Goal: Transaction & Acquisition: Subscribe to service/newsletter

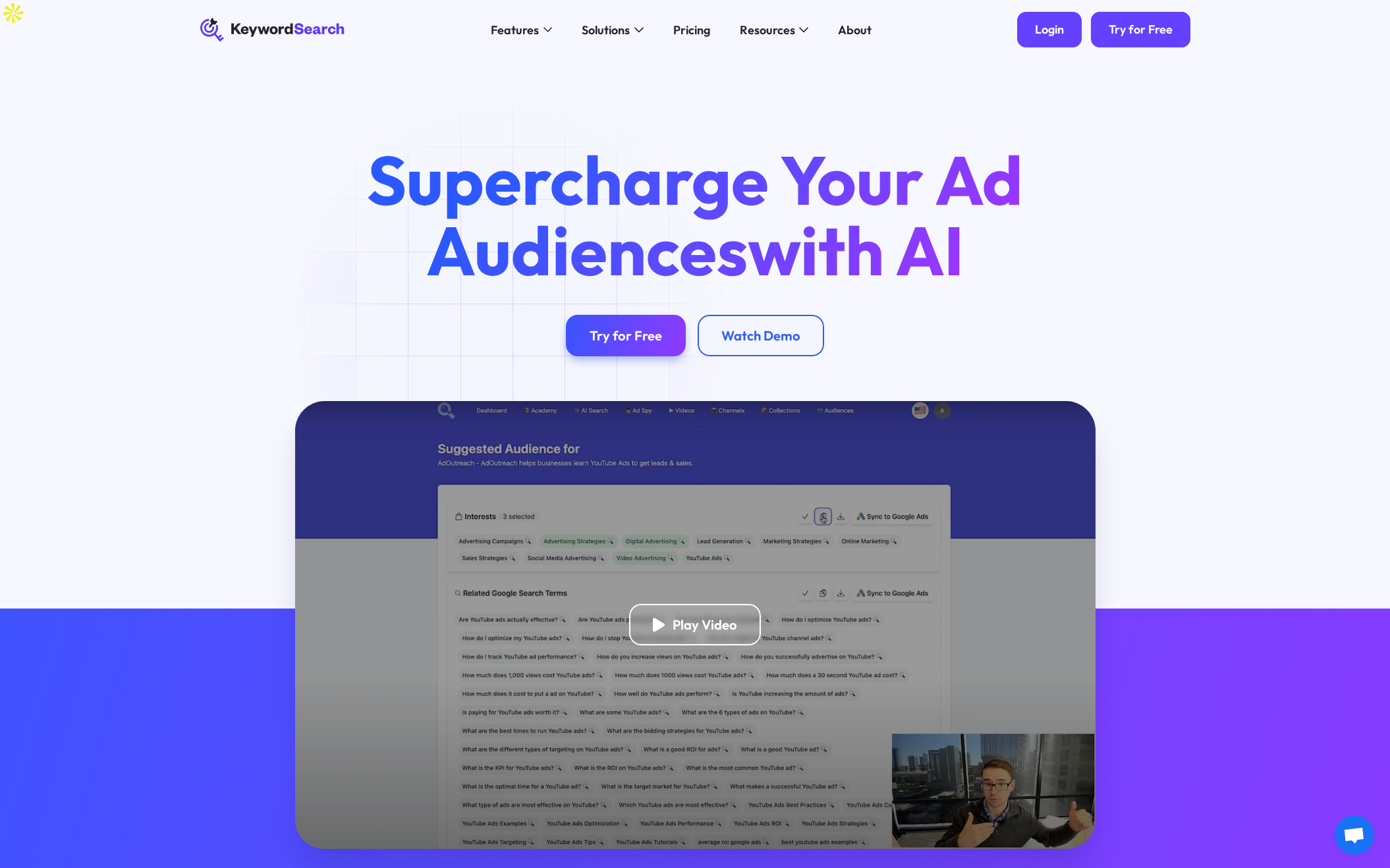
click at [1052, 26] on div "Login" at bounding box center [1049, 30] width 29 height 15
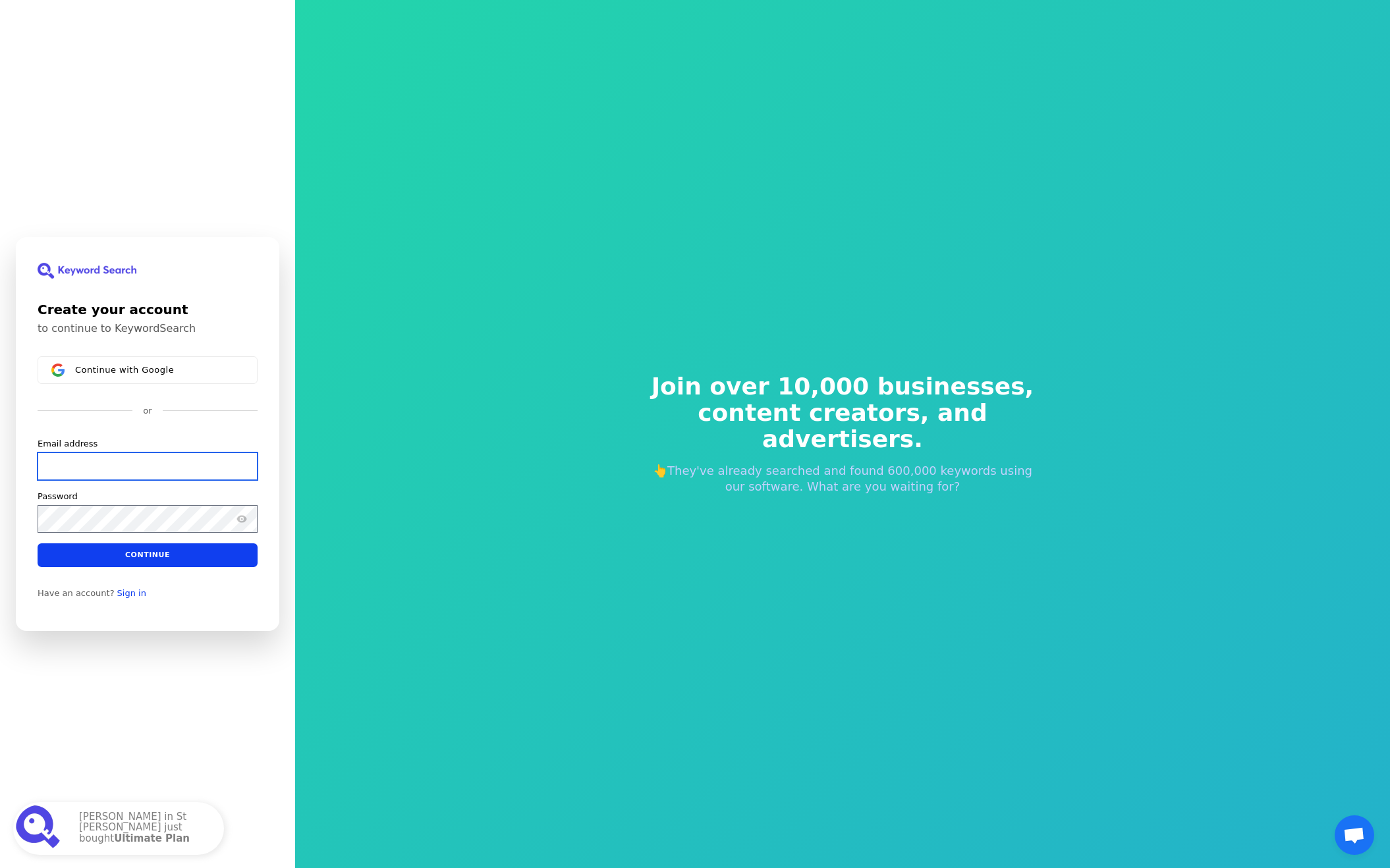
click at [154, 471] on input "Email address" at bounding box center [147, 466] width 220 height 28
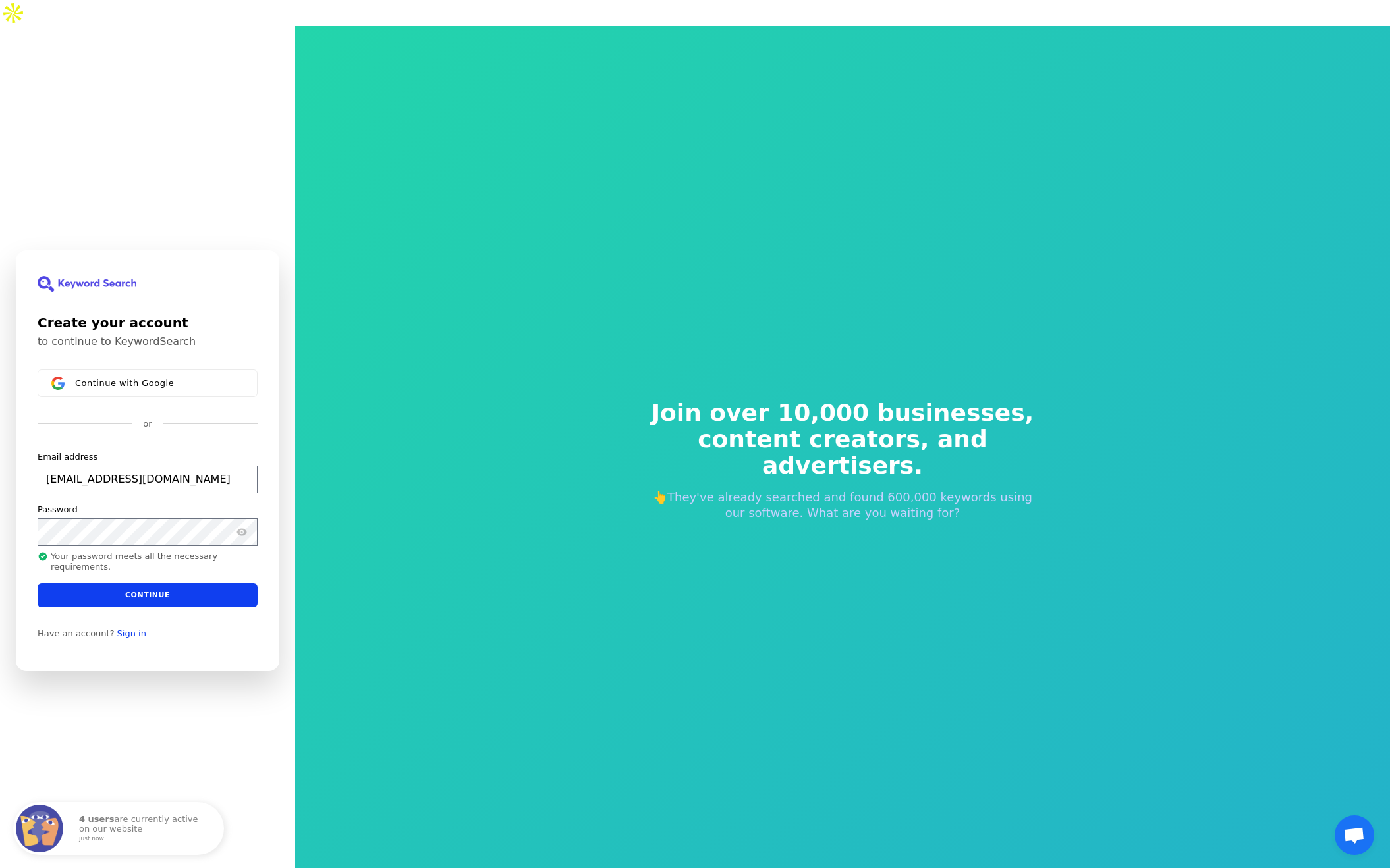
click at [209, 313] on h1 "Create your account" at bounding box center [147, 323] width 220 height 20
click at [159, 583] on button "Continue" at bounding box center [147, 594] width 220 height 23
type input "[EMAIL_ADDRESS][DOMAIN_NAME]"
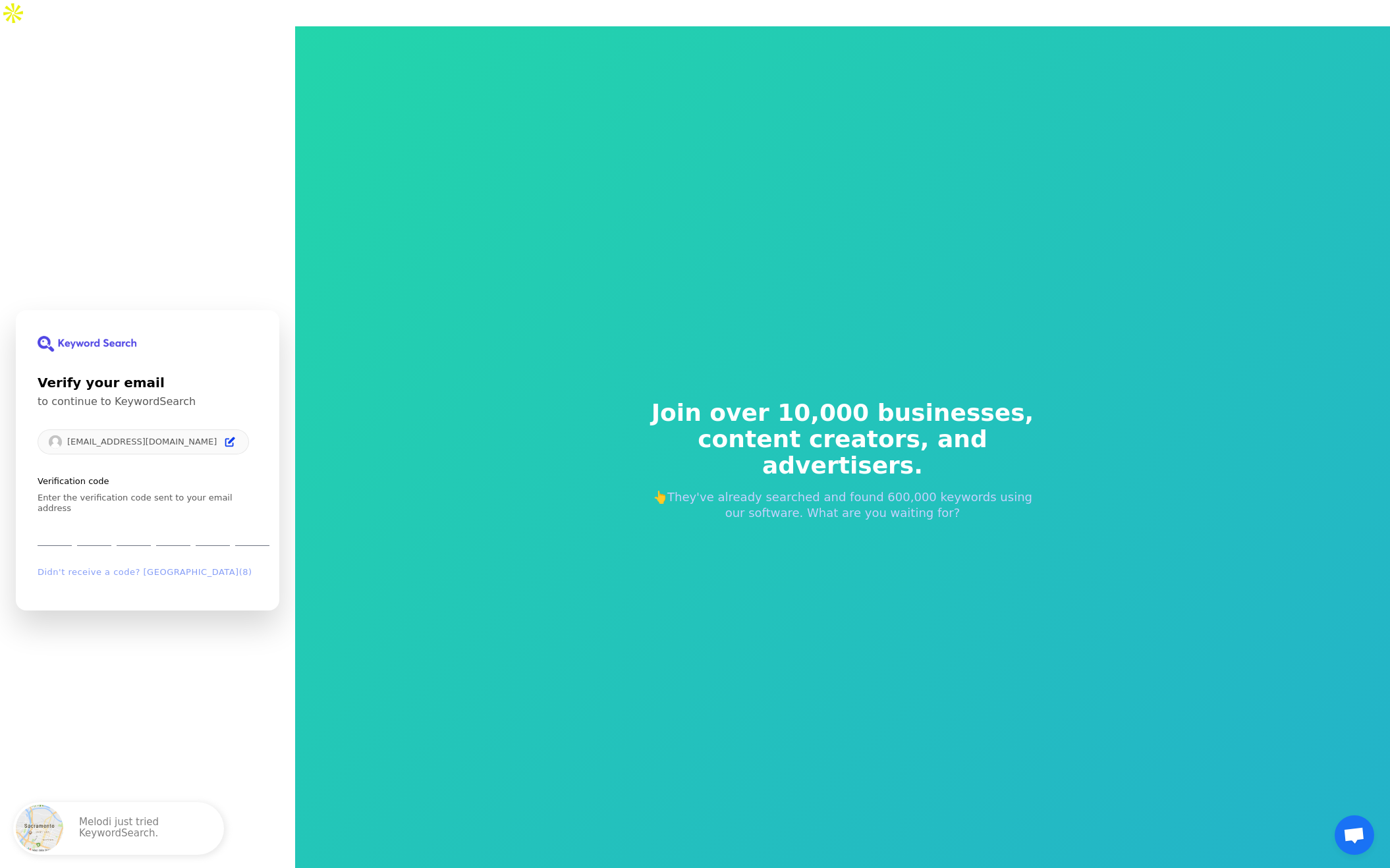
click at [56, 520] on input "Enter verification code. Digit 1" at bounding box center [54, 534] width 34 height 27
type input "8"
type input "3"
type input "6"
type input "5"
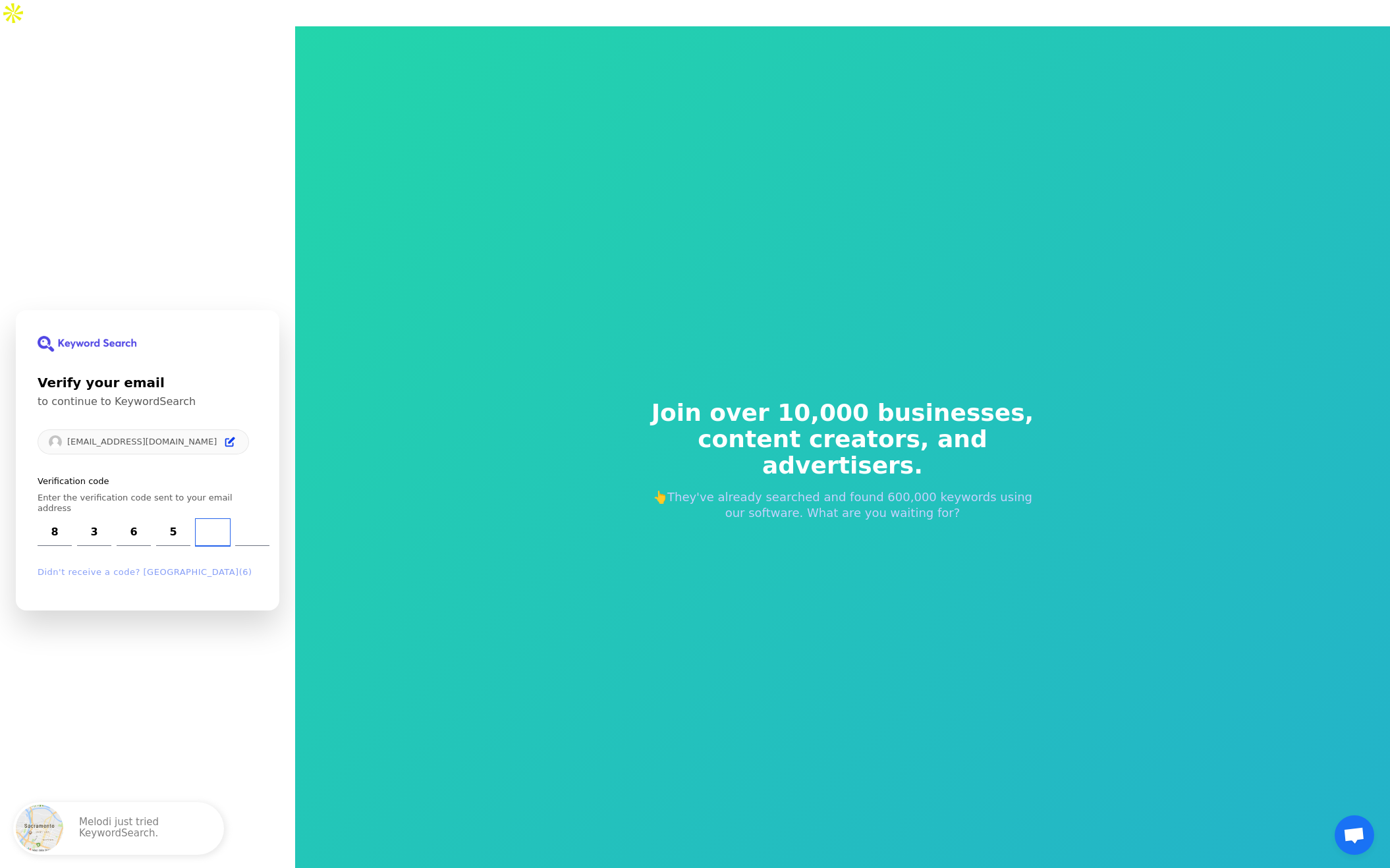
type input "5"
type input "9"
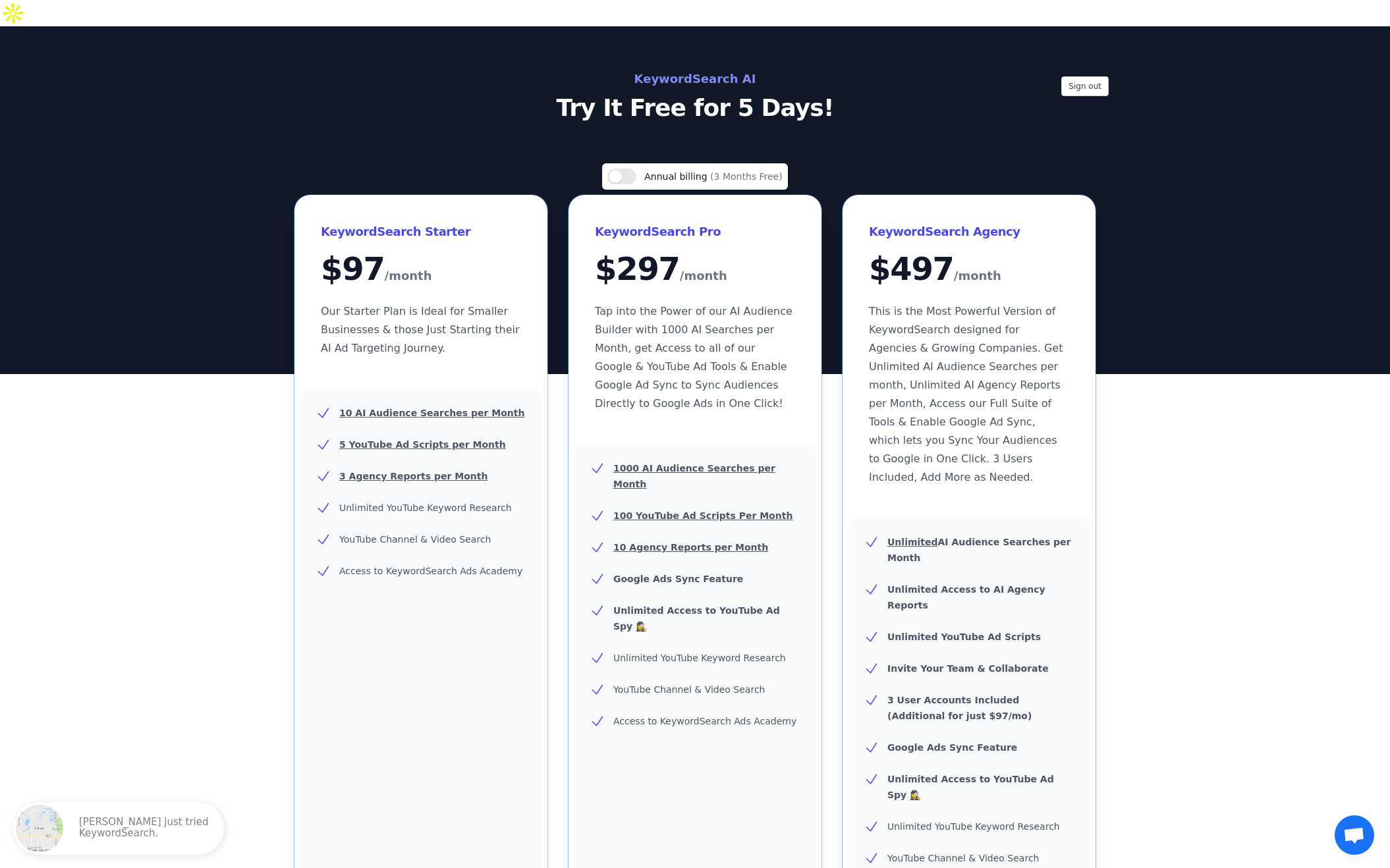
click at [436, 640] on div "10 AI Audience Searches per Month 5 YouTube Ad Scripts per Month 3 Agency Repor…" at bounding box center [421, 699] width 242 height 619
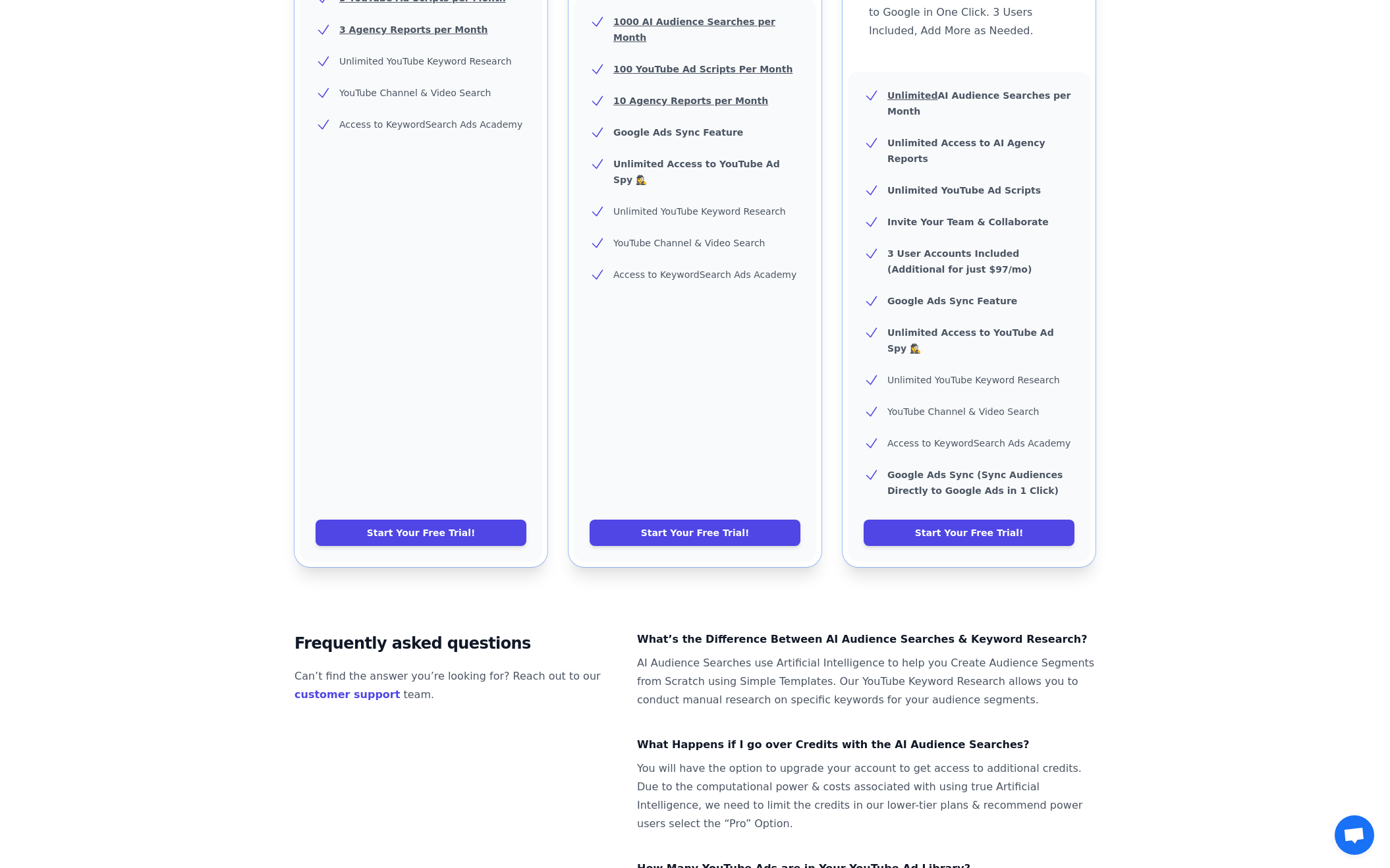
scroll to position [518, 0]
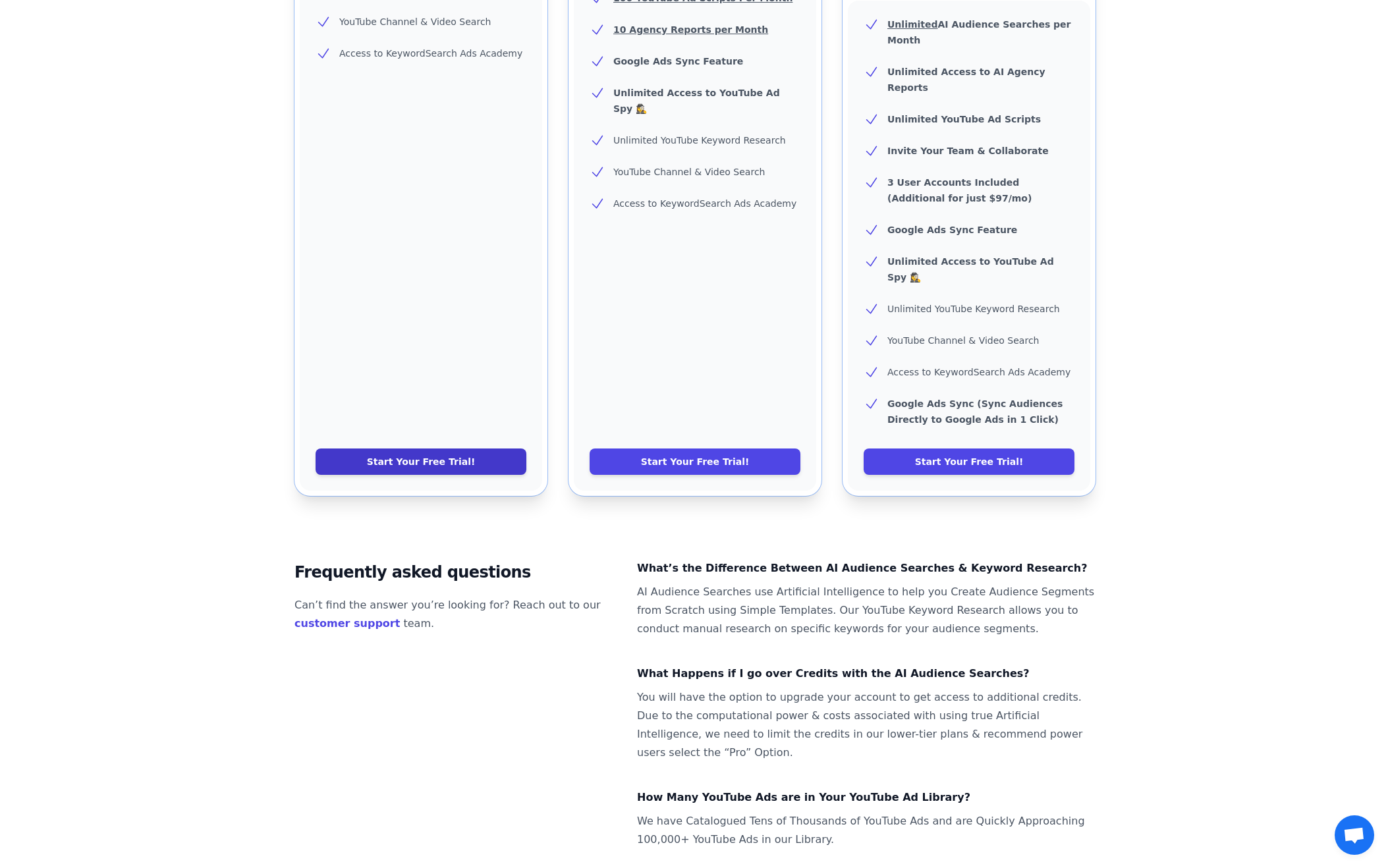
click at [413, 448] on link "Start Your Free Trial!" at bounding box center [421, 461] width 211 height 26
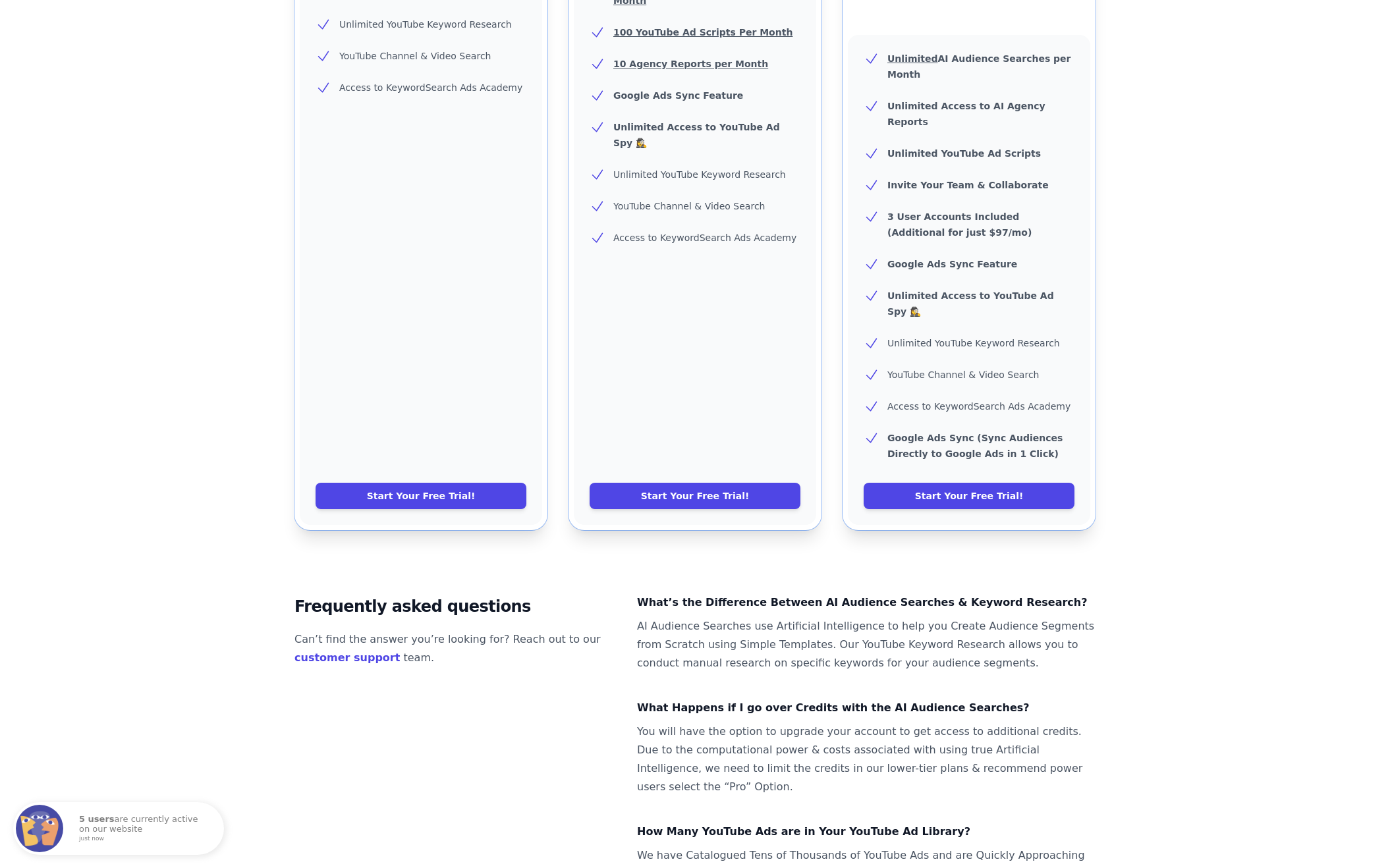
scroll to position [469, 0]
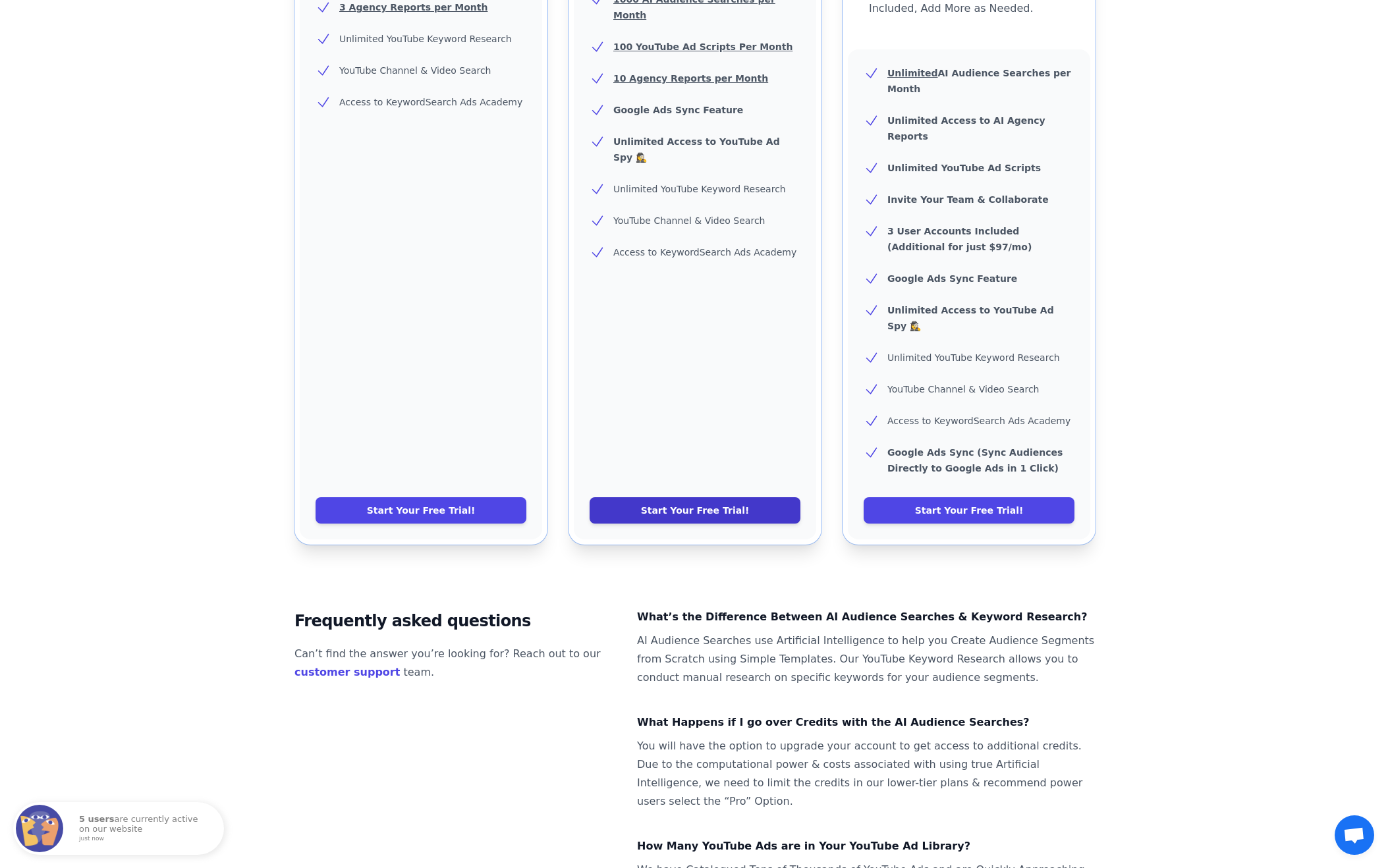
click at [714, 497] on link "Start Your Free Trial!" at bounding box center [695, 510] width 211 height 26
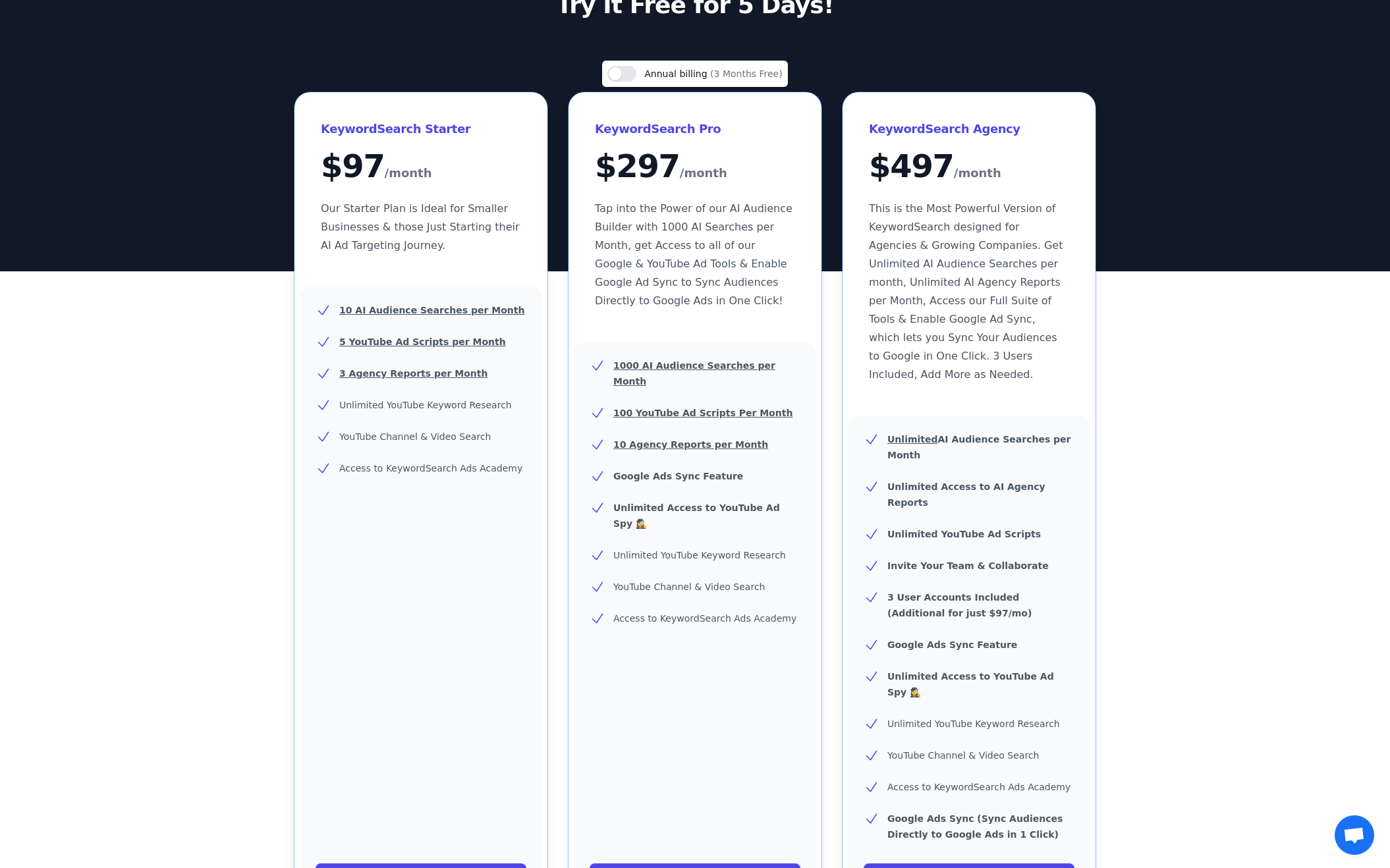
scroll to position [126, 0]
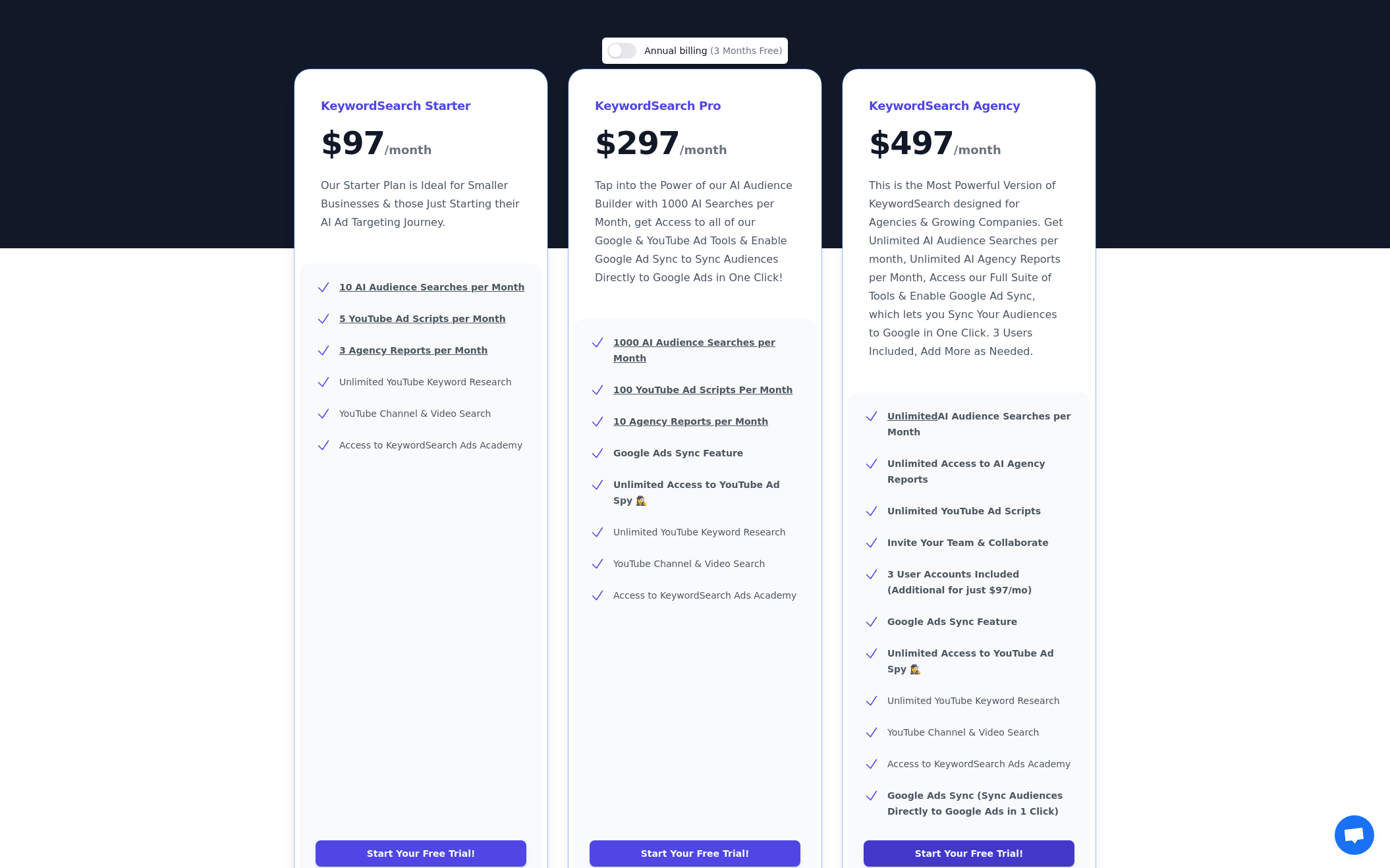
click at [1008, 841] on link "Start Your Free Trial!" at bounding box center [969, 854] width 211 height 26
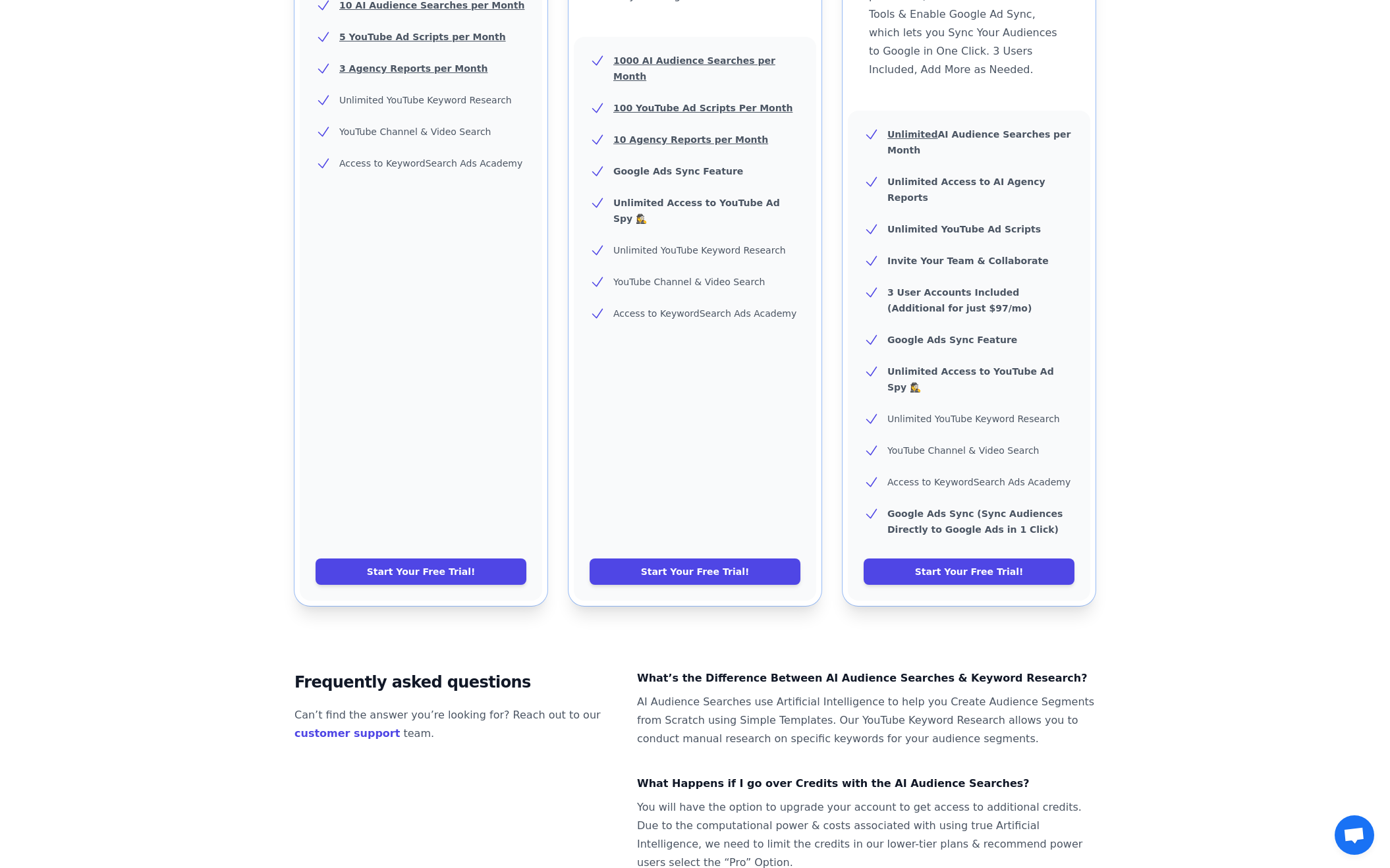
scroll to position [518, 0]
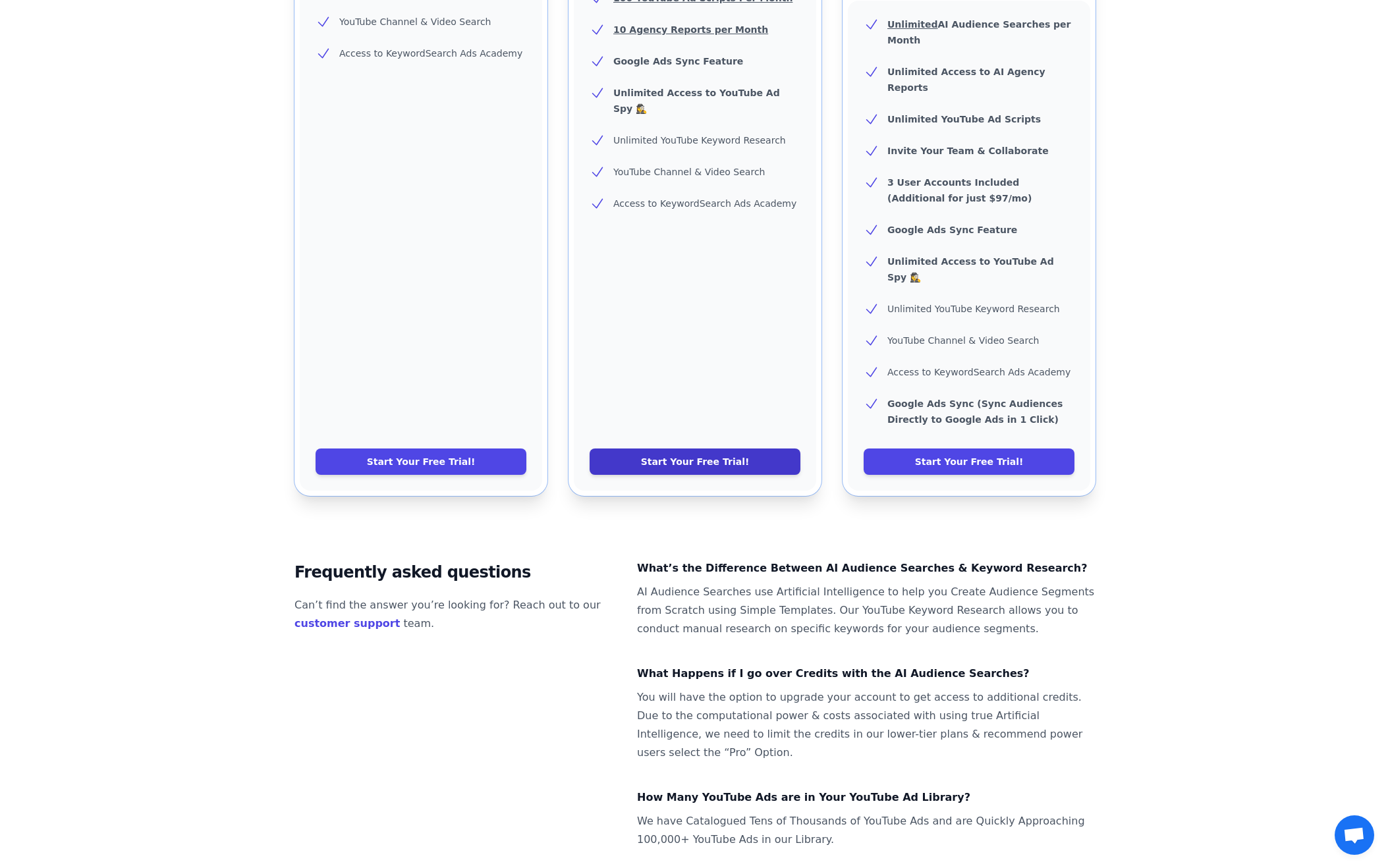
click at [724, 448] on link "Start Your Free Trial!" at bounding box center [695, 461] width 211 height 26
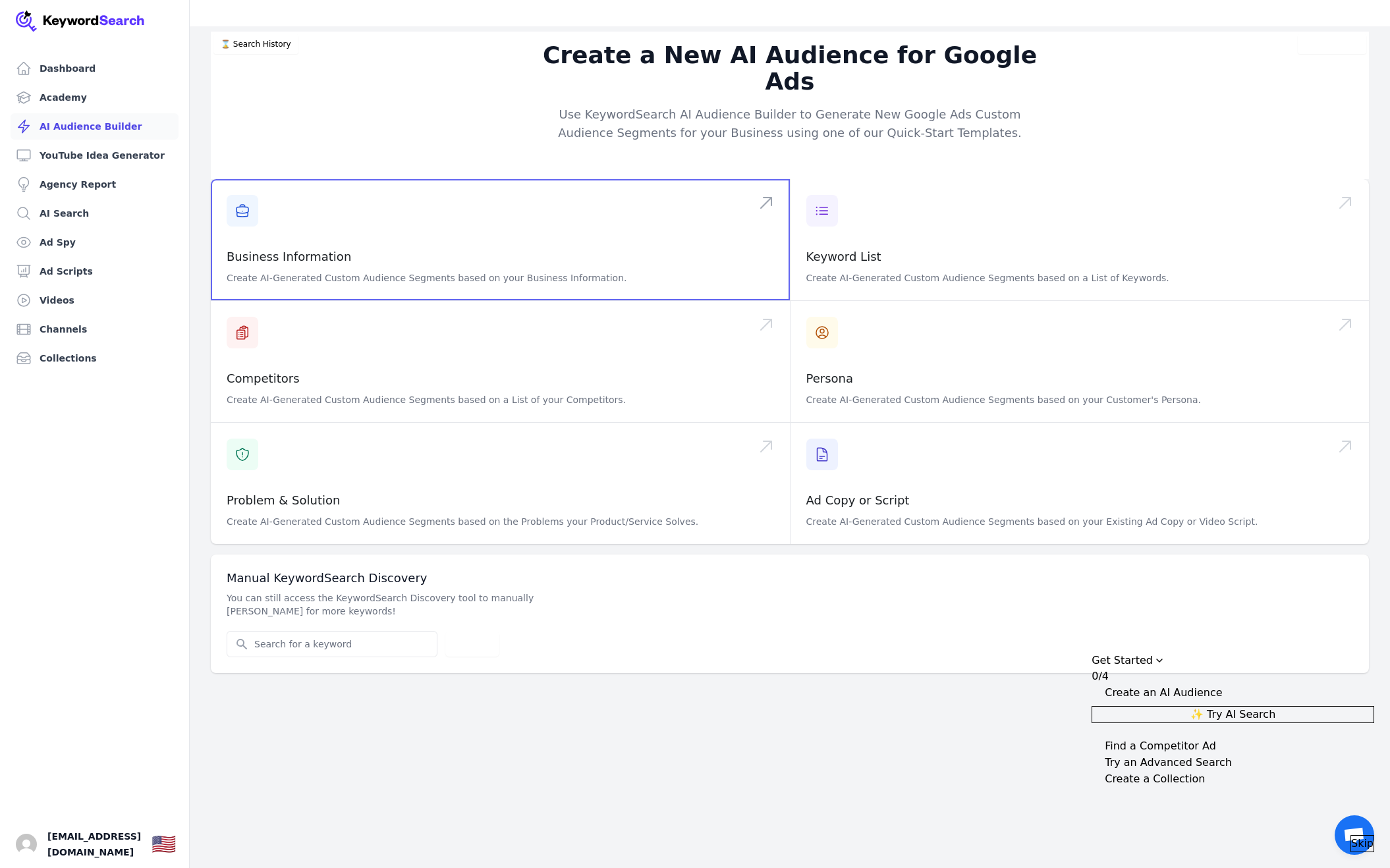
click at [248, 179] on span at bounding box center [500, 239] width 579 height 122
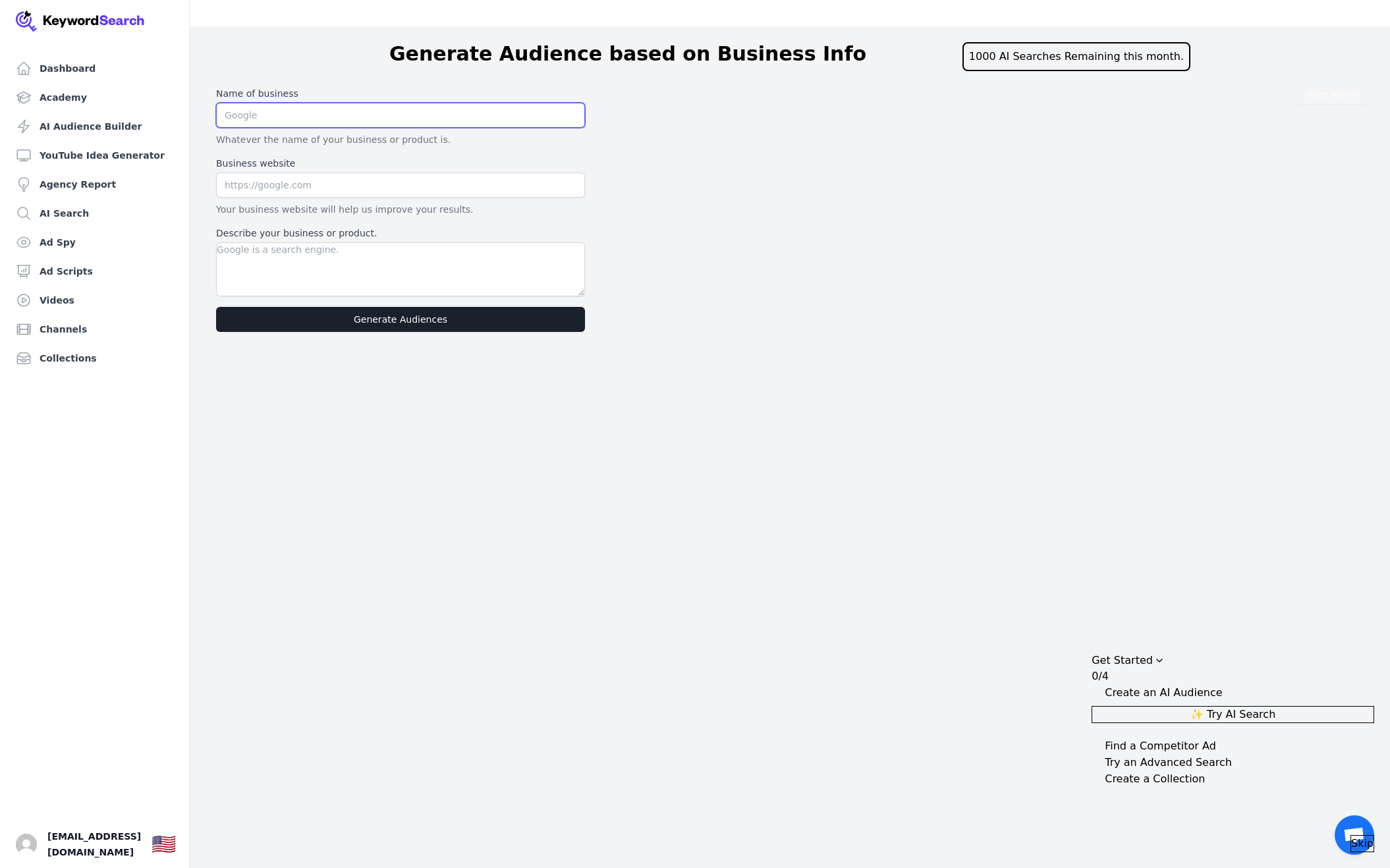
click at [392, 103] on input "text" at bounding box center [400, 115] width 369 height 25
type input "ARM5 Formula Co."
type input "[DOMAIN_NAME]"
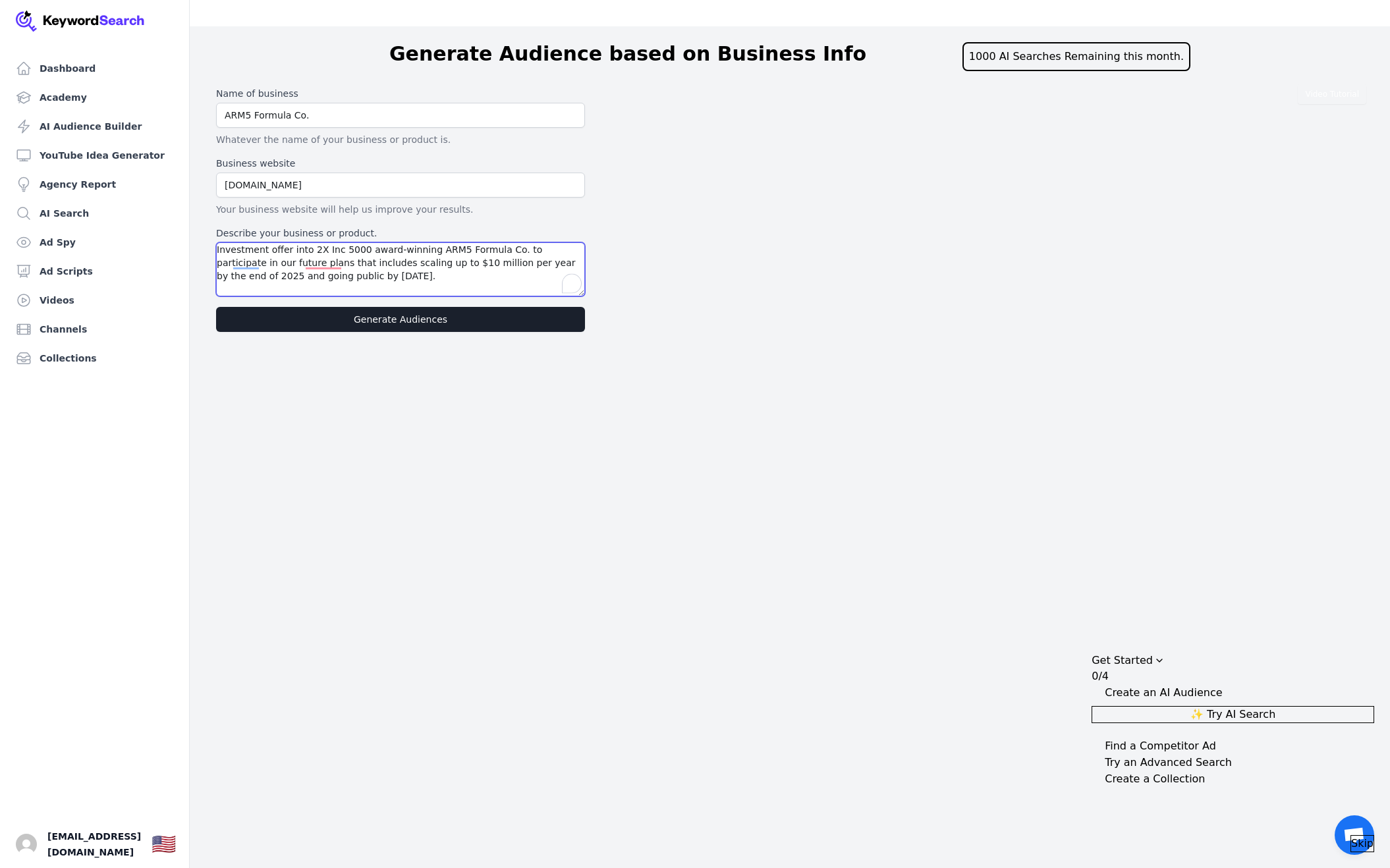
type textarea "Investment offer into 2X Inc 5000 award-winning ARM5 Formula Co. to participate…"
click at [403, 307] on button "Generate Audiences" at bounding box center [400, 319] width 369 height 25
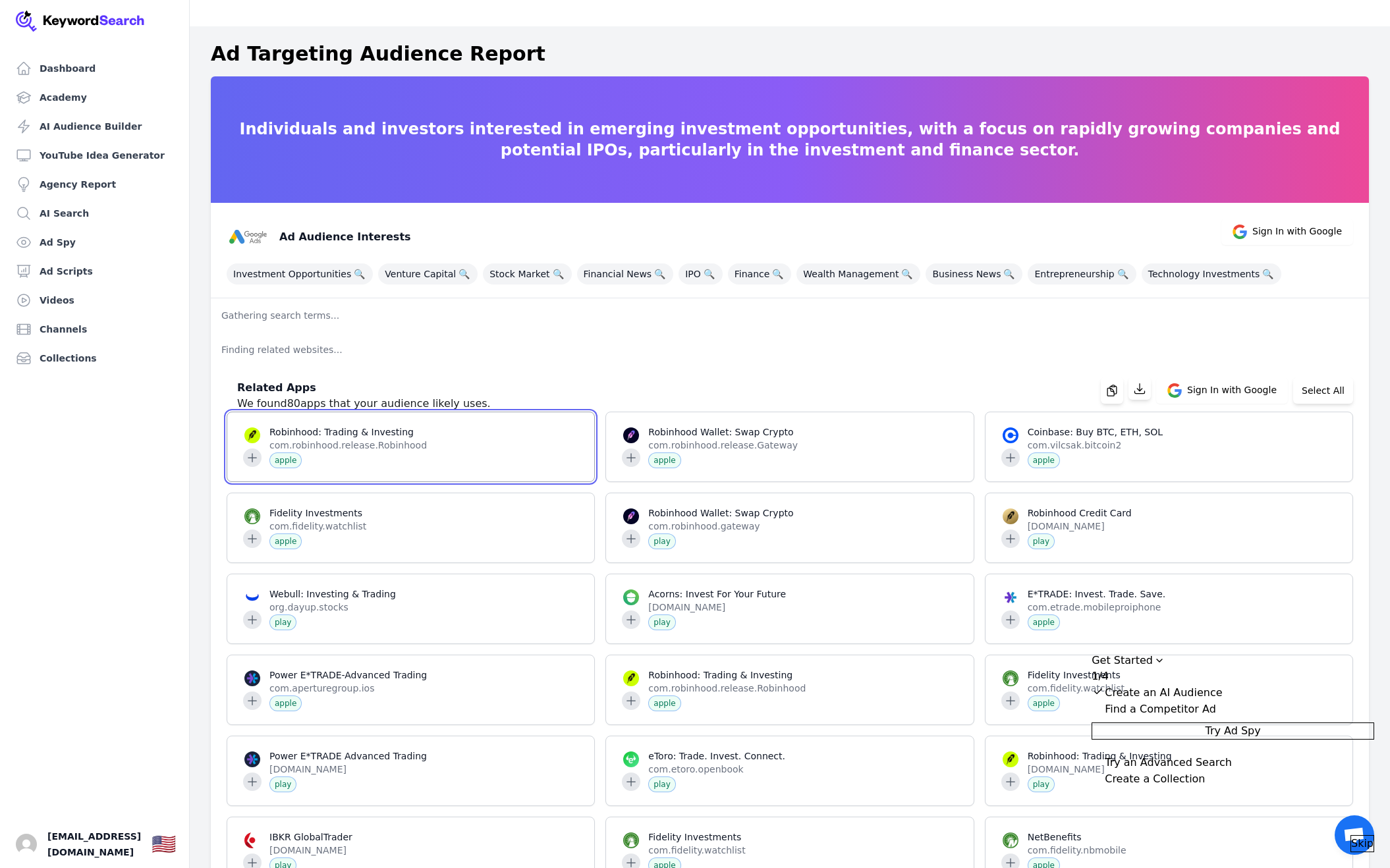
click at [256, 431] on span at bounding box center [411, 447] width 367 height 69
click at [443, 412] on span at bounding box center [411, 447] width 367 height 69
click at [1288, 258] on div "Investment Opportunities 🔍 Venture Capital 🔍 Stock Market 🔍 Financial News 🔍 IP…" at bounding box center [790, 271] width 1126 height 26
click at [1299, 225] on span "Sign In with Google" at bounding box center [1297, 232] width 90 height 14
click at [299, 263] on span "Investment Opportunities 🔍" at bounding box center [300, 274] width 146 height 21
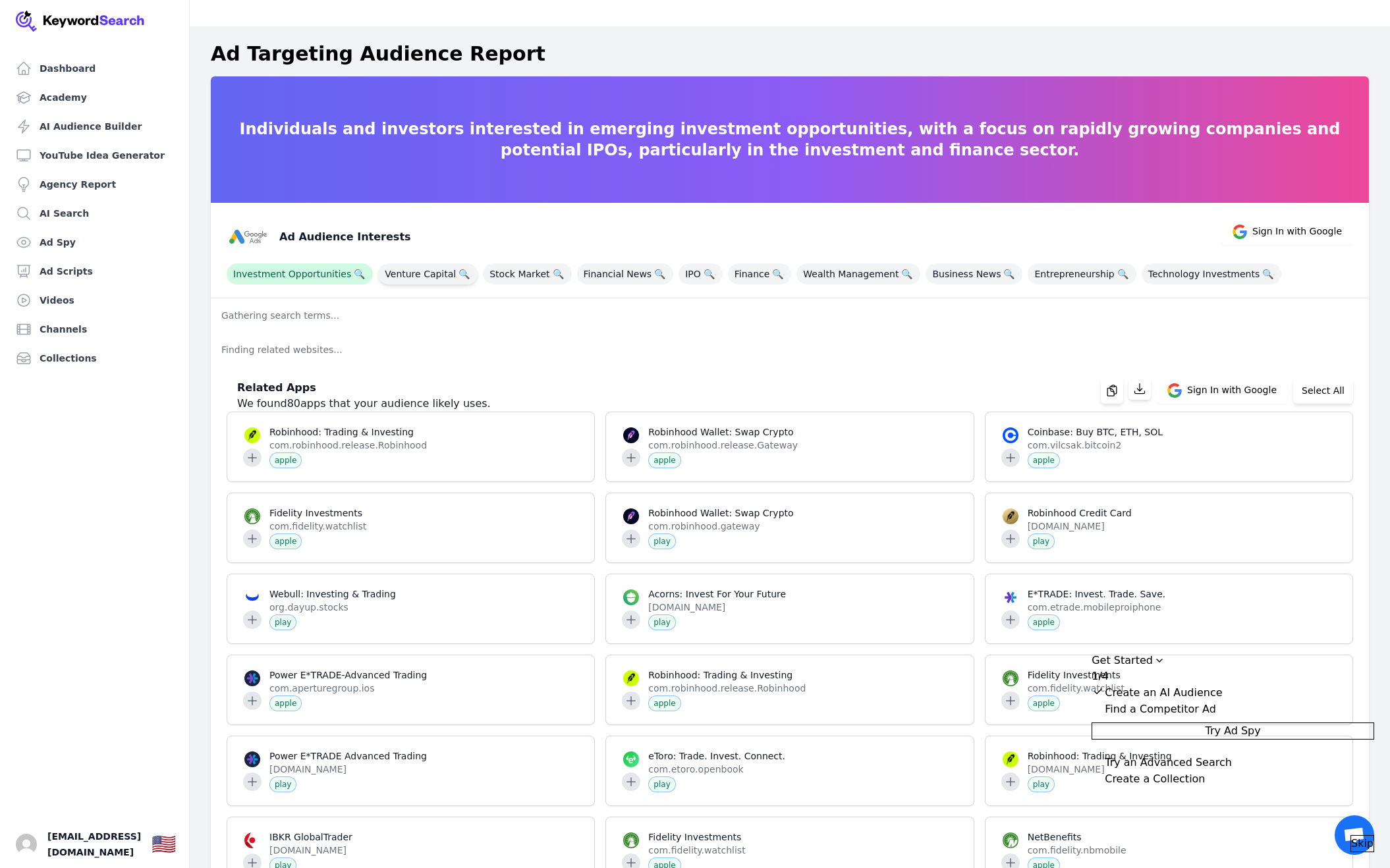
click at [401, 263] on span "Venture Capital 🔍" at bounding box center [428, 274] width 100 height 21
click at [679, 263] on span "IPO 🔍" at bounding box center [701, 274] width 44 height 21
click at [511, 263] on span "Stock Market 🔍" at bounding box center [527, 274] width 88 height 21
click at [1154, 263] on span "Technology Investments 🔍" at bounding box center [1211, 274] width 140 height 21
click at [1340, 377] on button "Select All" at bounding box center [1323, 390] width 60 height 26
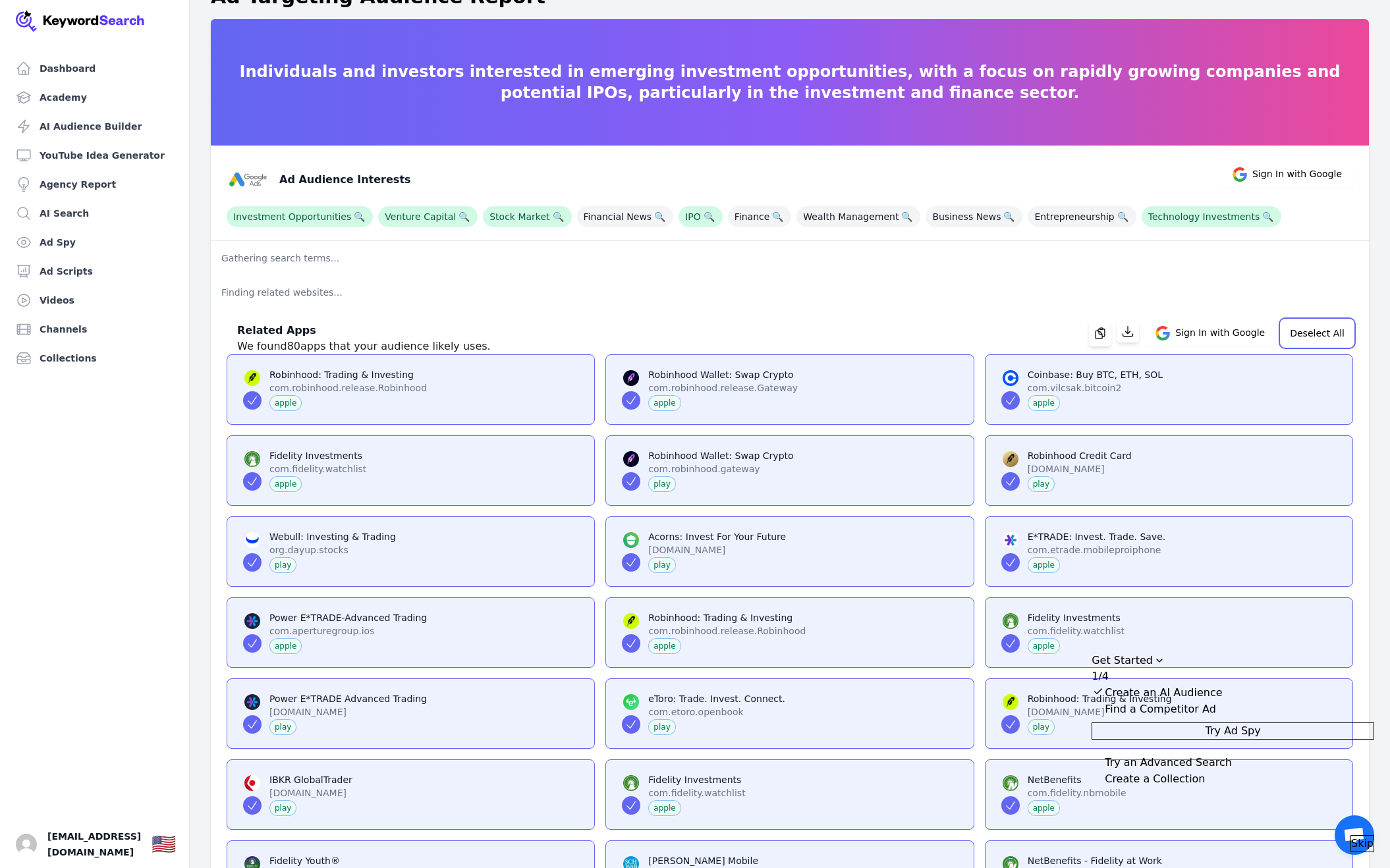
scroll to position [64, 0]
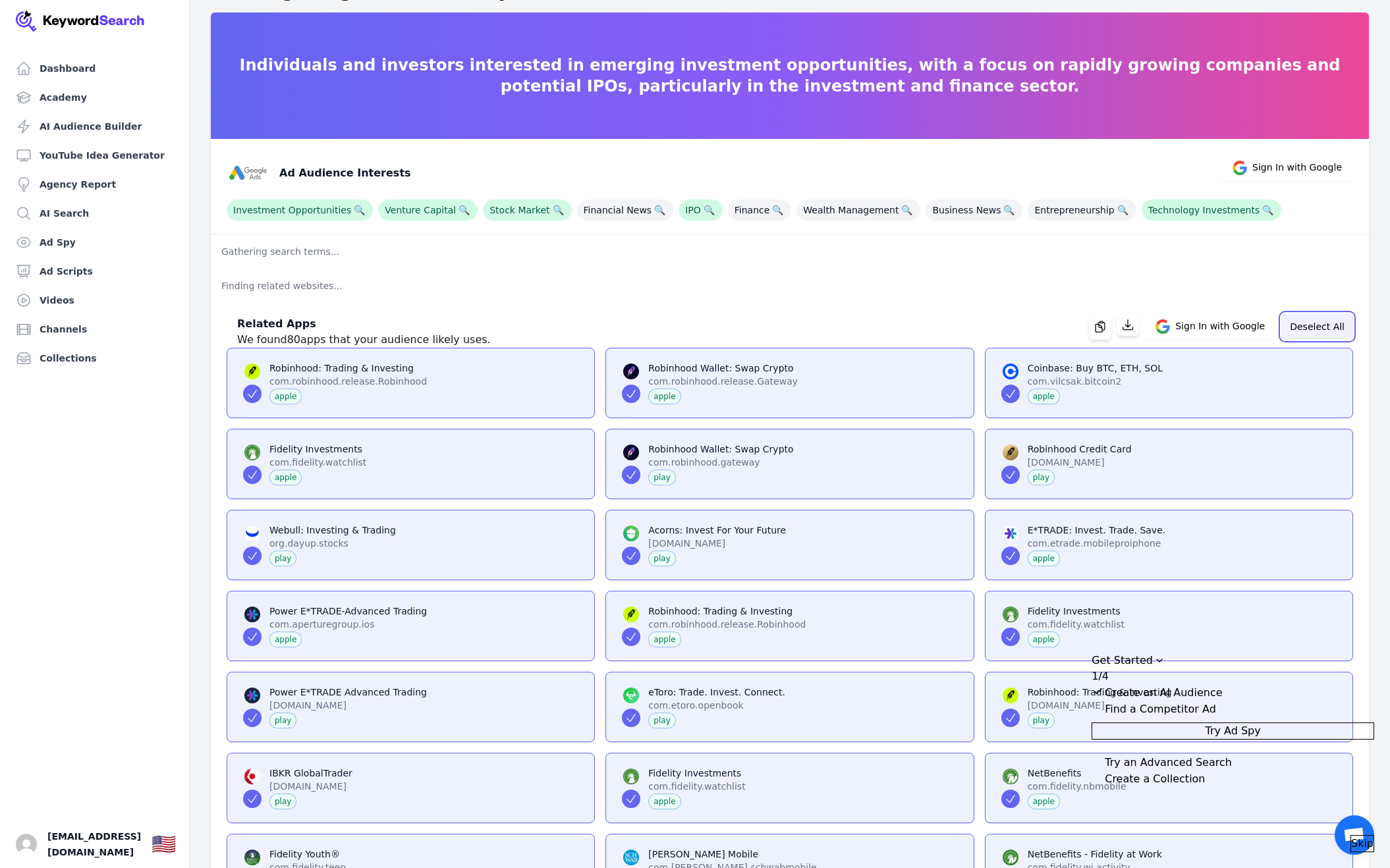
click at [1324, 313] on button "Deselect All" at bounding box center [1317, 326] width 72 height 26
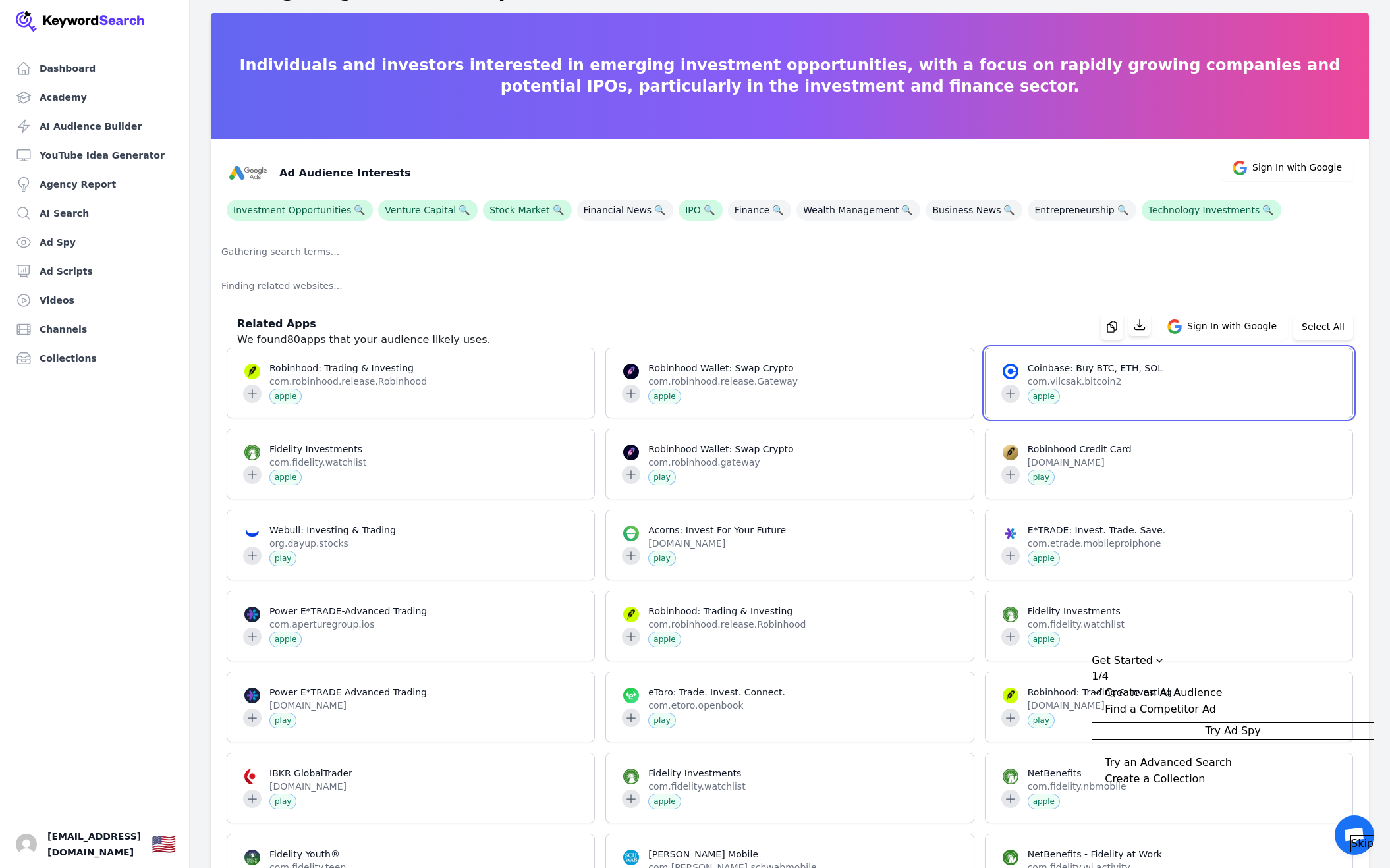
click at [1009, 366] on span at bounding box center [1170, 383] width 367 height 69
click at [1341, 313] on button "Select All" at bounding box center [1323, 326] width 60 height 26
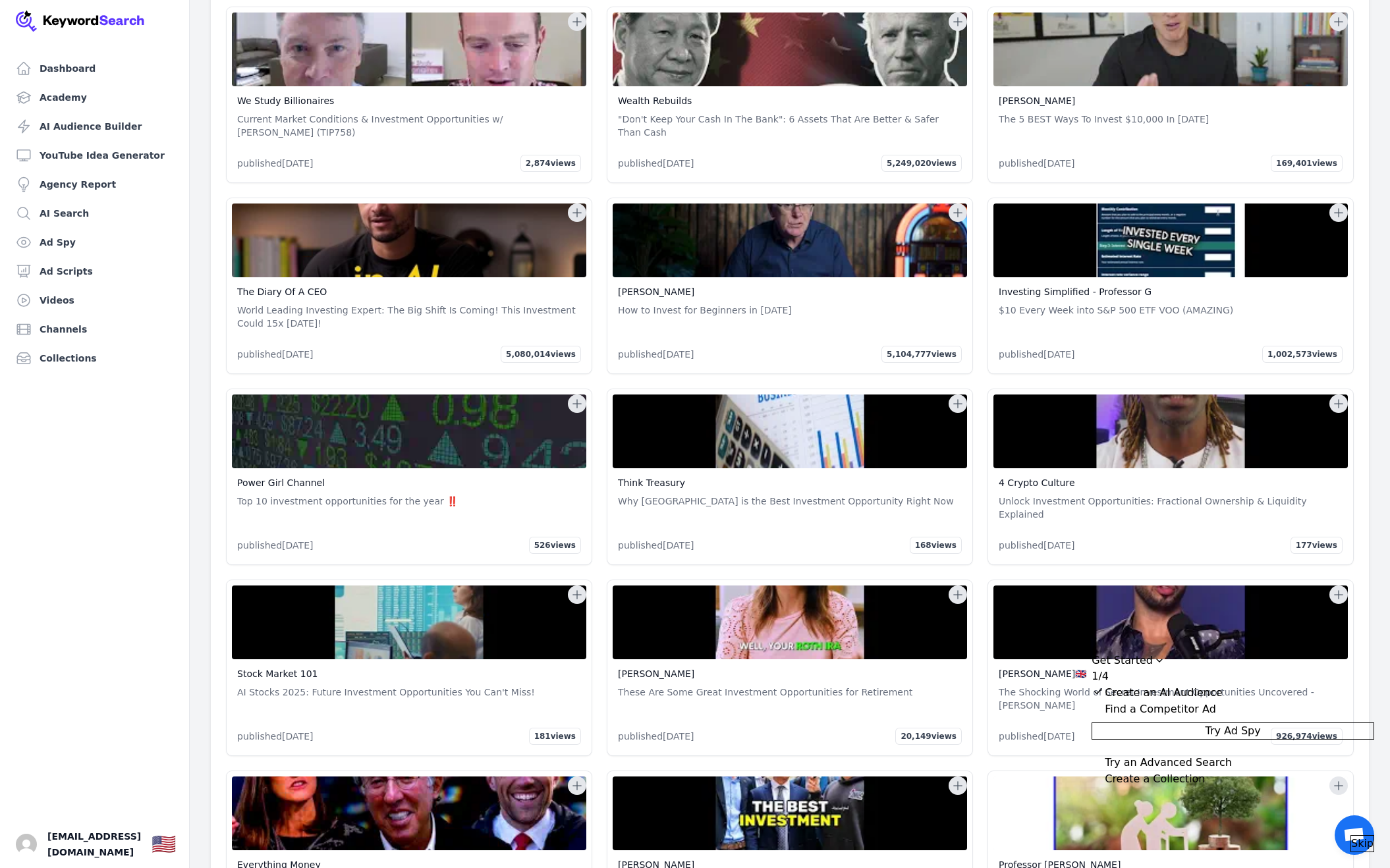
scroll to position [2841, 0]
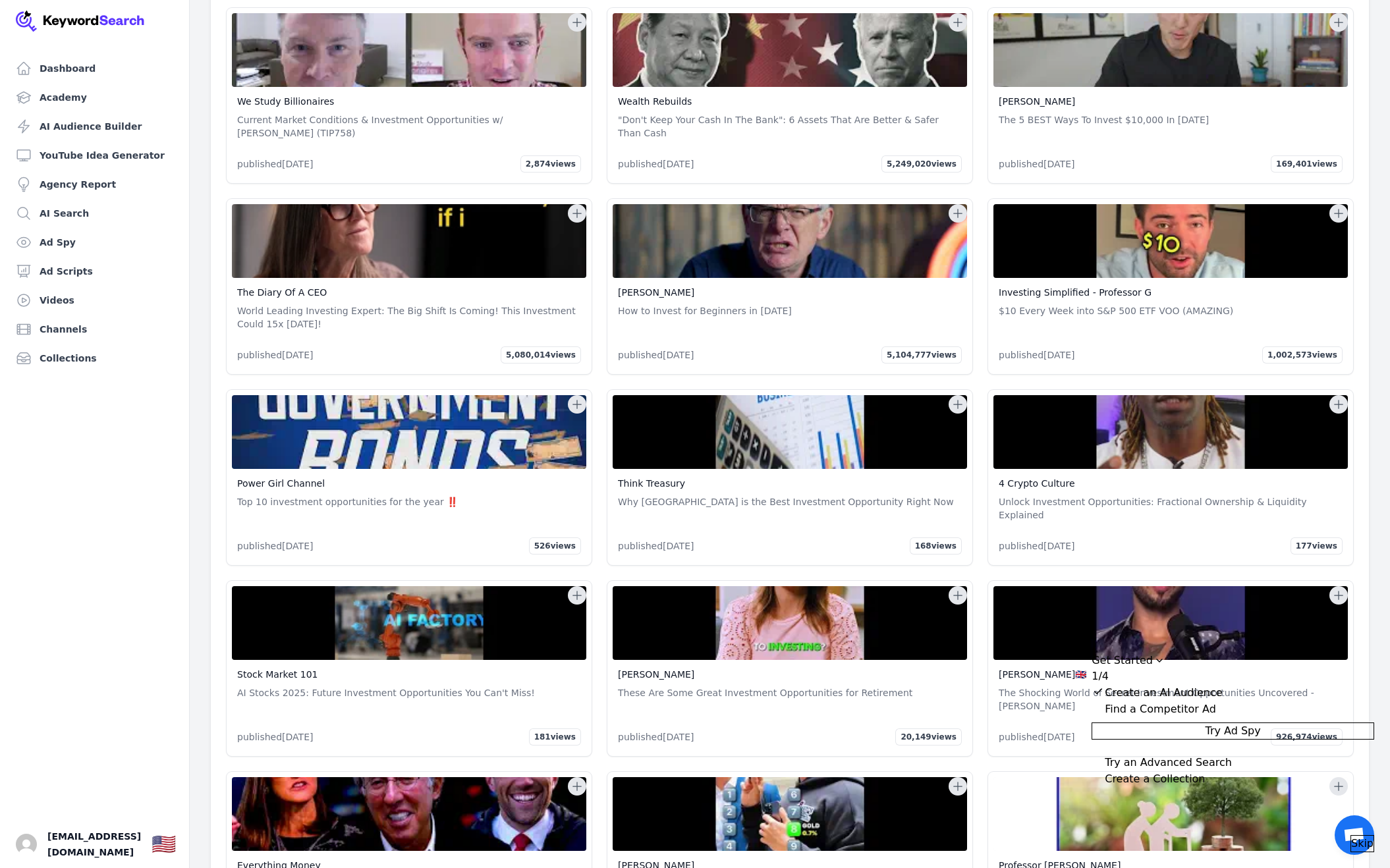
click at [1339, 207] on icon at bounding box center [1339, 213] width 13 height 13
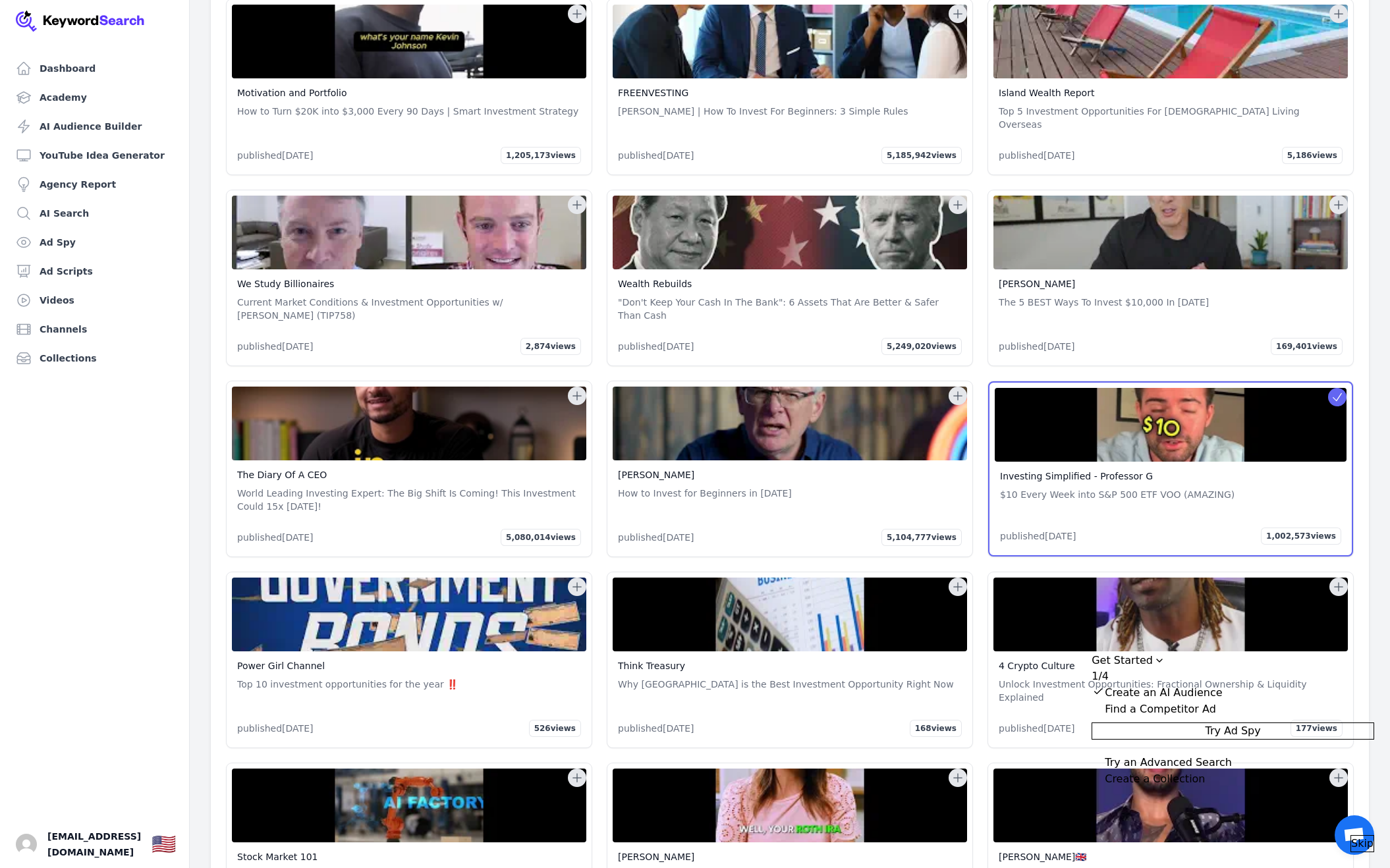
scroll to position [2483, 0]
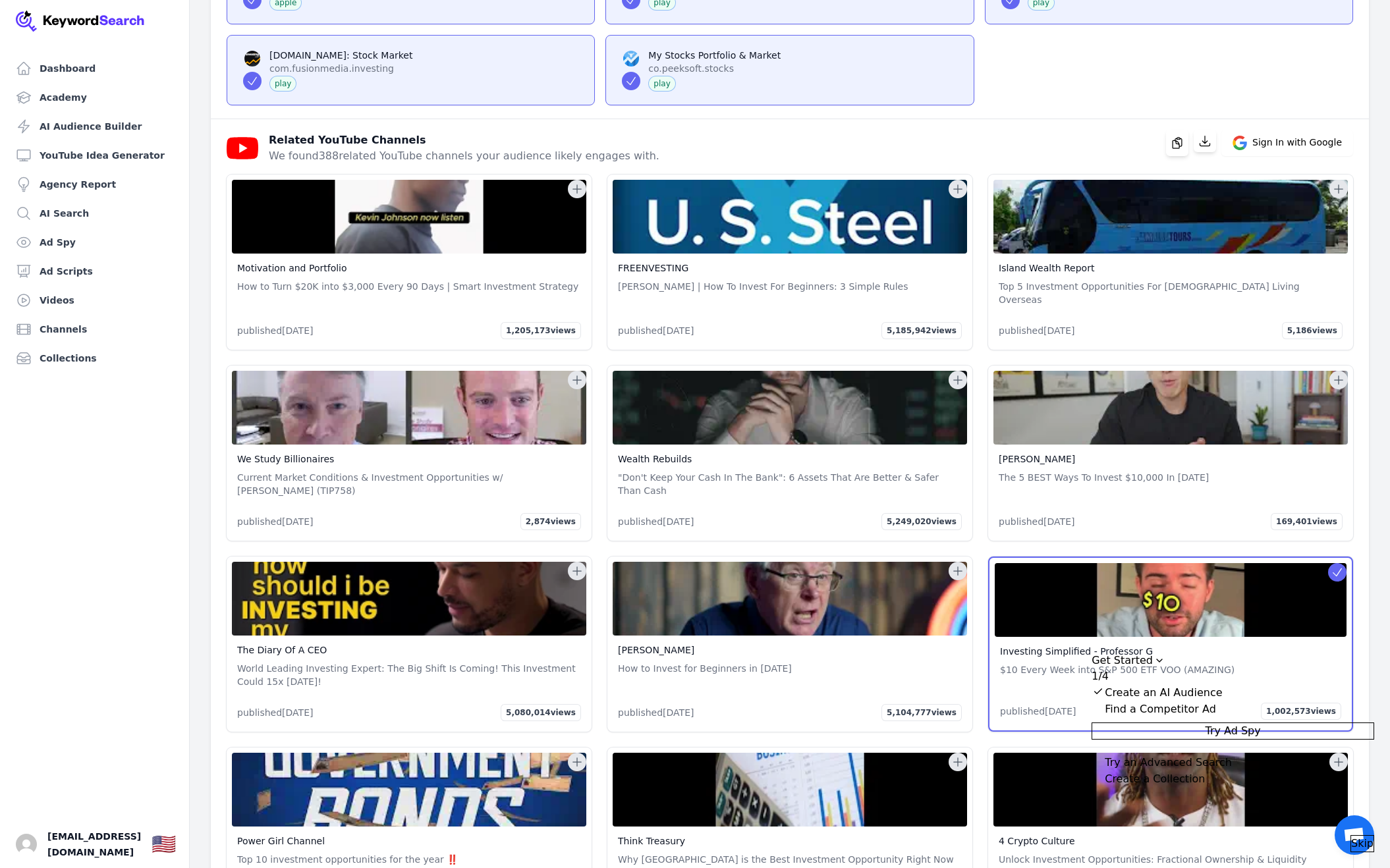
click at [959, 374] on icon at bounding box center [957, 380] width 13 height 13
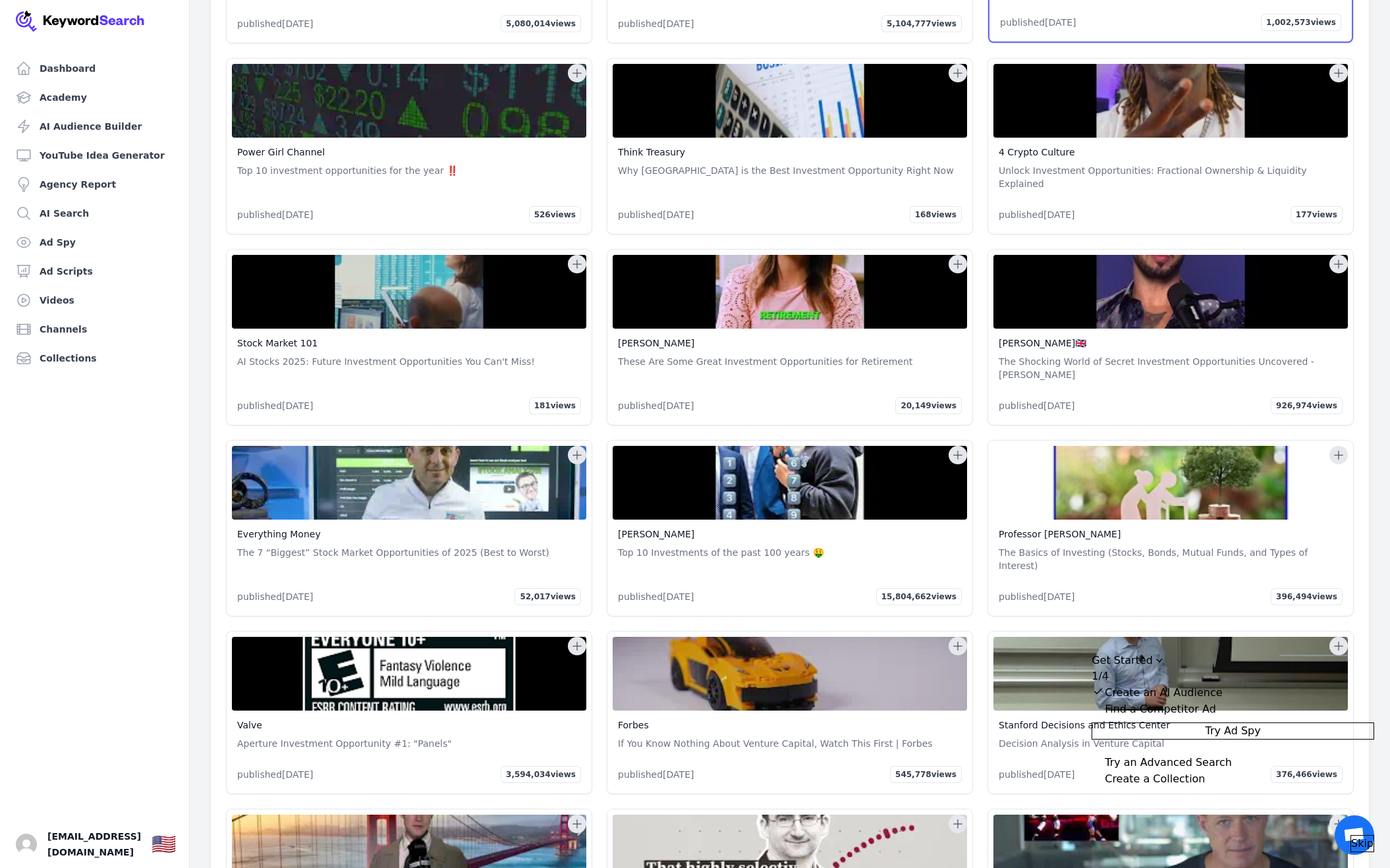
scroll to position [3191, 0]
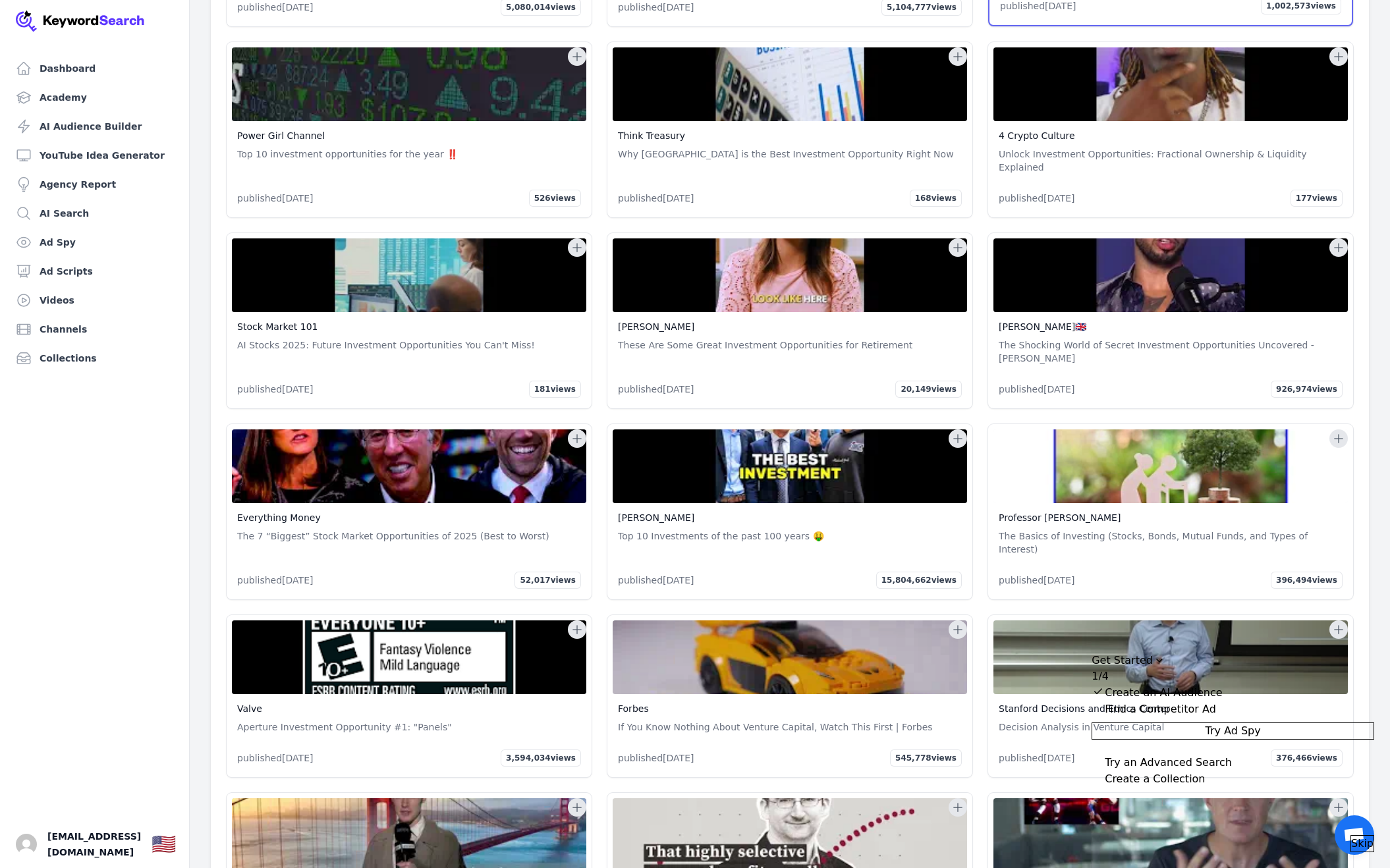
click at [578, 432] on icon at bounding box center [577, 438] width 13 height 13
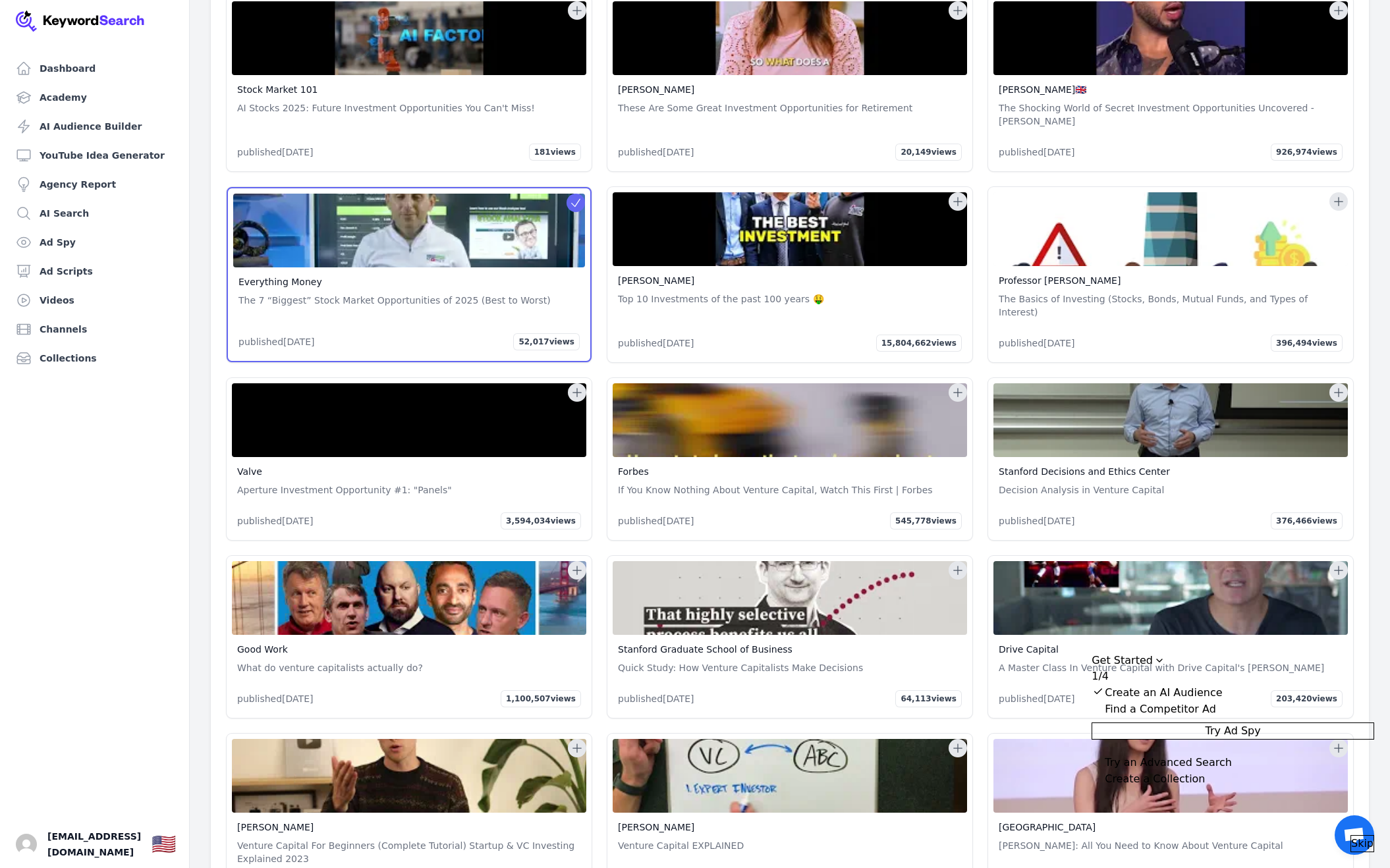
scroll to position [3432, 0]
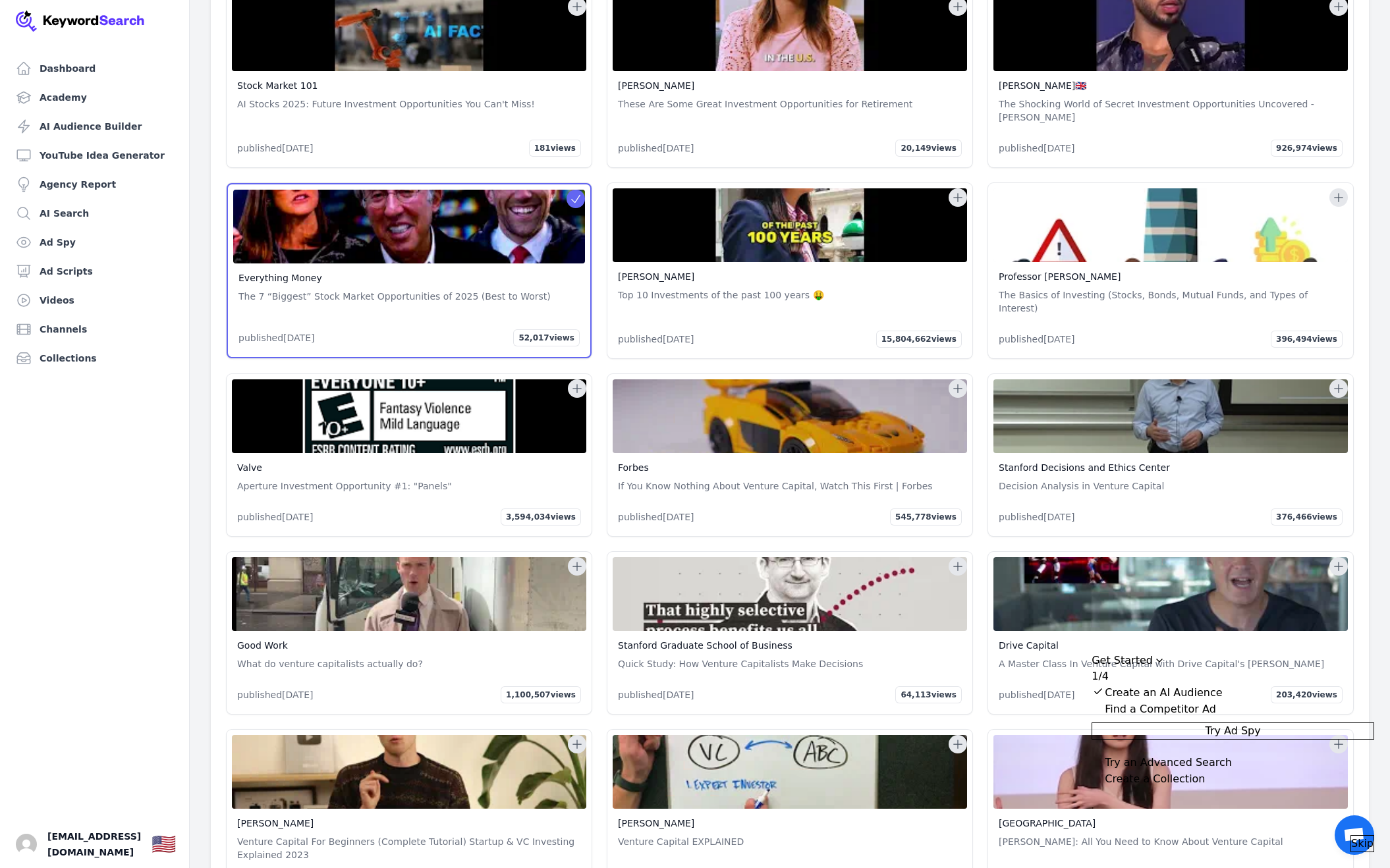
click at [954, 382] on icon at bounding box center [957, 388] width 13 height 13
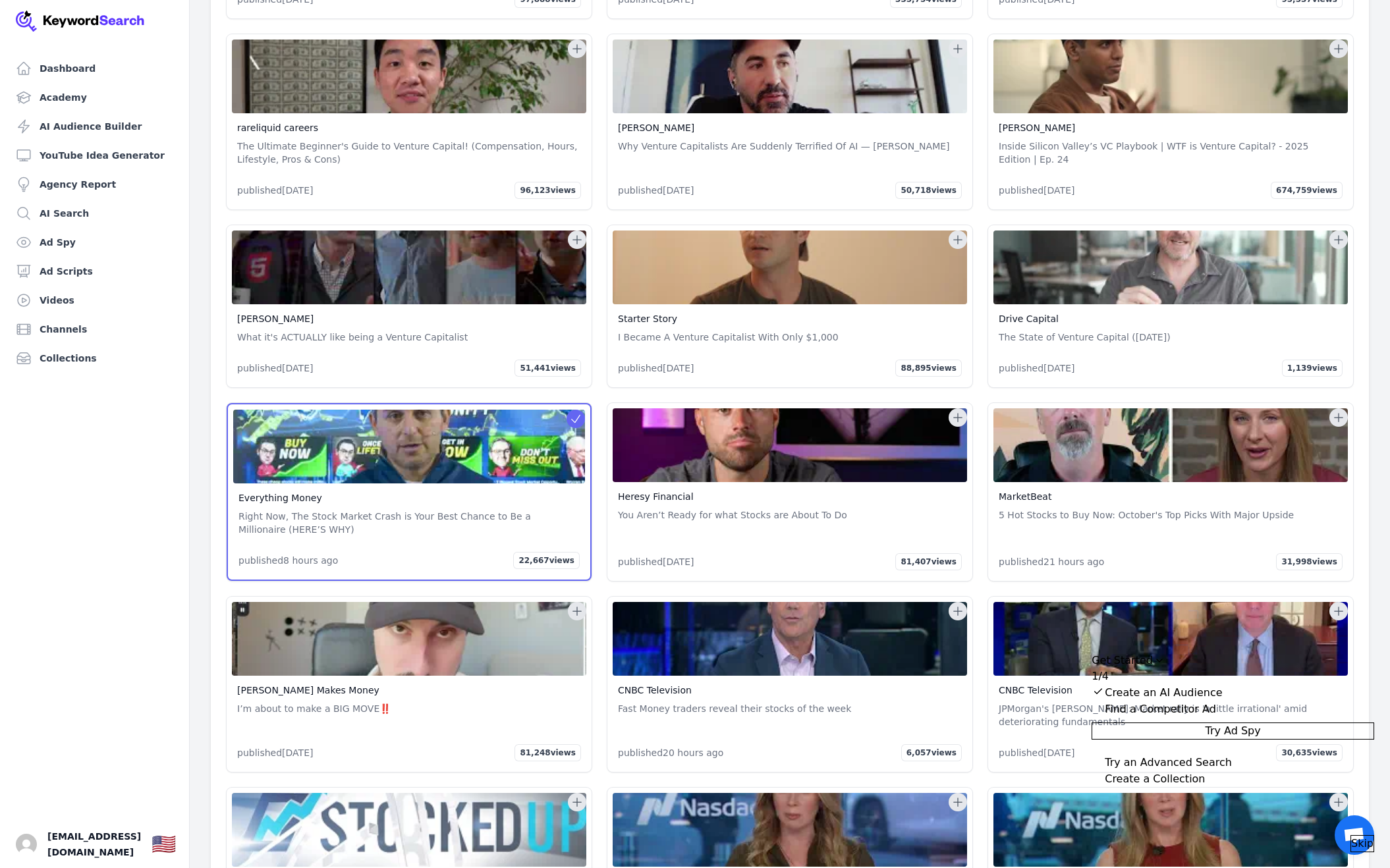
scroll to position [4739, 0]
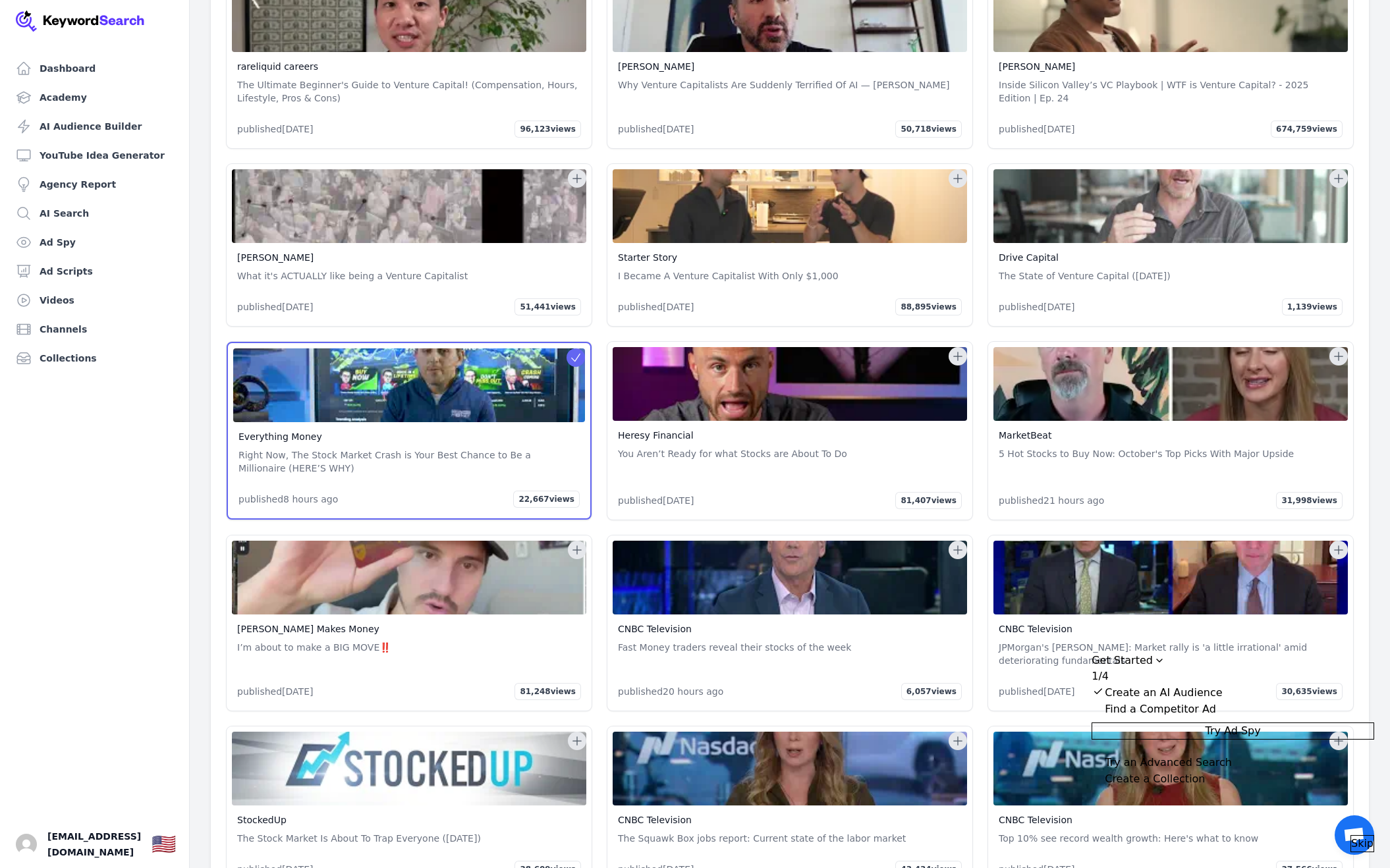
click at [1338, 352] on icon at bounding box center [1339, 356] width 8 height 8
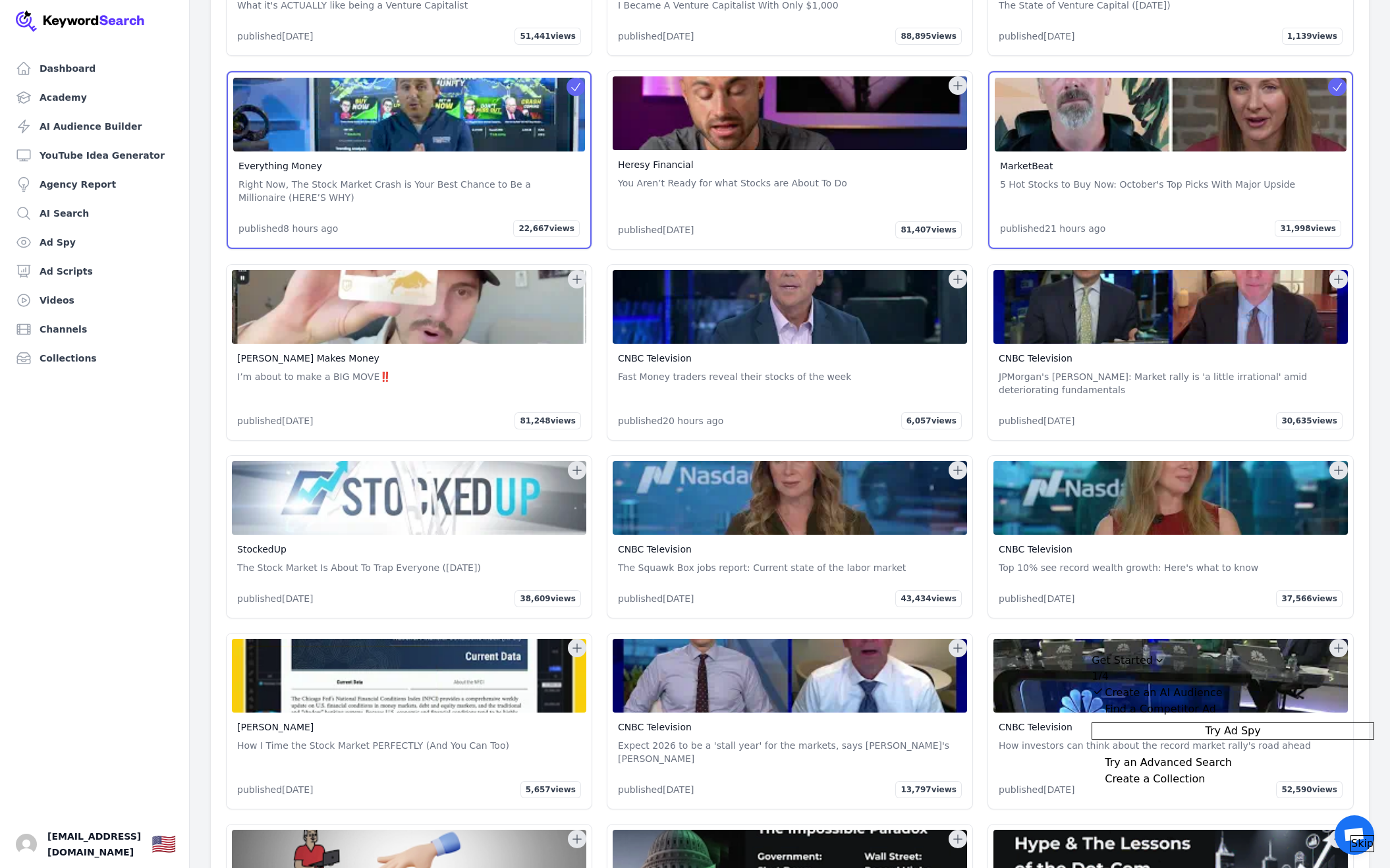
scroll to position [5009, 0]
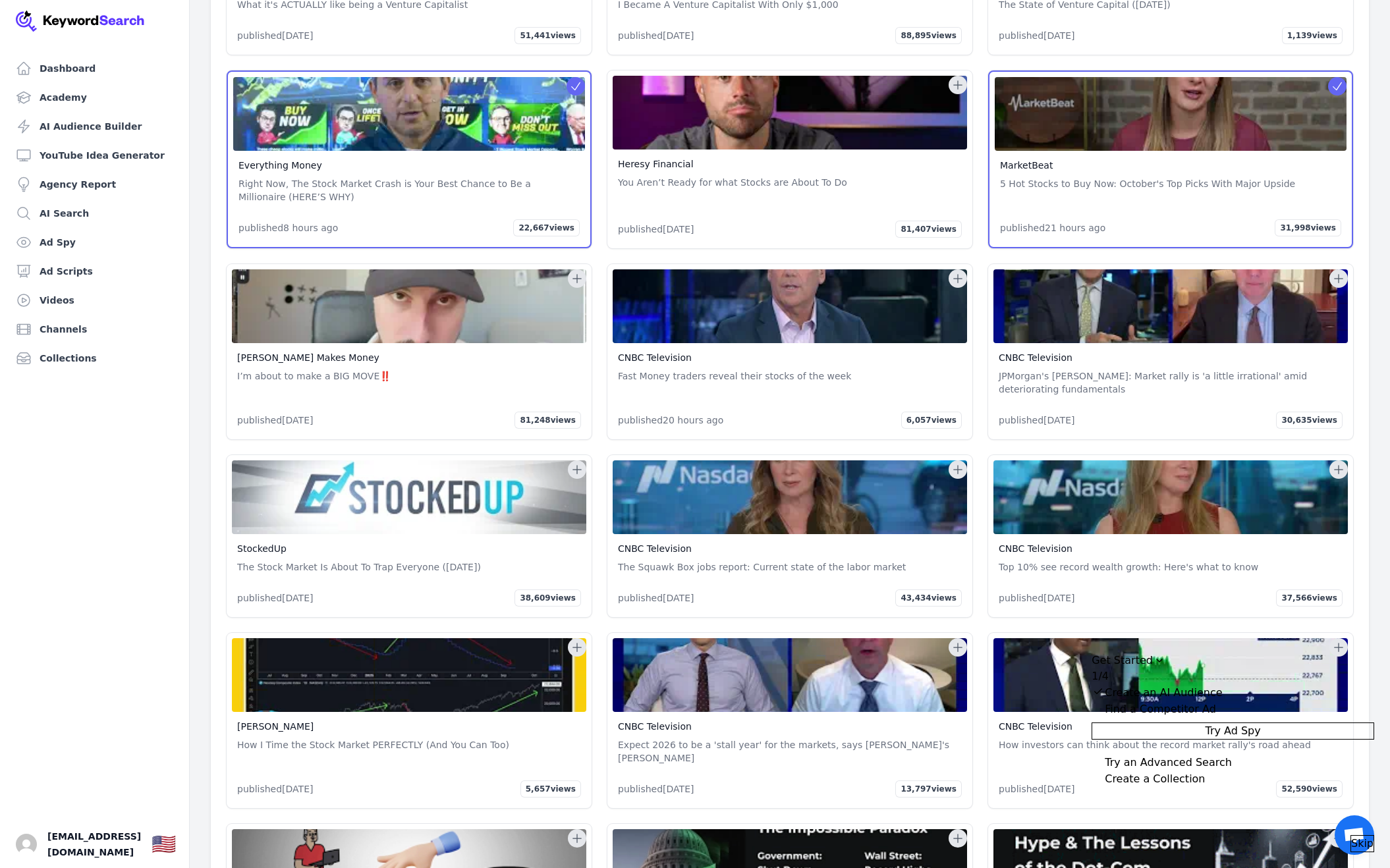
click at [573, 463] on icon at bounding box center [577, 469] width 13 height 13
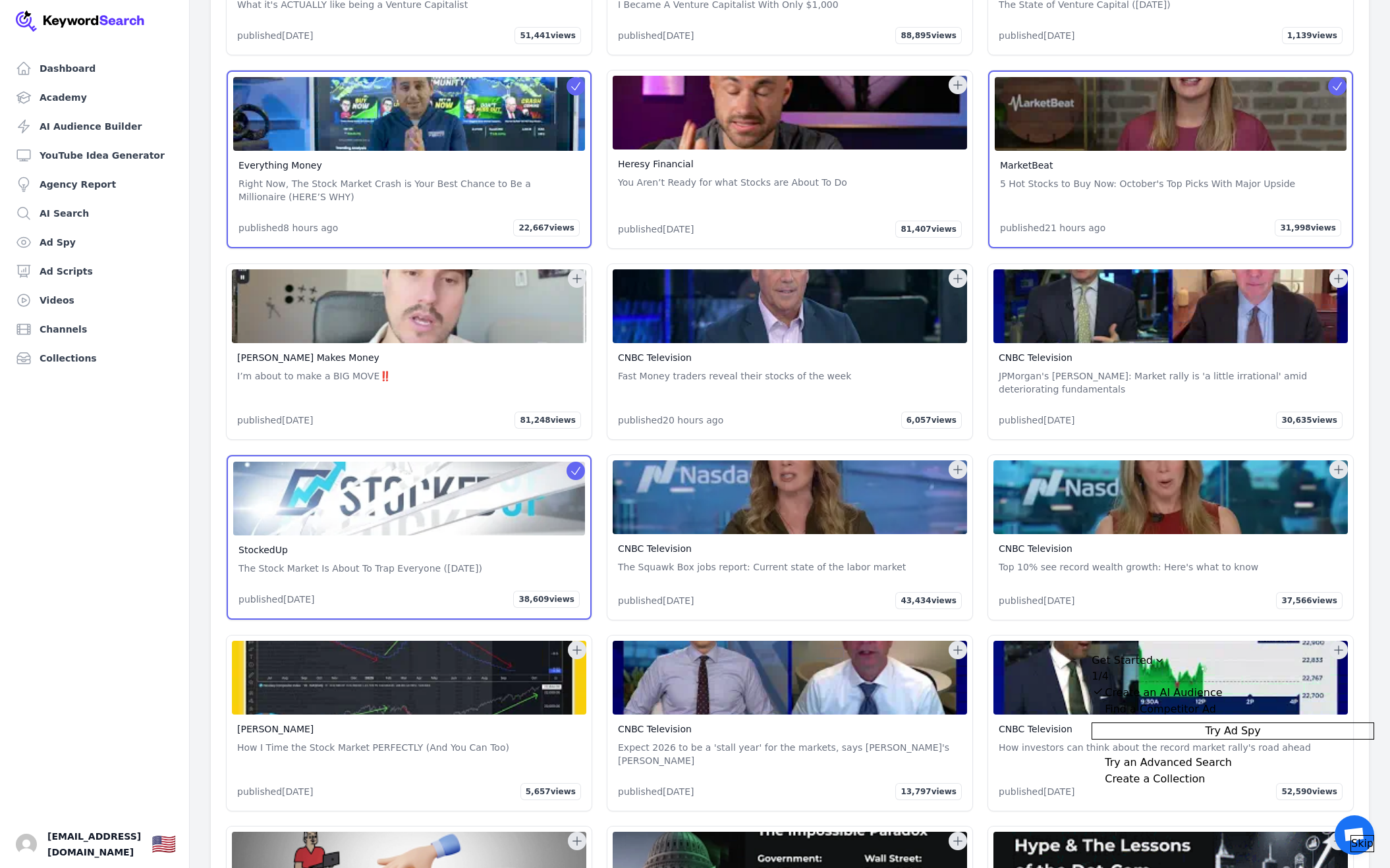
click at [960, 272] on icon at bounding box center [957, 278] width 13 height 13
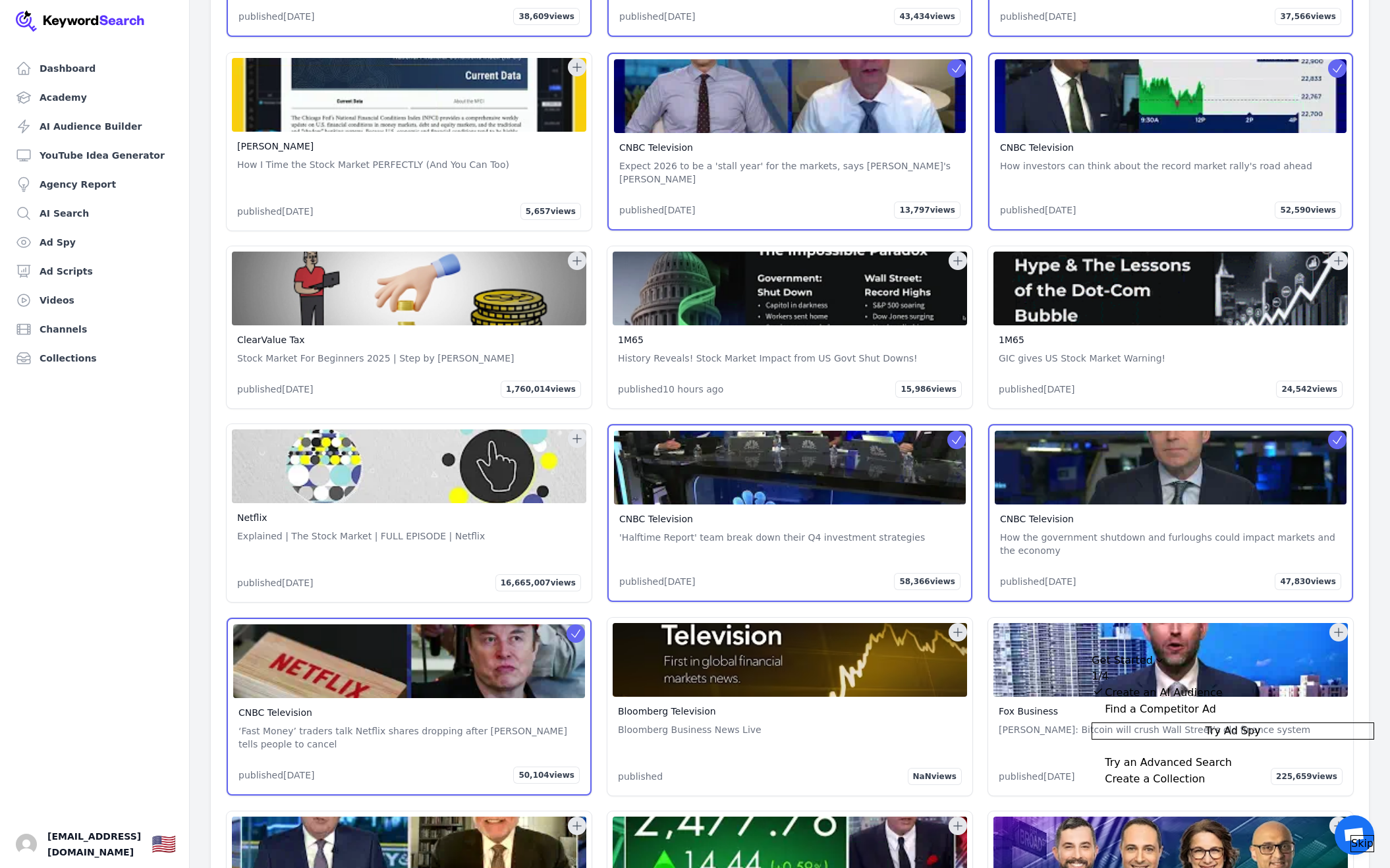
scroll to position [5828, 0]
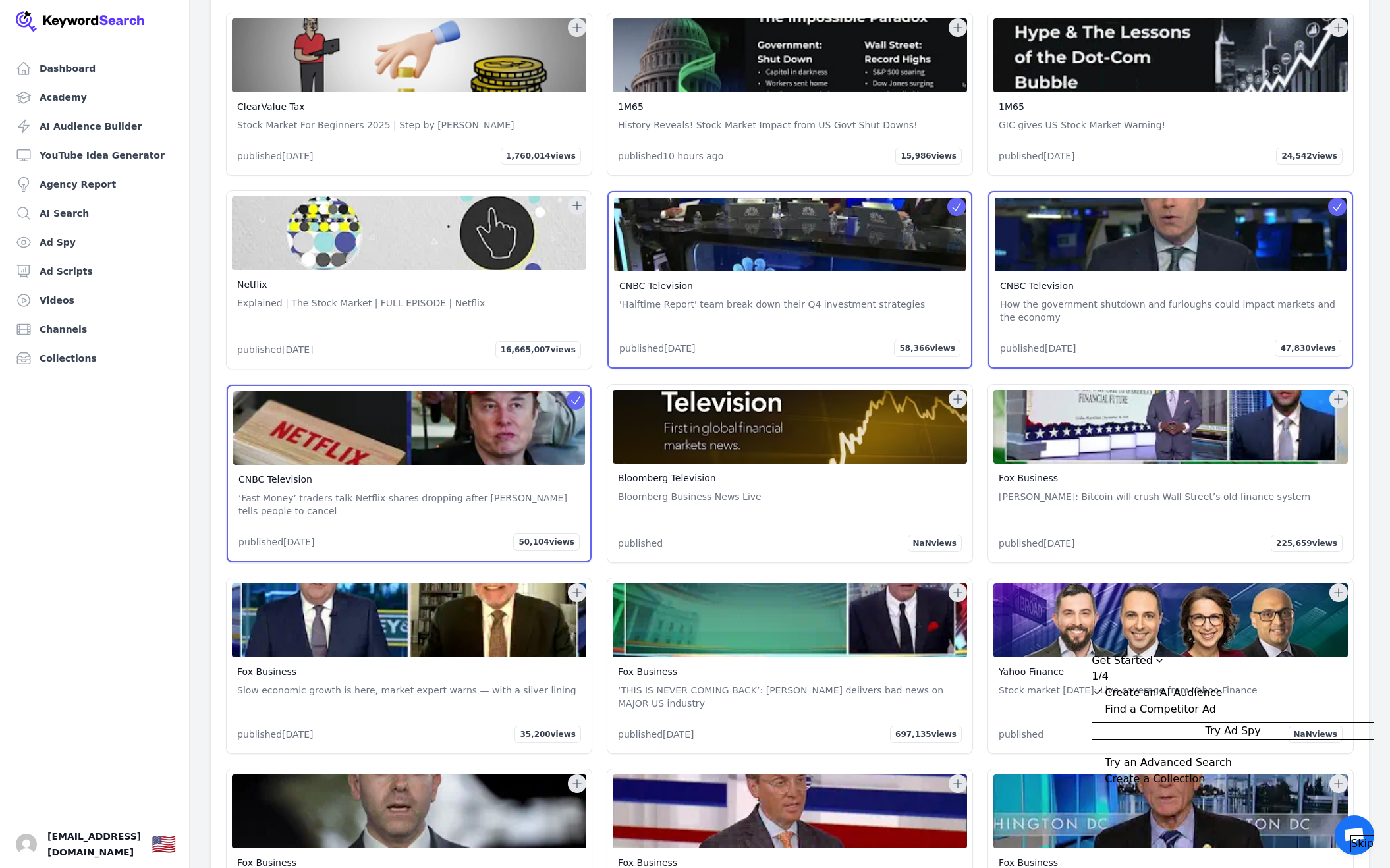
click at [1339, 396] on icon at bounding box center [1339, 399] width 8 height 8
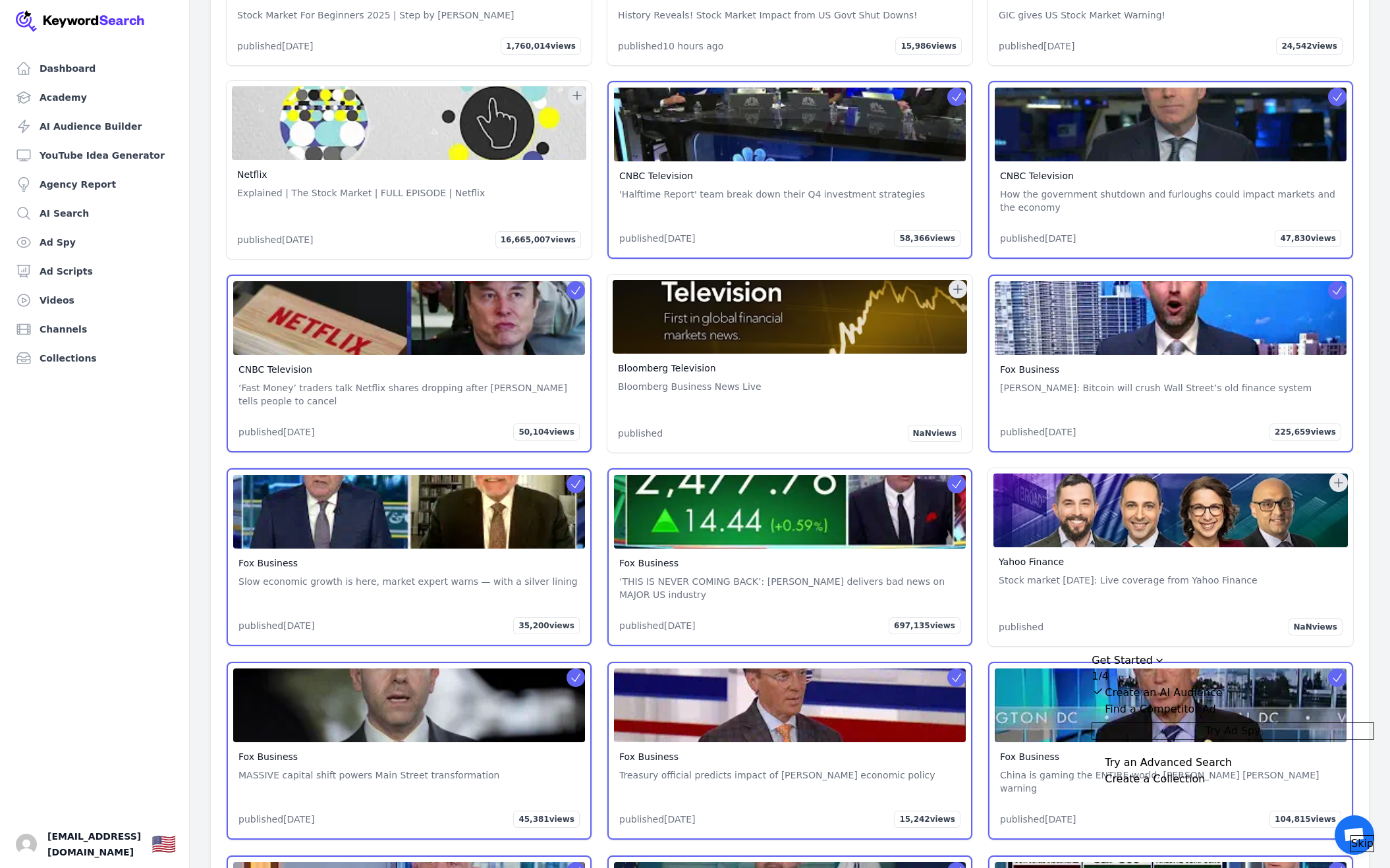
scroll to position [6037, 0]
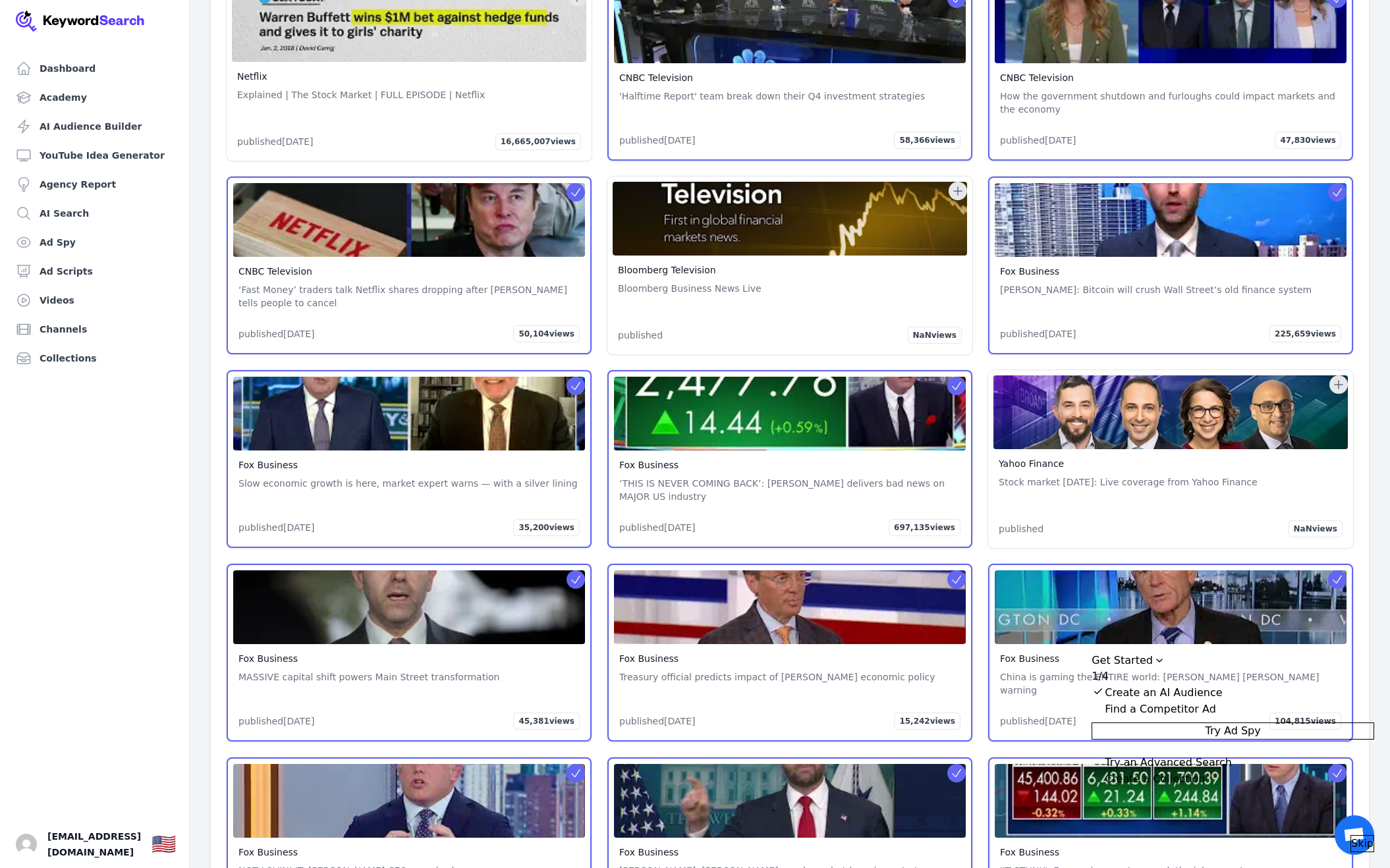
click at [1339, 380] on icon at bounding box center [1339, 384] width 8 height 8
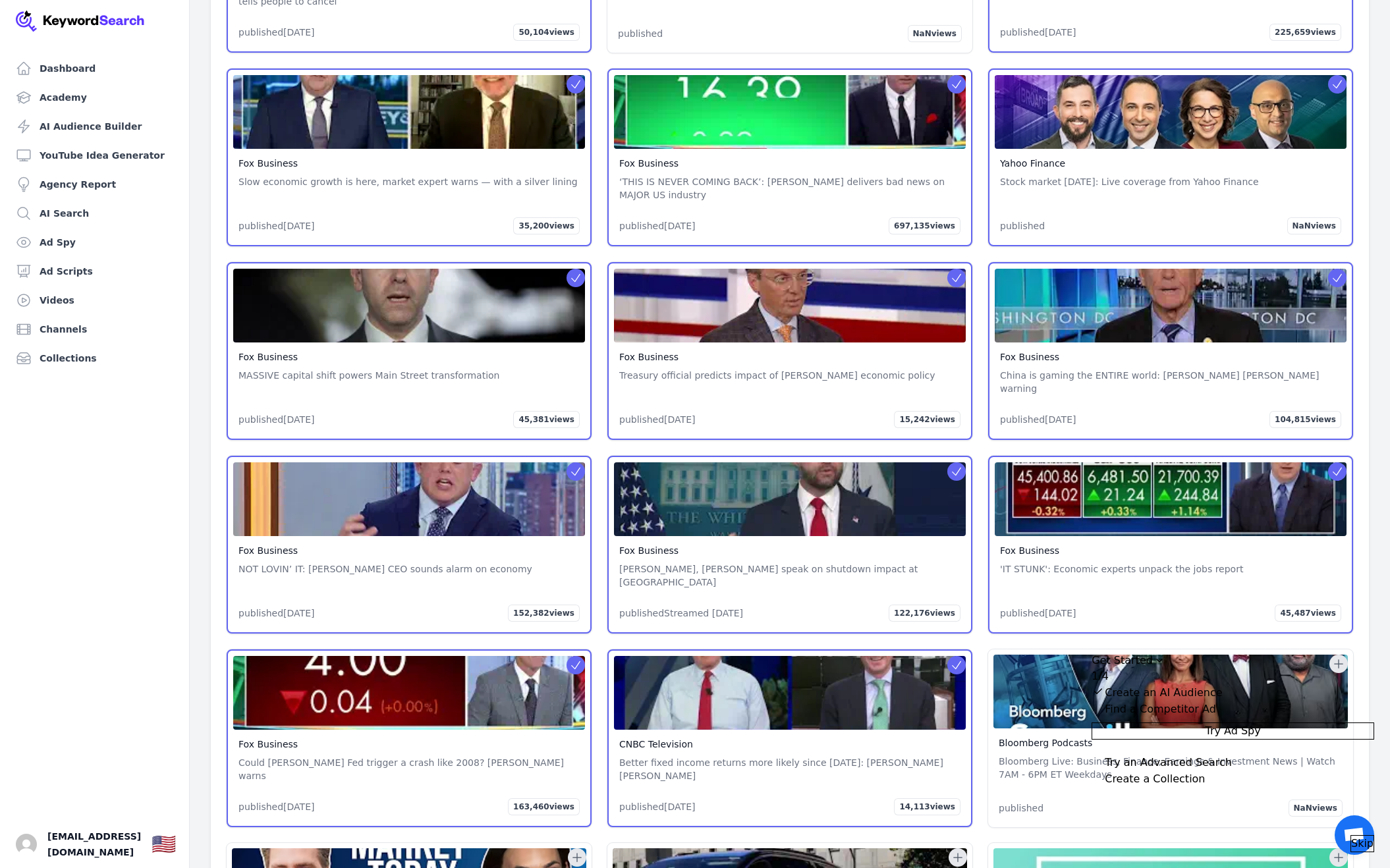
scroll to position [6501, 0]
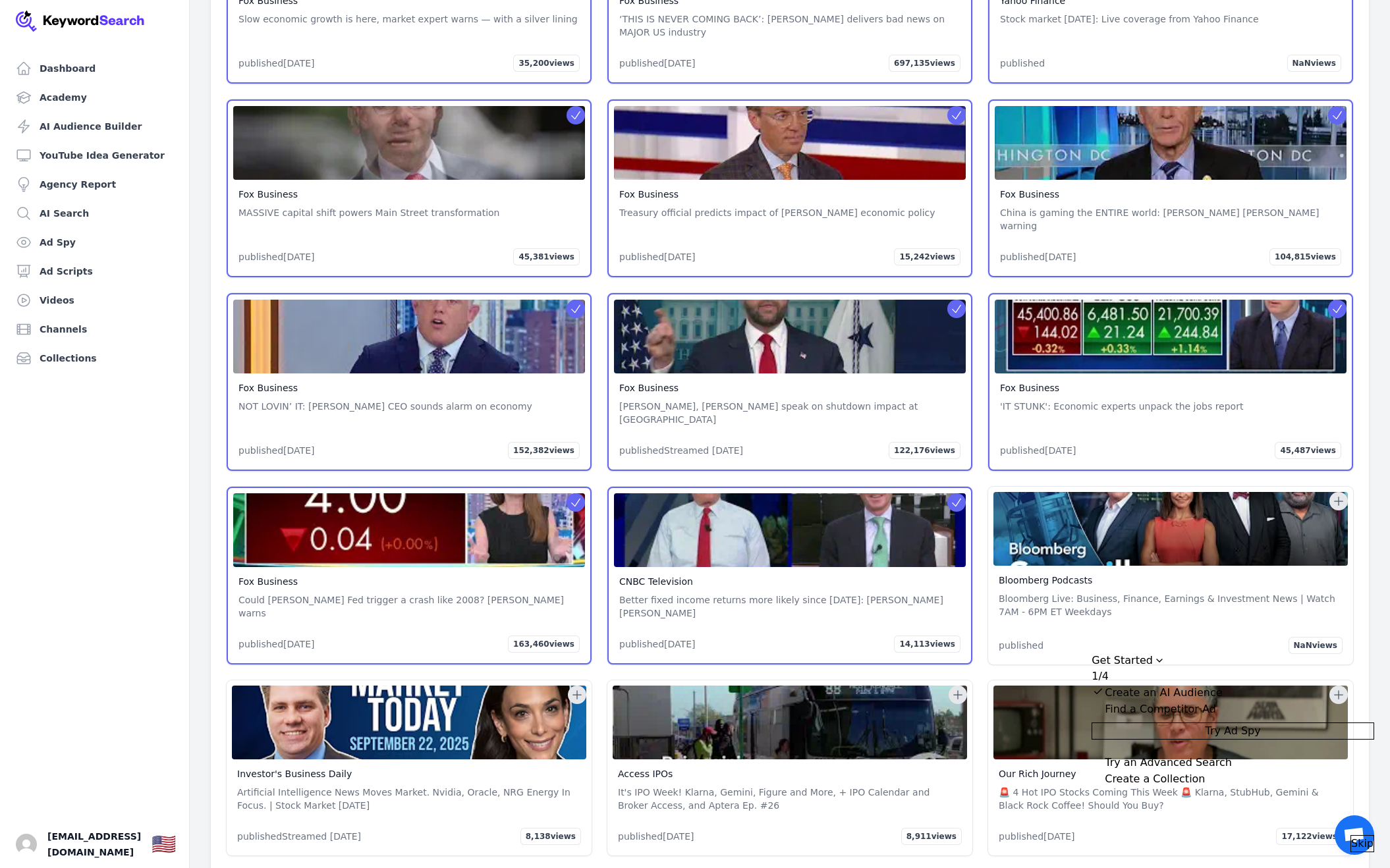
click at [960, 688] on icon at bounding box center [957, 694] width 13 height 13
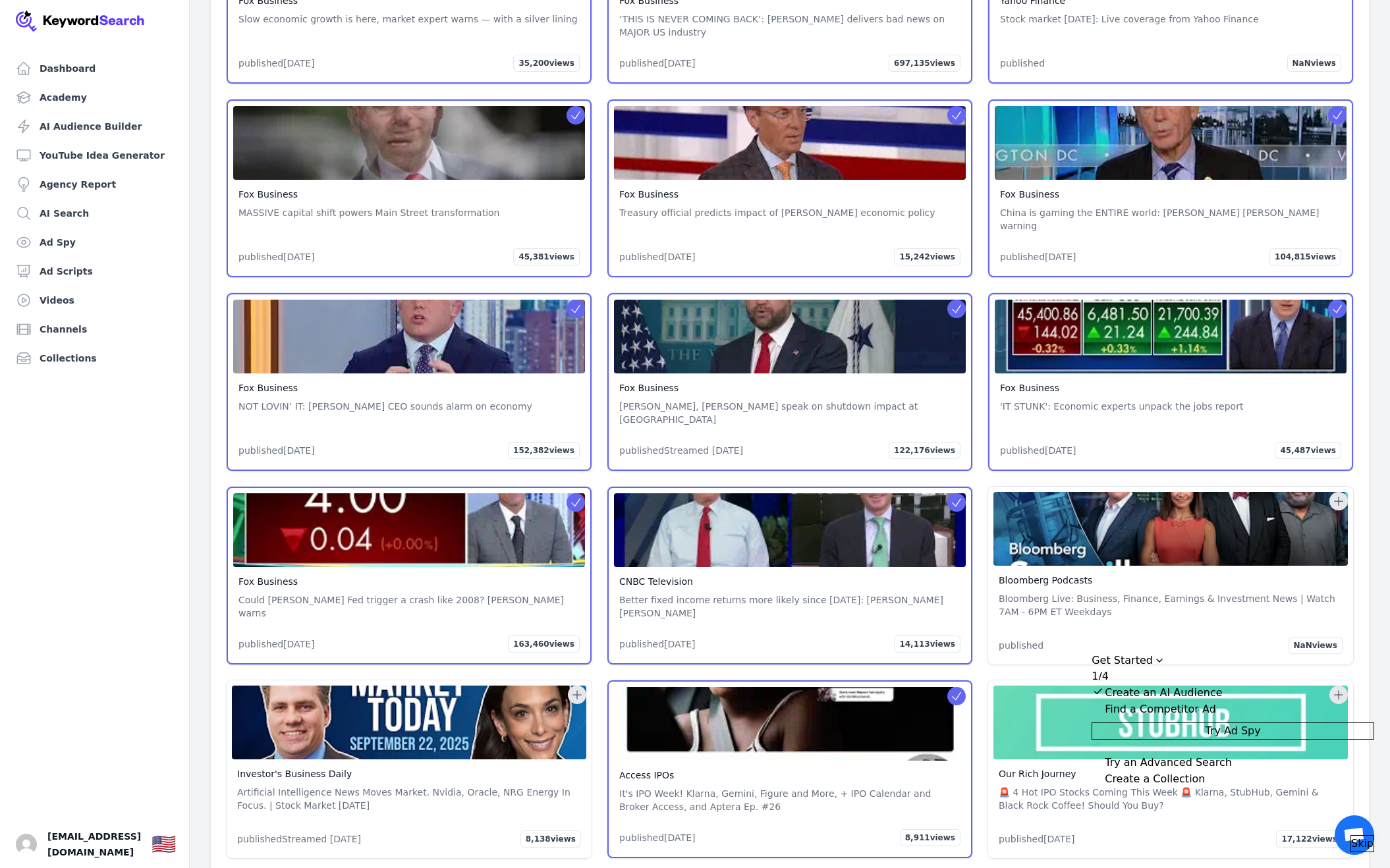
click at [577, 688] on icon at bounding box center [577, 694] width 13 height 13
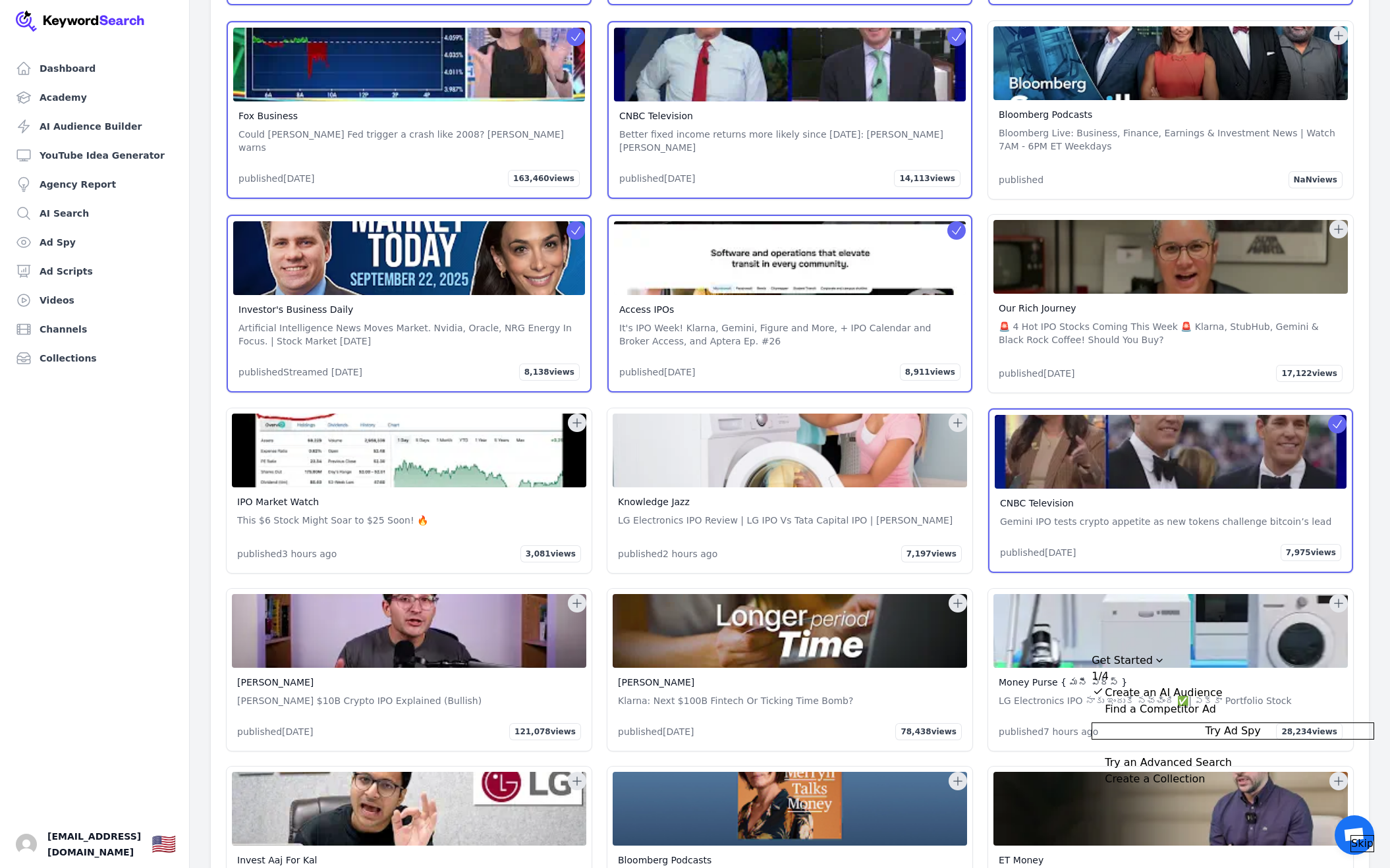
scroll to position [6979, 0]
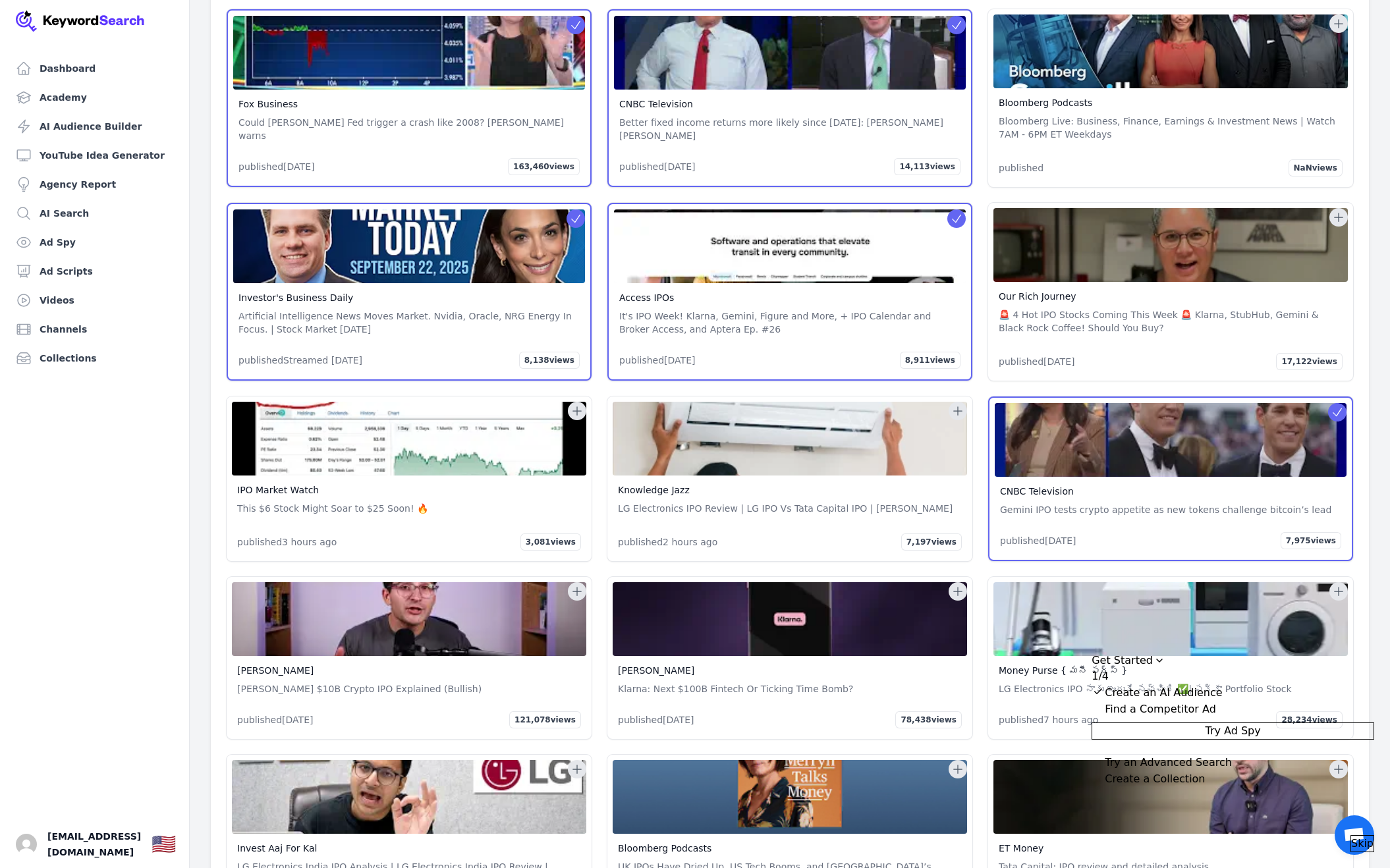
click at [578, 405] on icon at bounding box center [577, 411] width 13 height 13
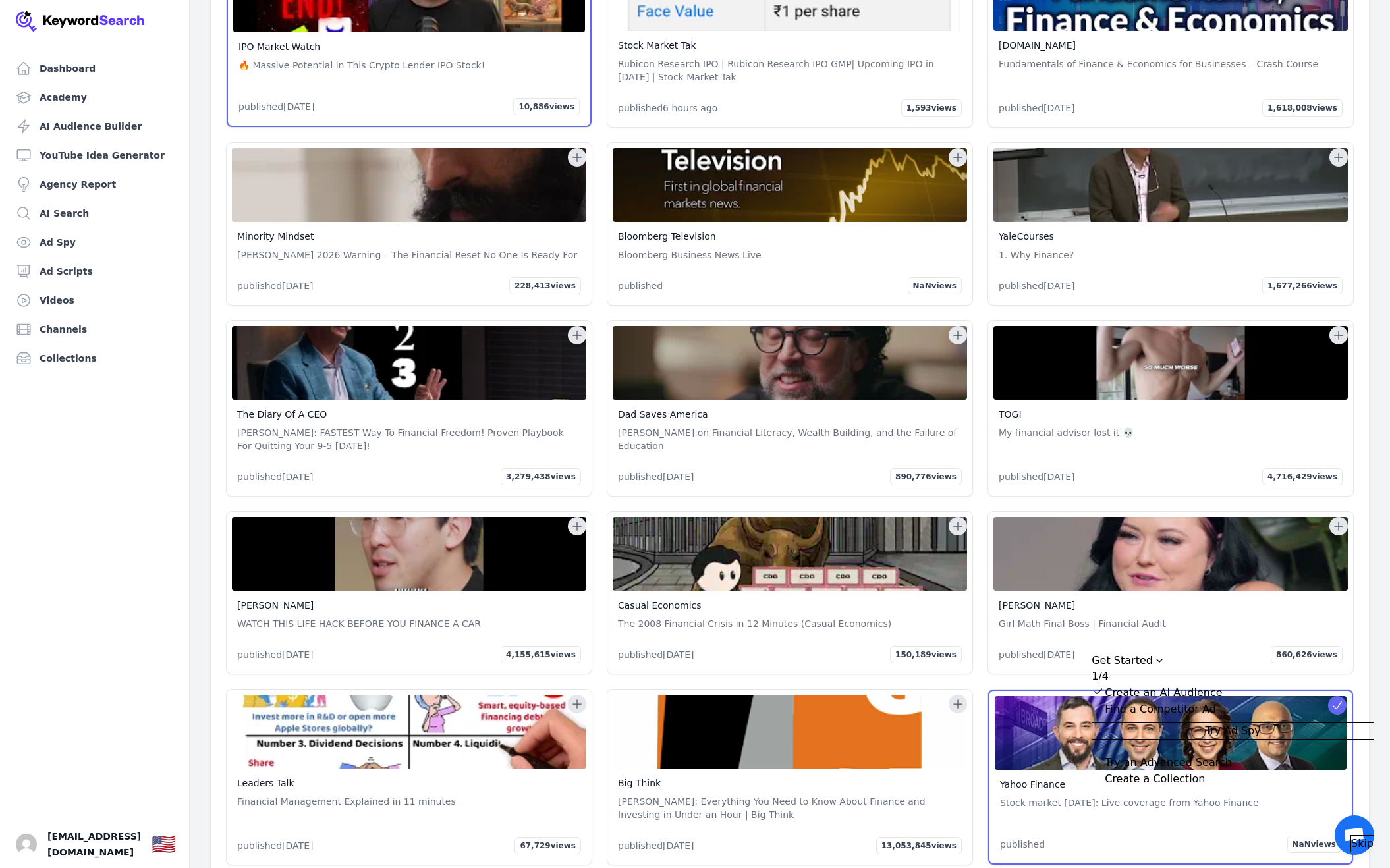
scroll to position [7983, 0]
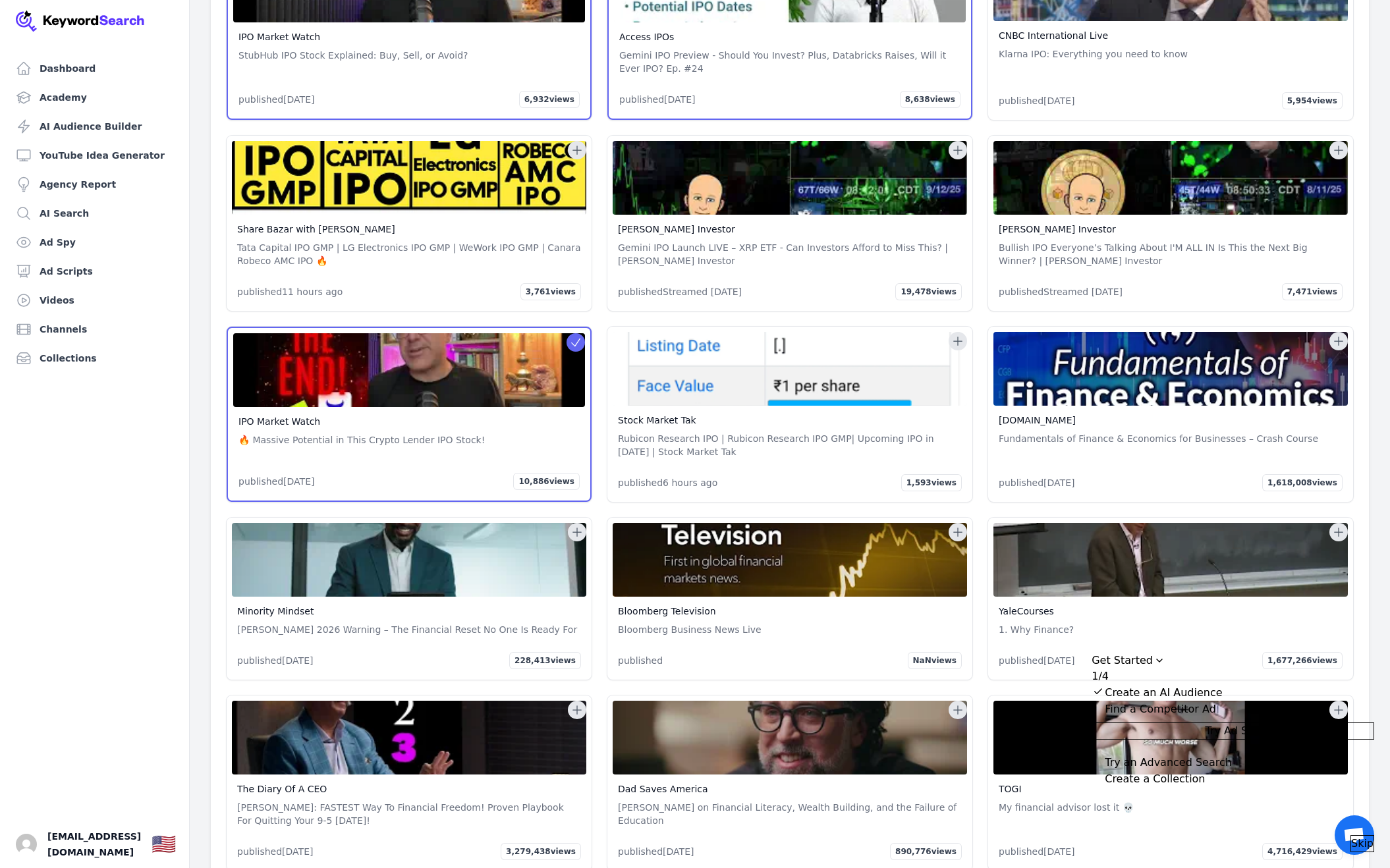
click at [957, 528] on icon at bounding box center [958, 532] width 8 height 8
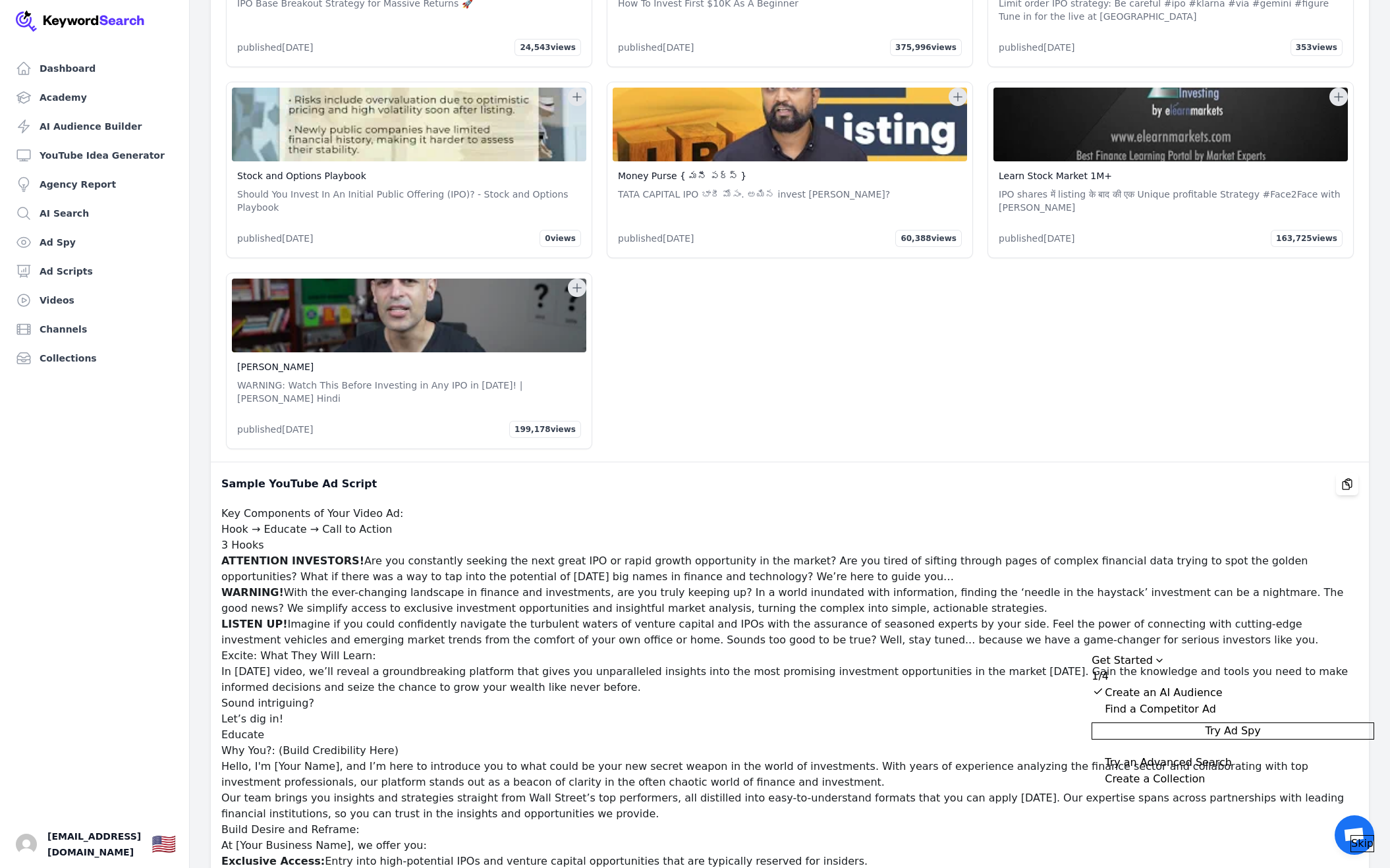
scroll to position [26419, 0]
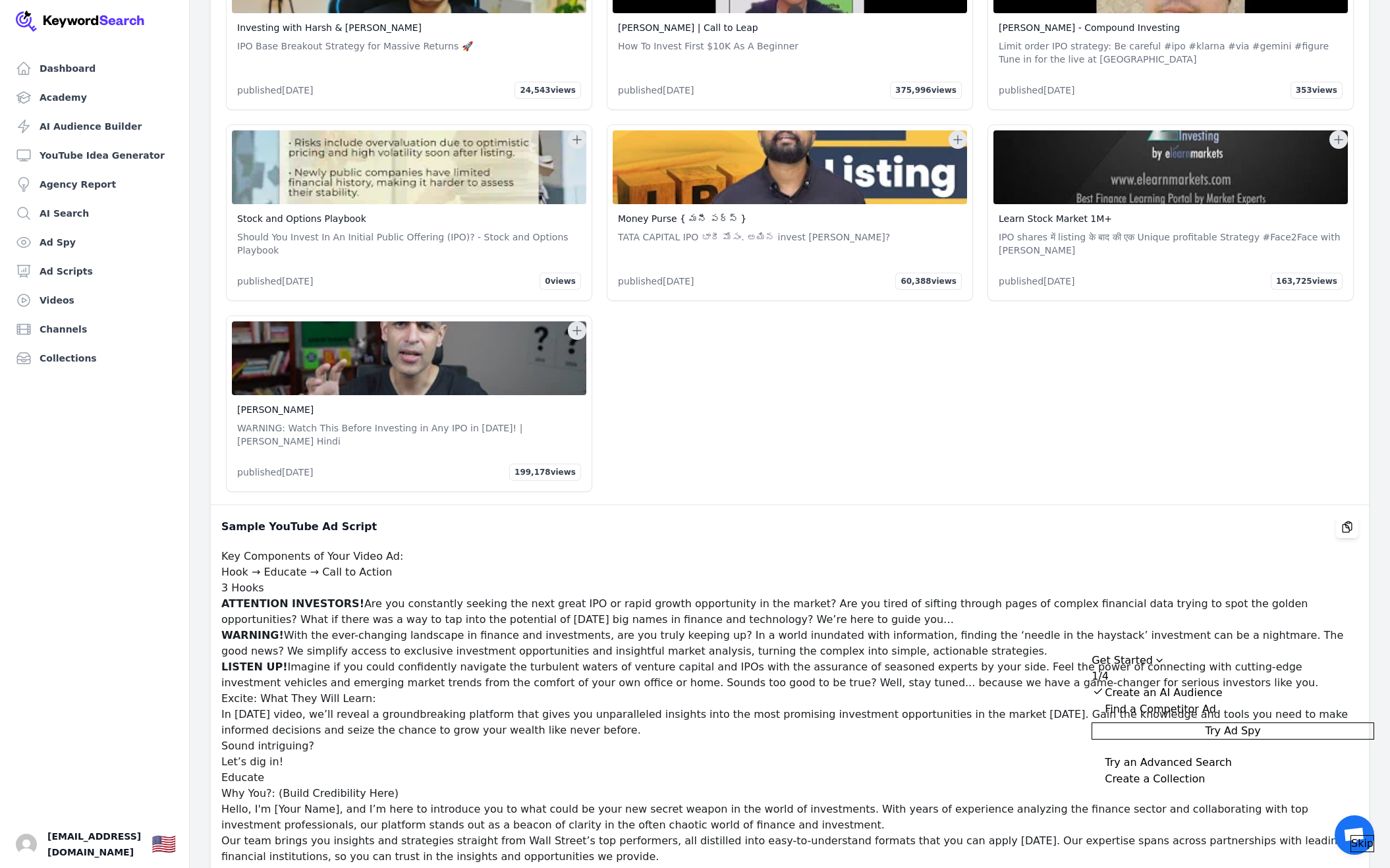
click at [784, 549] on h1 "Key Components of Your Video Ad:" at bounding box center [790, 556] width 1137 height 16
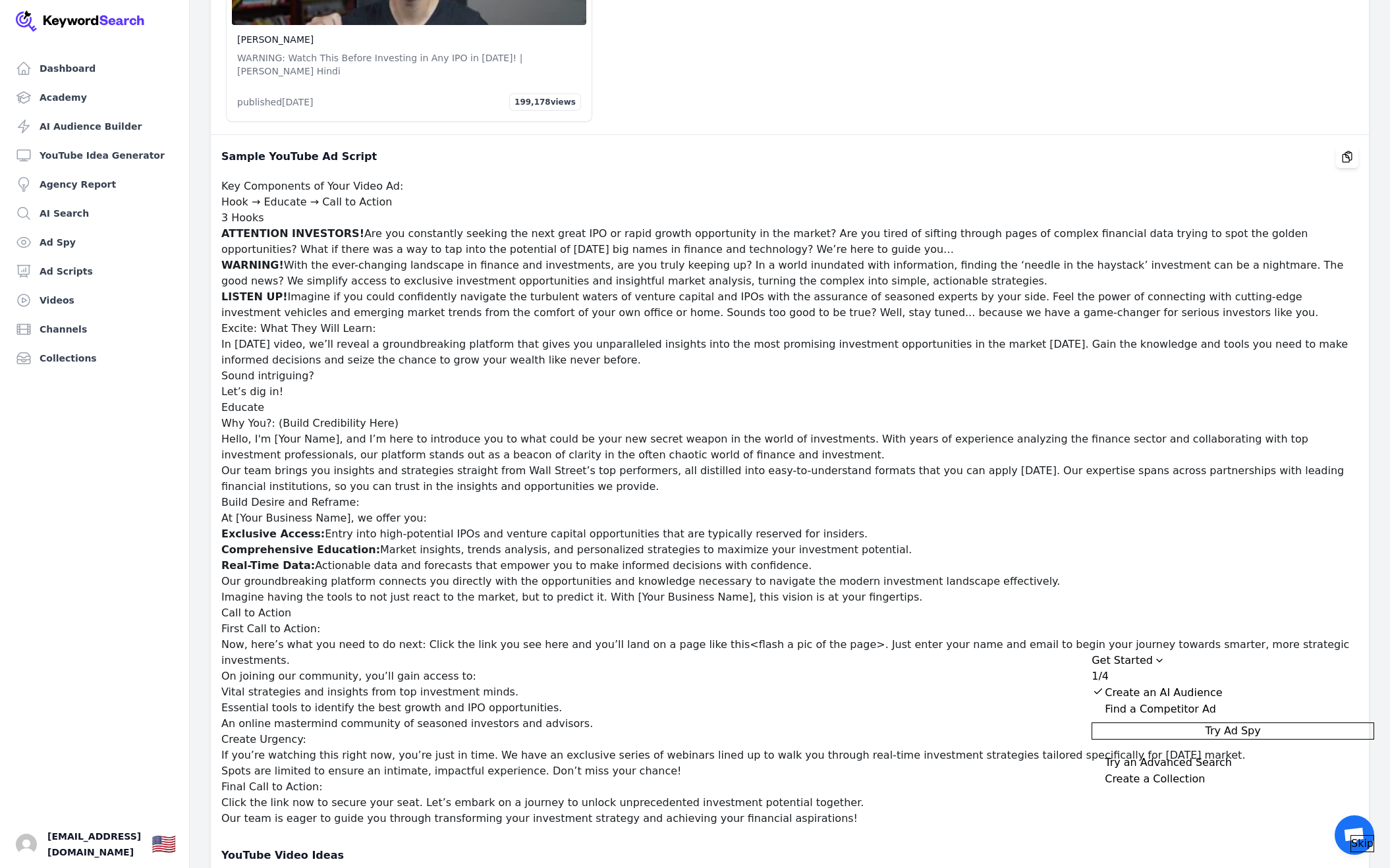
scroll to position [27187, 0]
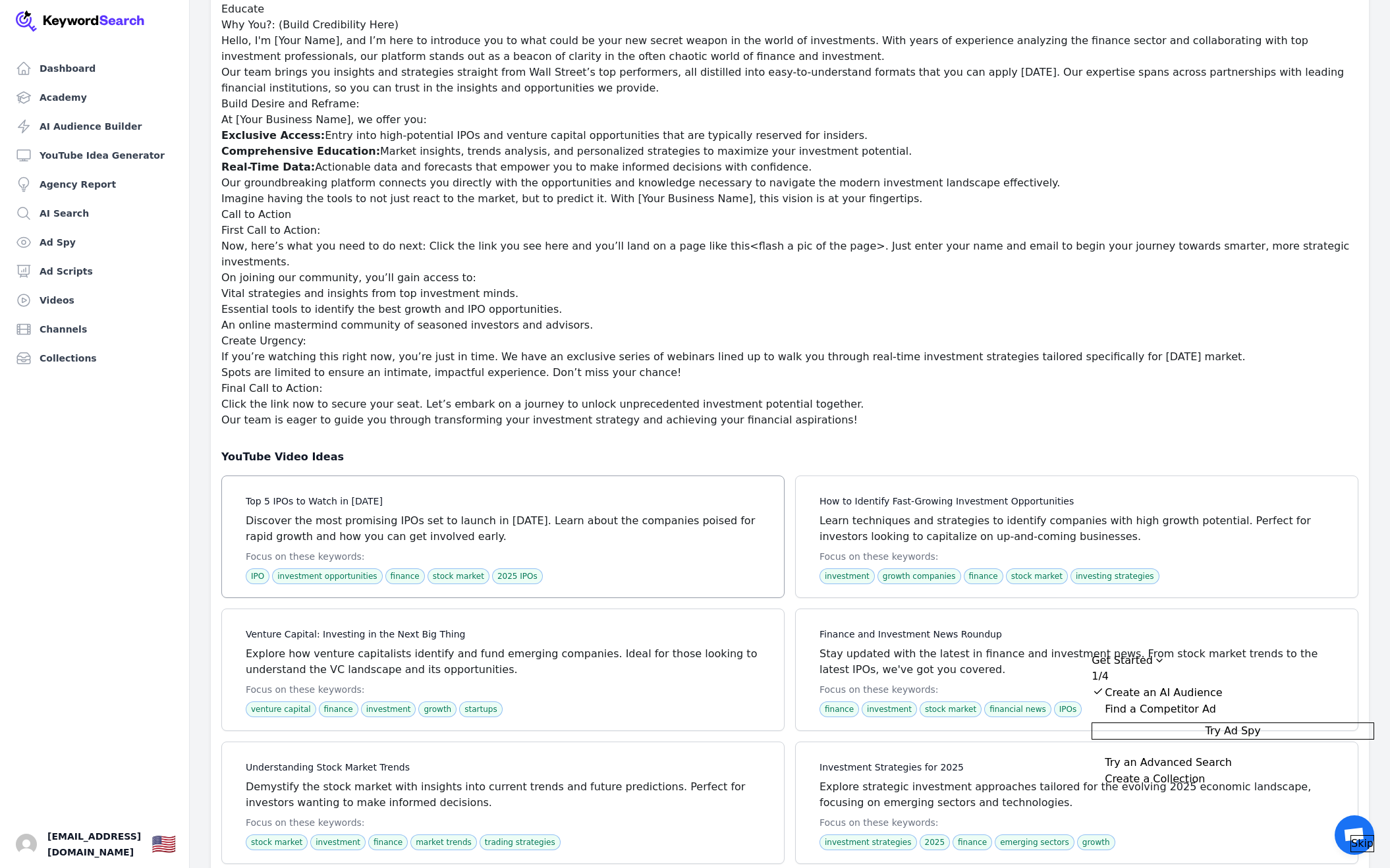
click at [685, 476] on span at bounding box center [503, 537] width 562 height 122
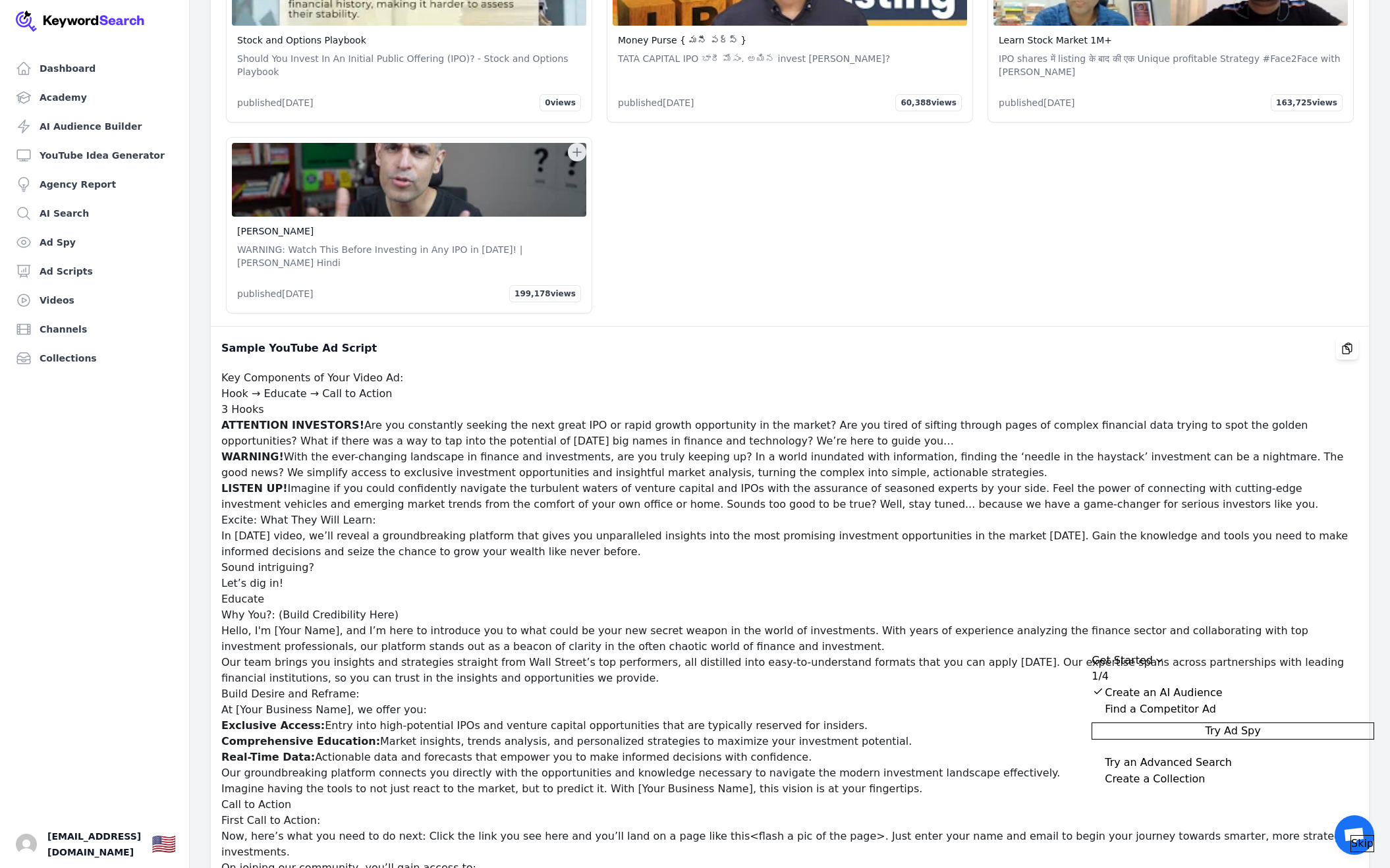
scroll to position [26520, 0]
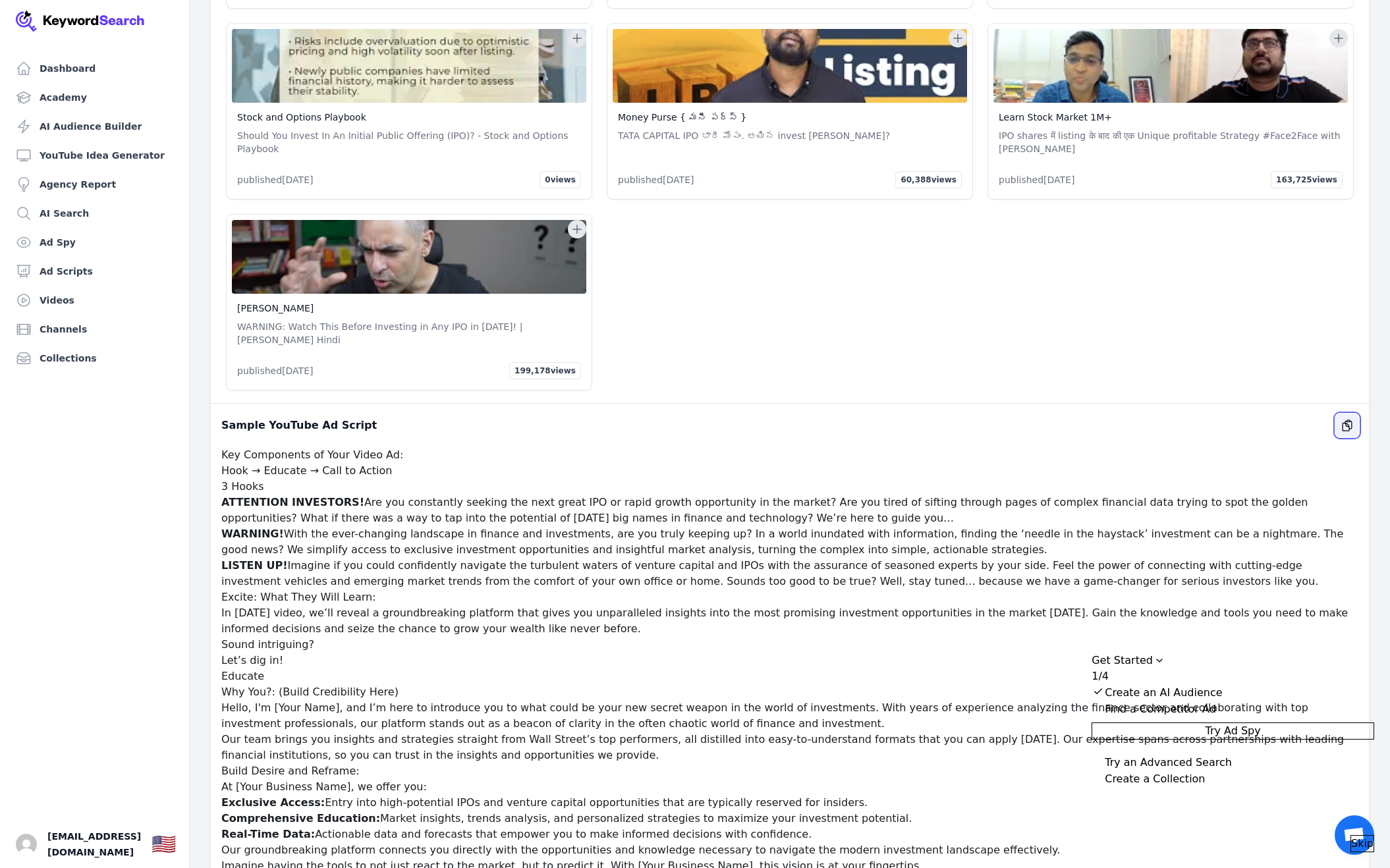
click at [1351, 419] on icon "button" at bounding box center [1347, 425] width 13 height 13
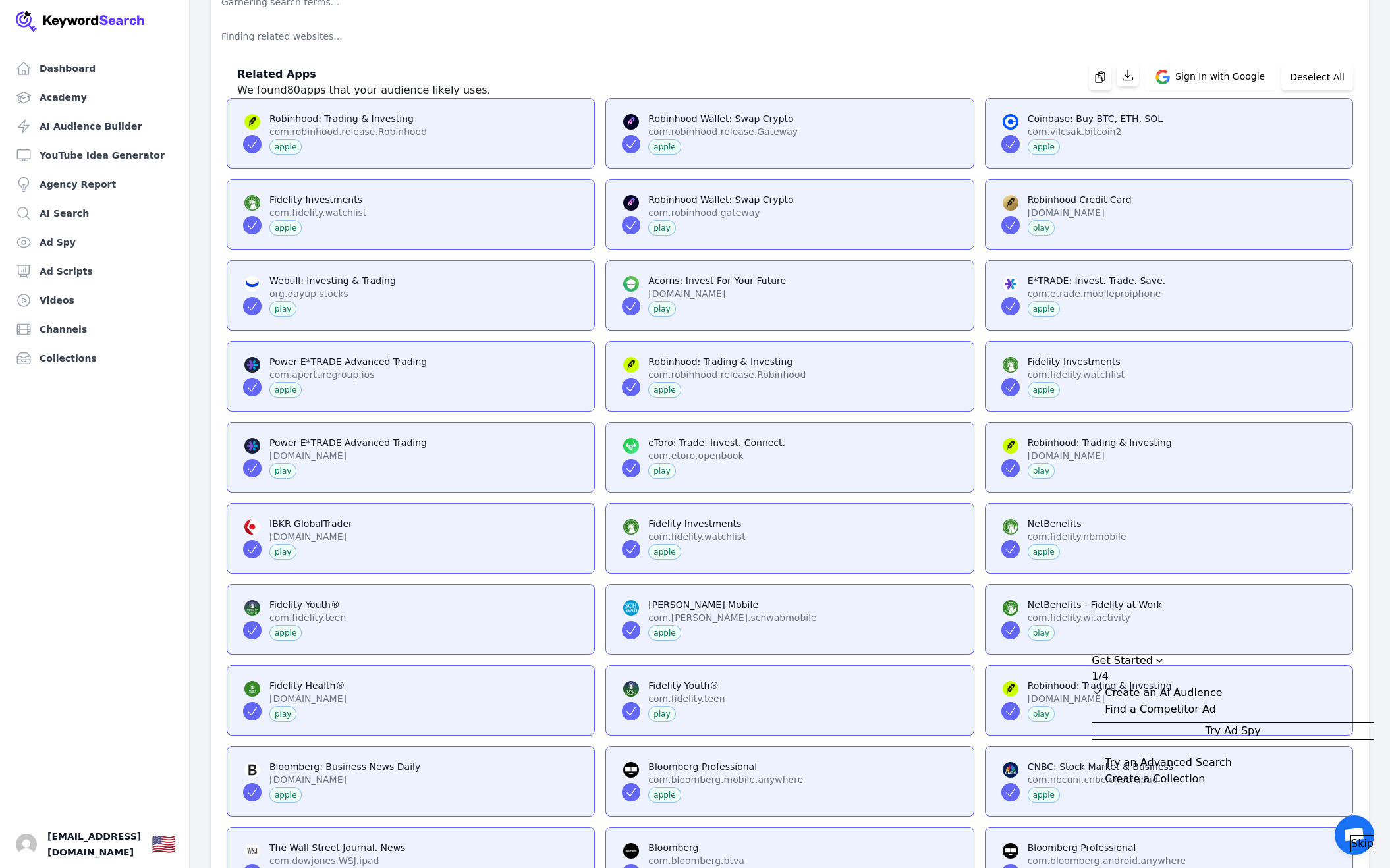
scroll to position [0, 0]
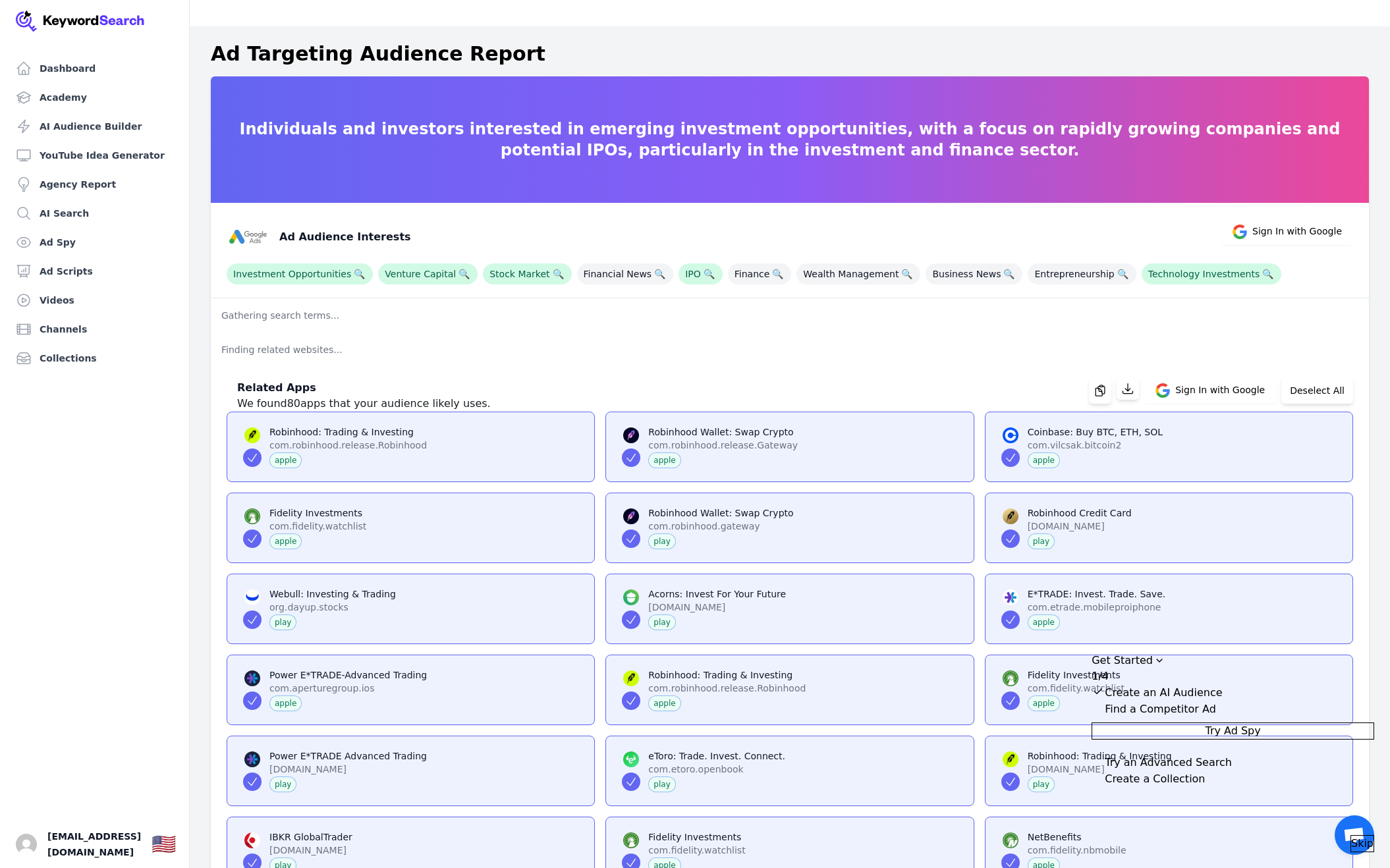
click at [279, 298] on p "Gathering search terms..." at bounding box center [790, 315] width 1158 height 34
click at [1135, 382] on icon "button" at bounding box center [1127, 388] width 13 height 13
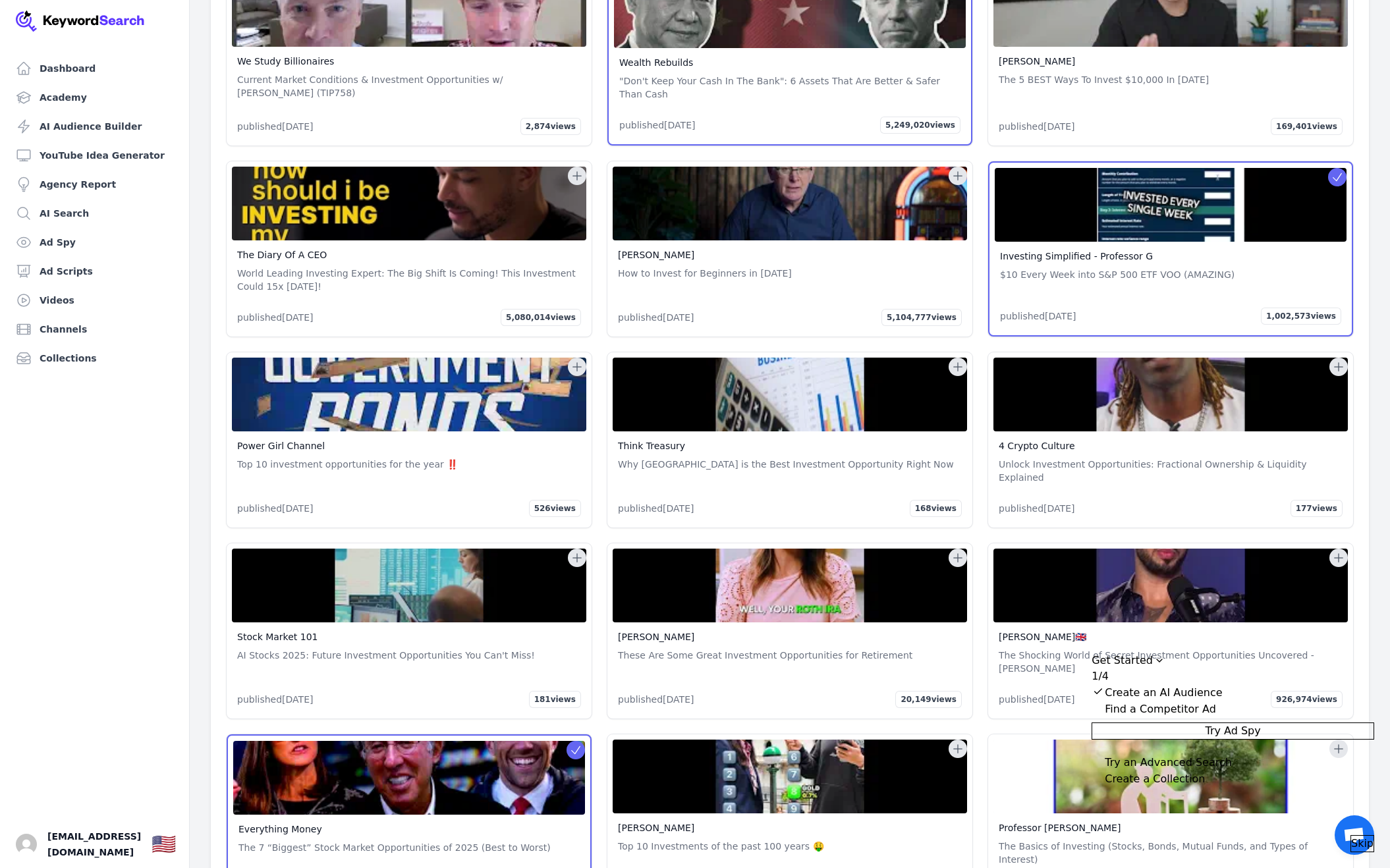
scroll to position [2249, 0]
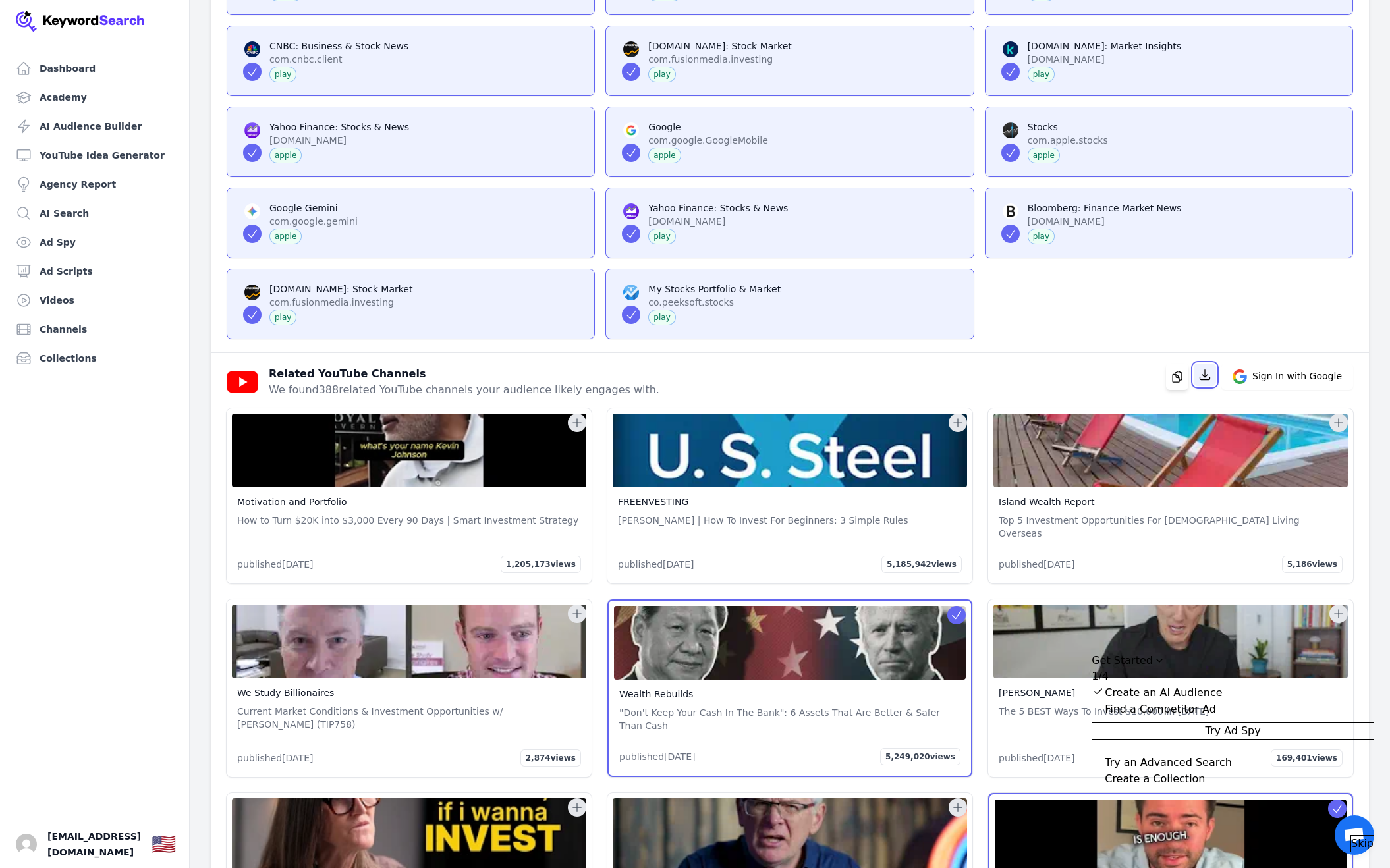
click at [1209, 368] on icon "button" at bounding box center [1204, 374] width 13 height 13
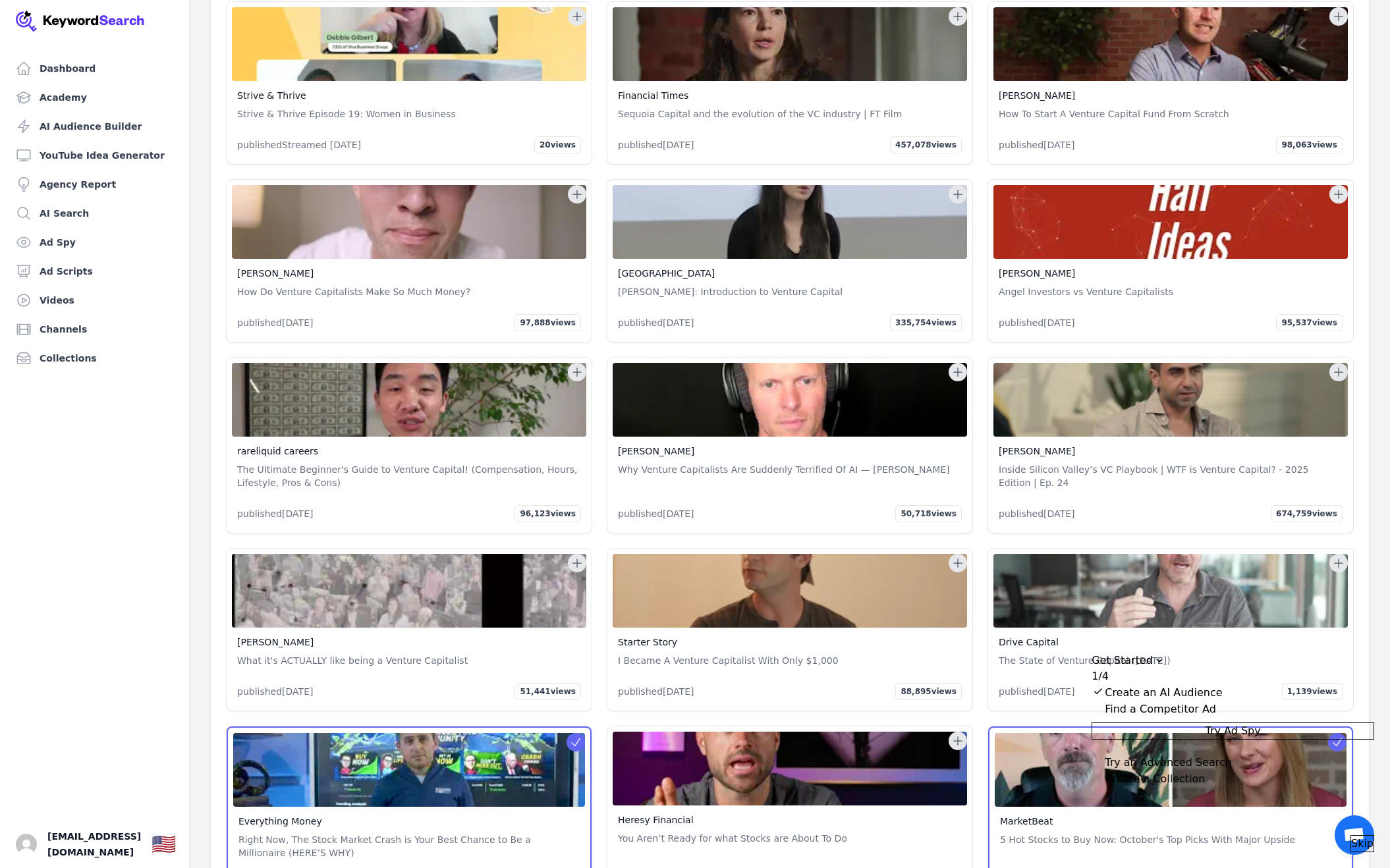
scroll to position [0, 0]
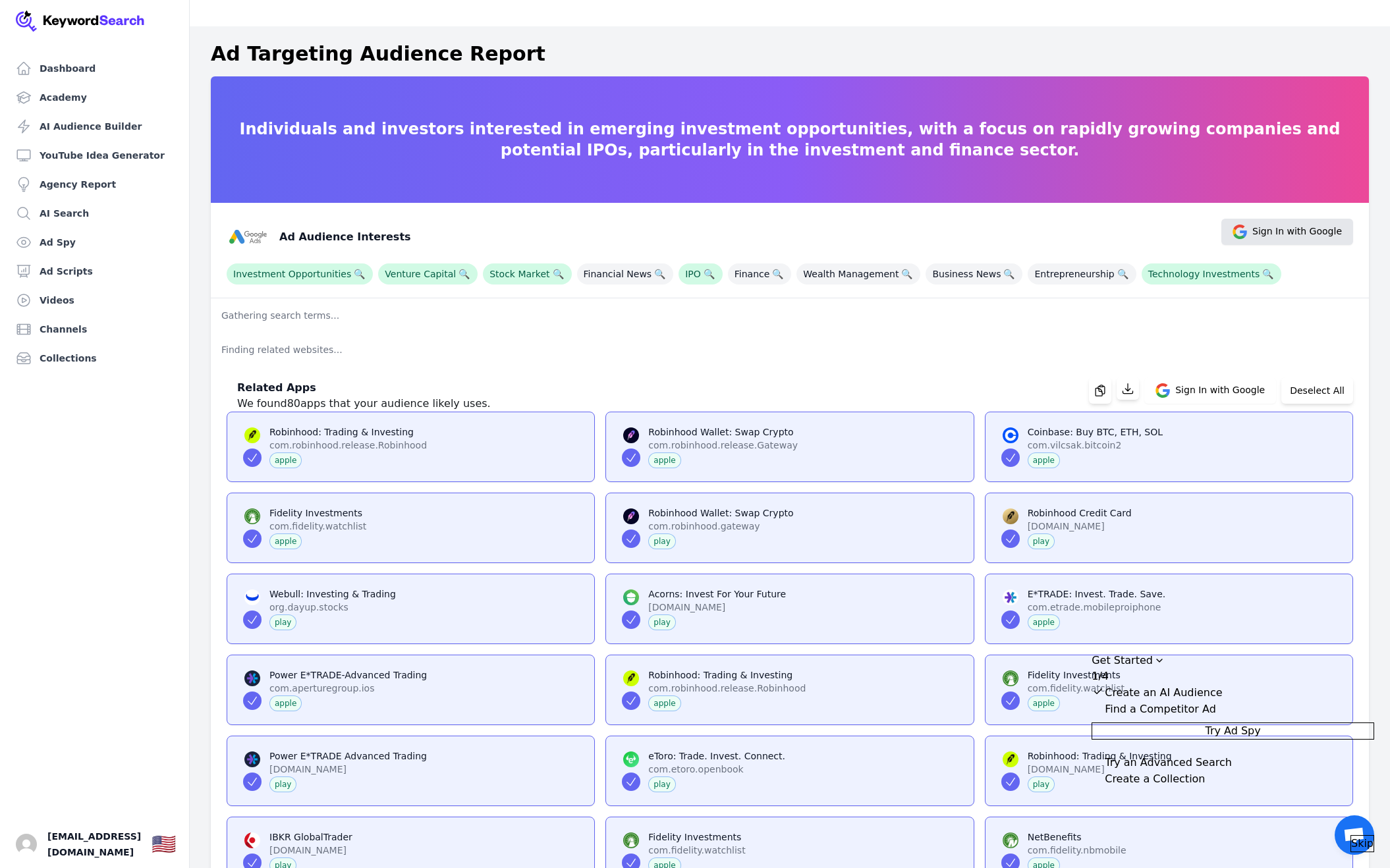
click at [1281, 225] on span "Sign In with Google" at bounding box center [1297, 232] width 90 height 14
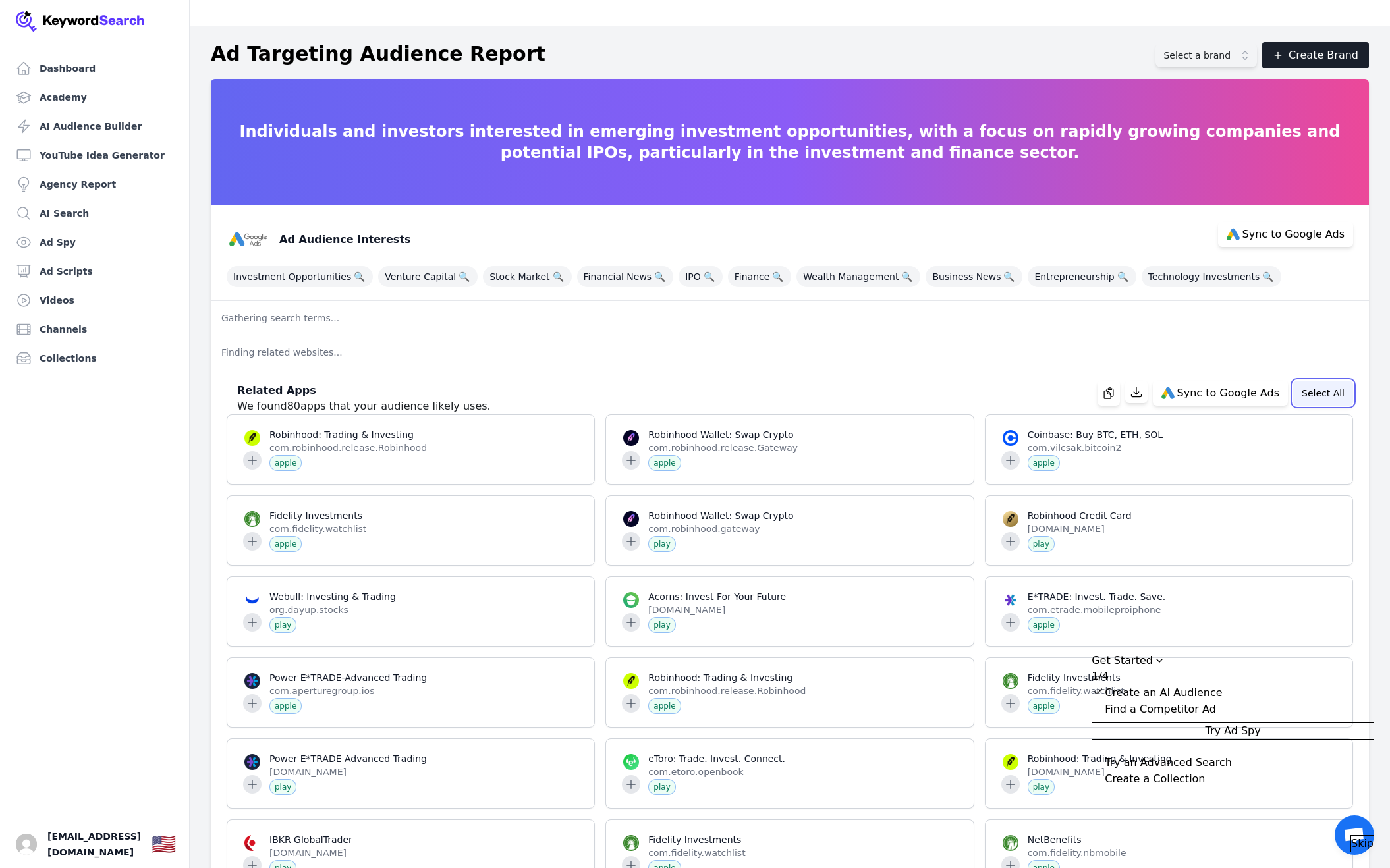
click at [1334, 380] on button "Select All" at bounding box center [1323, 392] width 60 height 25
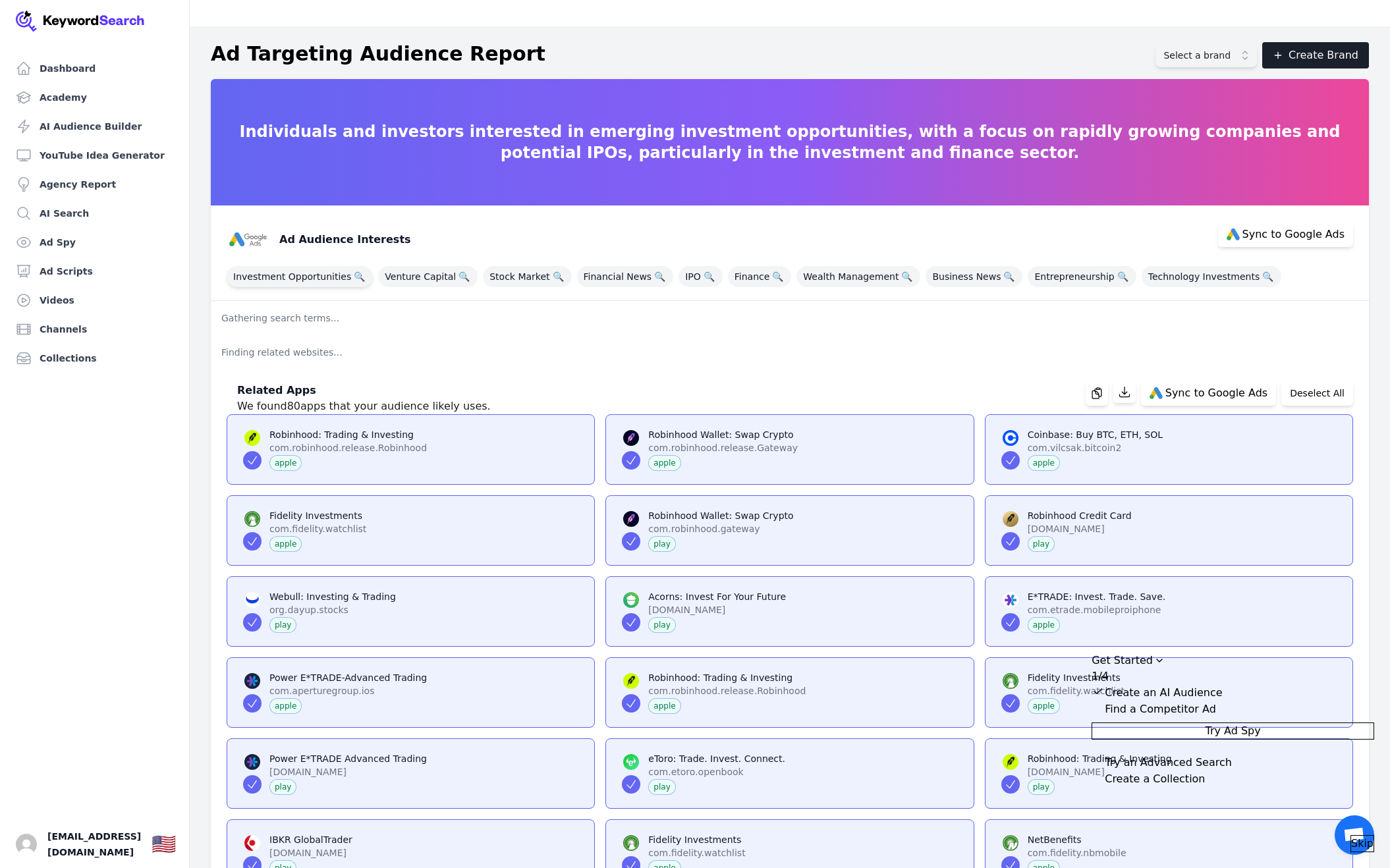
click at [294, 266] on span "Investment Opportunities 🔍" at bounding box center [300, 277] width 146 height 21
click at [410, 266] on span "Venture Capital 🔍" at bounding box center [428, 277] width 100 height 21
click at [426, 266] on span "Venture Capital 🔍" at bounding box center [428, 277] width 100 height 21
click at [501, 266] on span "Stock Market 🔍" at bounding box center [527, 277] width 88 height 21
click at [679, 266] on span "IPO 🔍" at bounding box center [701, 277] width 44 height 21
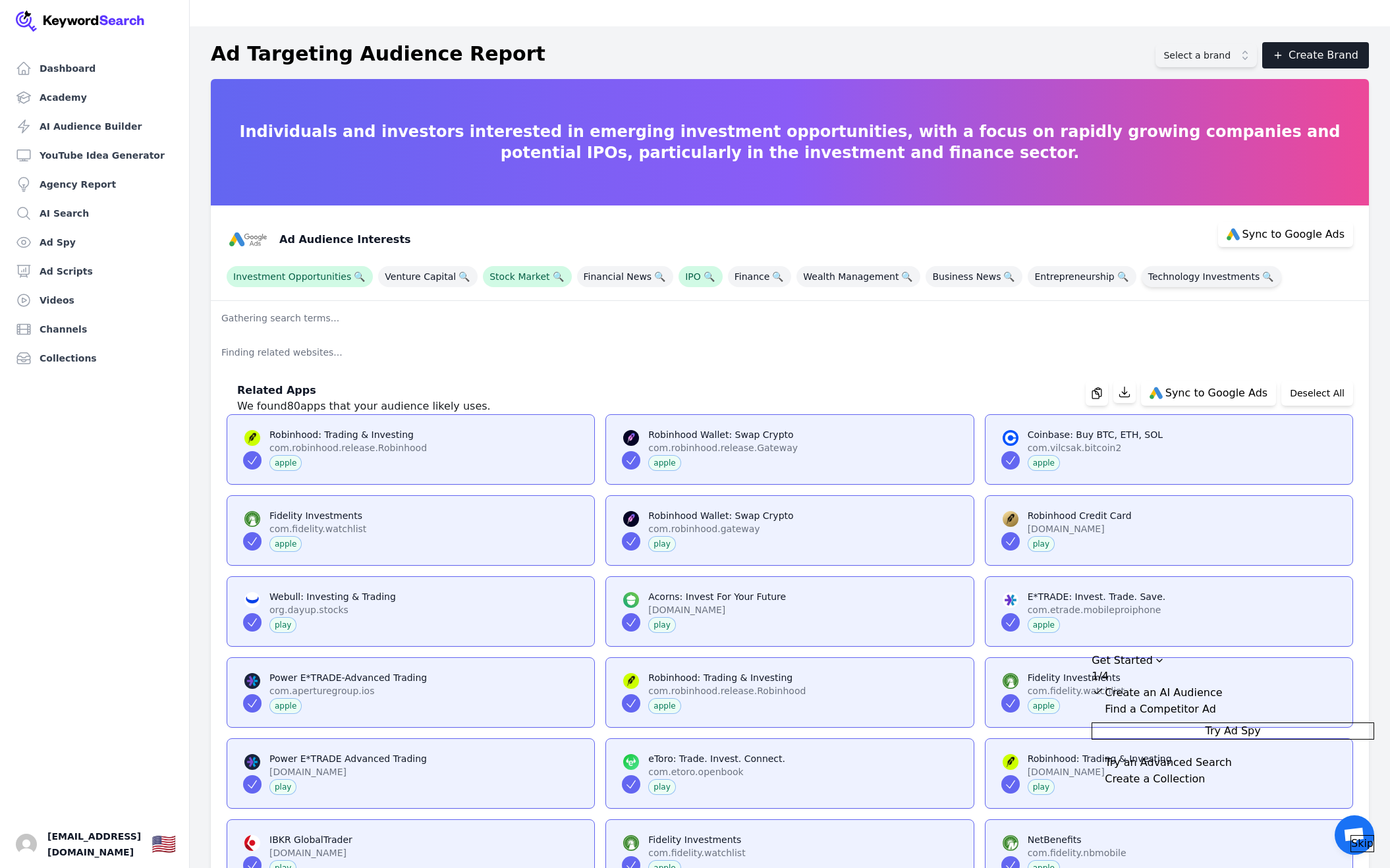
click at [1159, 266] on span "Technology Investments 🔍" at bounding box center [1211, 277] width 140 height 21
click at [1300, 229] on span "Sync to Google Ads" at bounding box center [1293, 235] width 102 height 11
select select "interestsOrPurchaseIntentions"
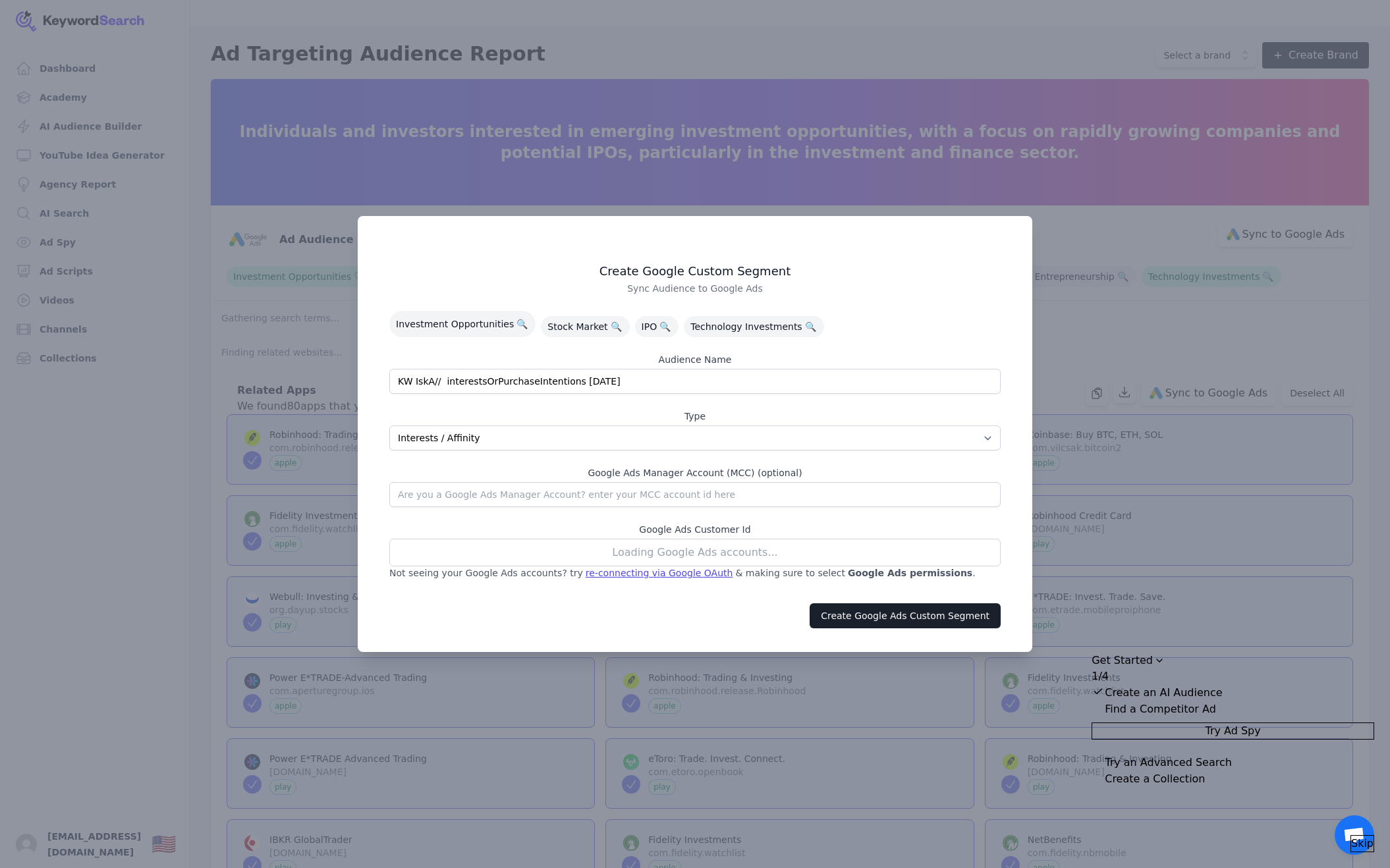
click at [732, 547] on div "Loading Google Ads accounts..." at bounding box center [695, 553] width 612 height 28
click at [636, 574] on div "re-connecting via Google OAuth" at bounding box center [659, 572] width 147 height 13
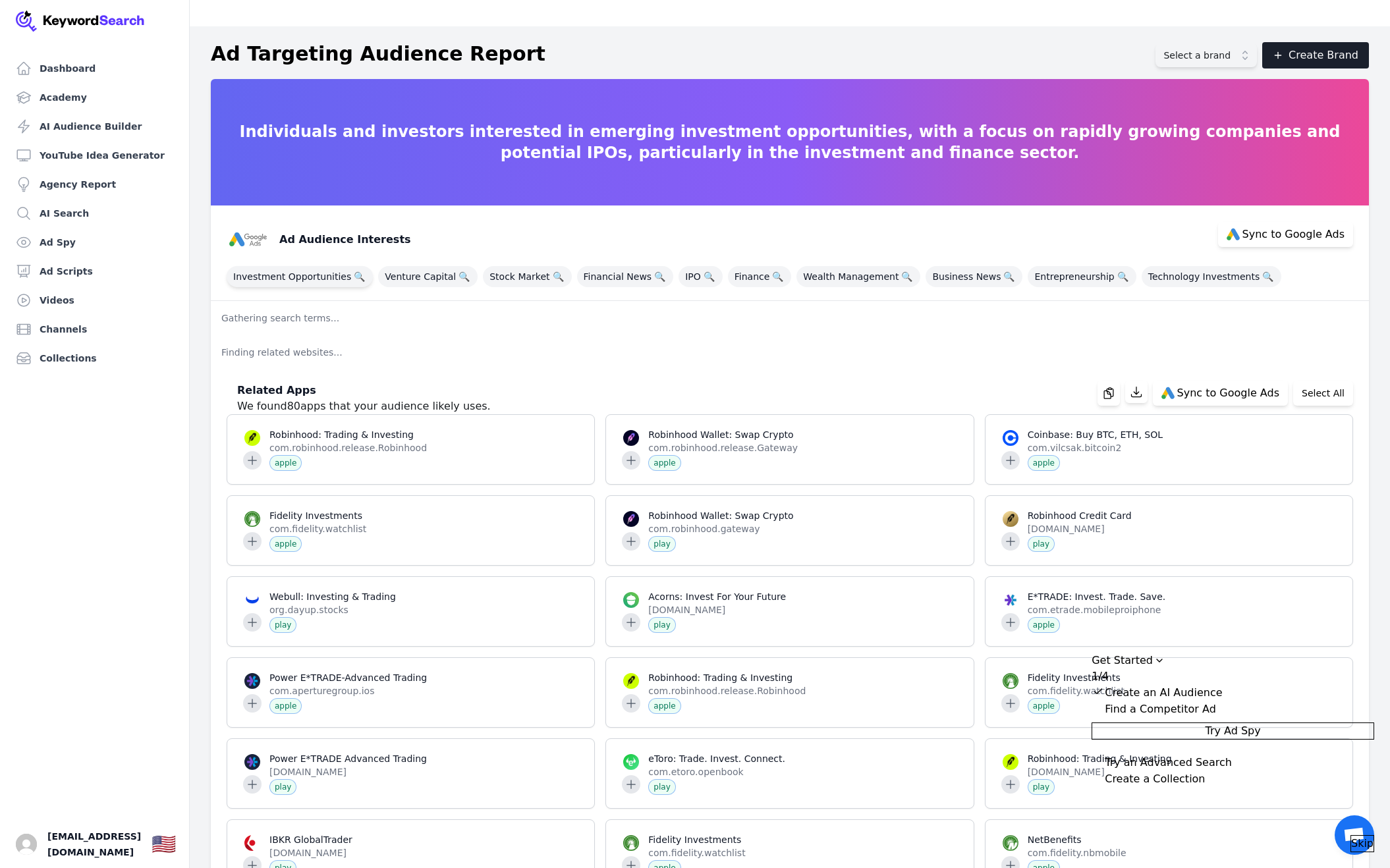
click at [297, 266] on span "Investment Opportunities 🔍" at bounding box center [300, 277] width 146 height 21
click at [492, 266] on span "Stock Market 🔍" at bounding box center [527, 277] width 88 height 21
click at [679, 266] on span "IPO 🔍" at bounding box center [701, 277] width 44 height 21
click at [1178, 266] on span "Technology Investments 🔍" at bounding box center [1211, 277] width 140 height 21
click at [1294, 229] on span "Sync to Google Ads" at bounding box center [1293, 235] width 102 height 11
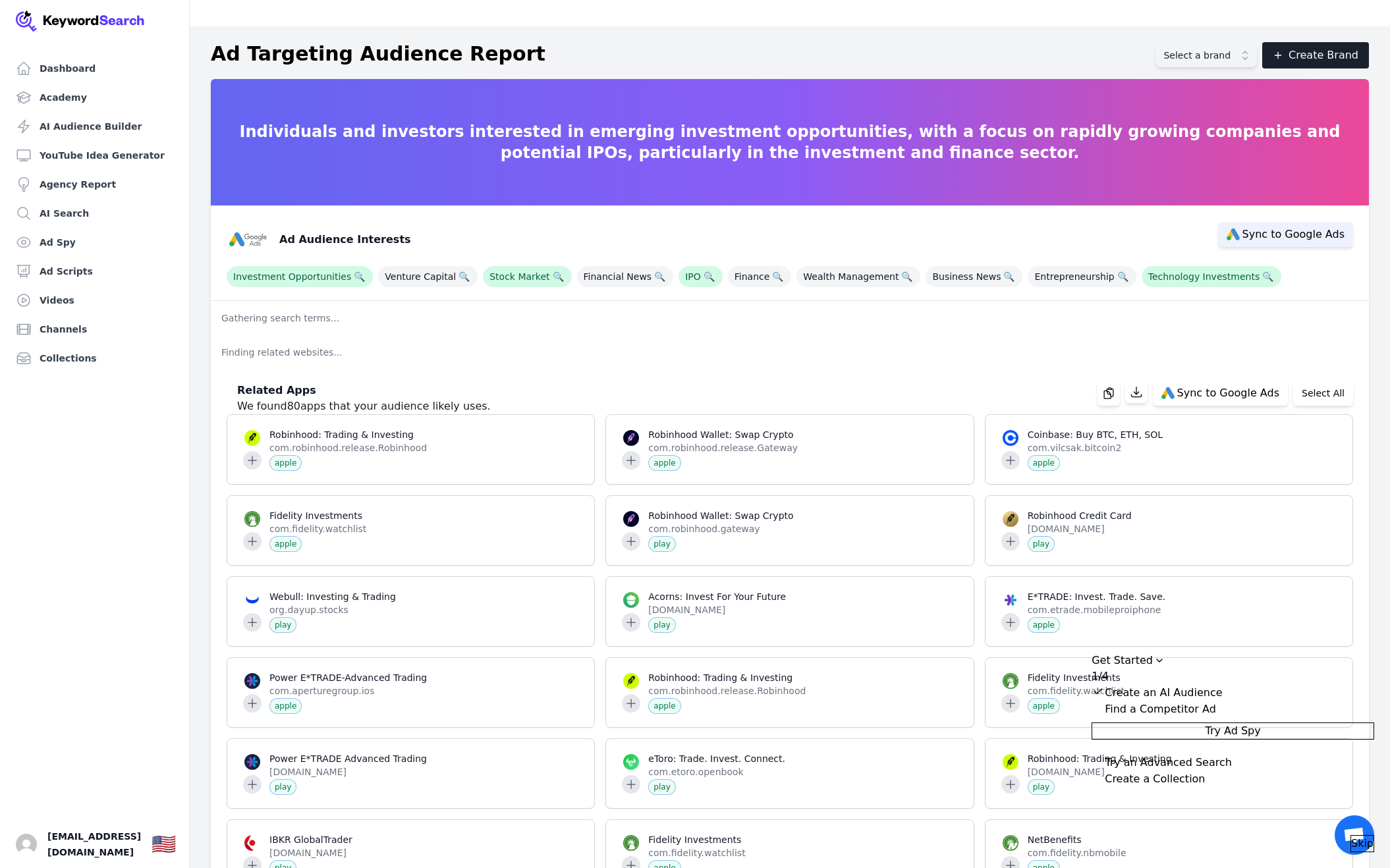
select select "interestsOrPurchaseIntentions"
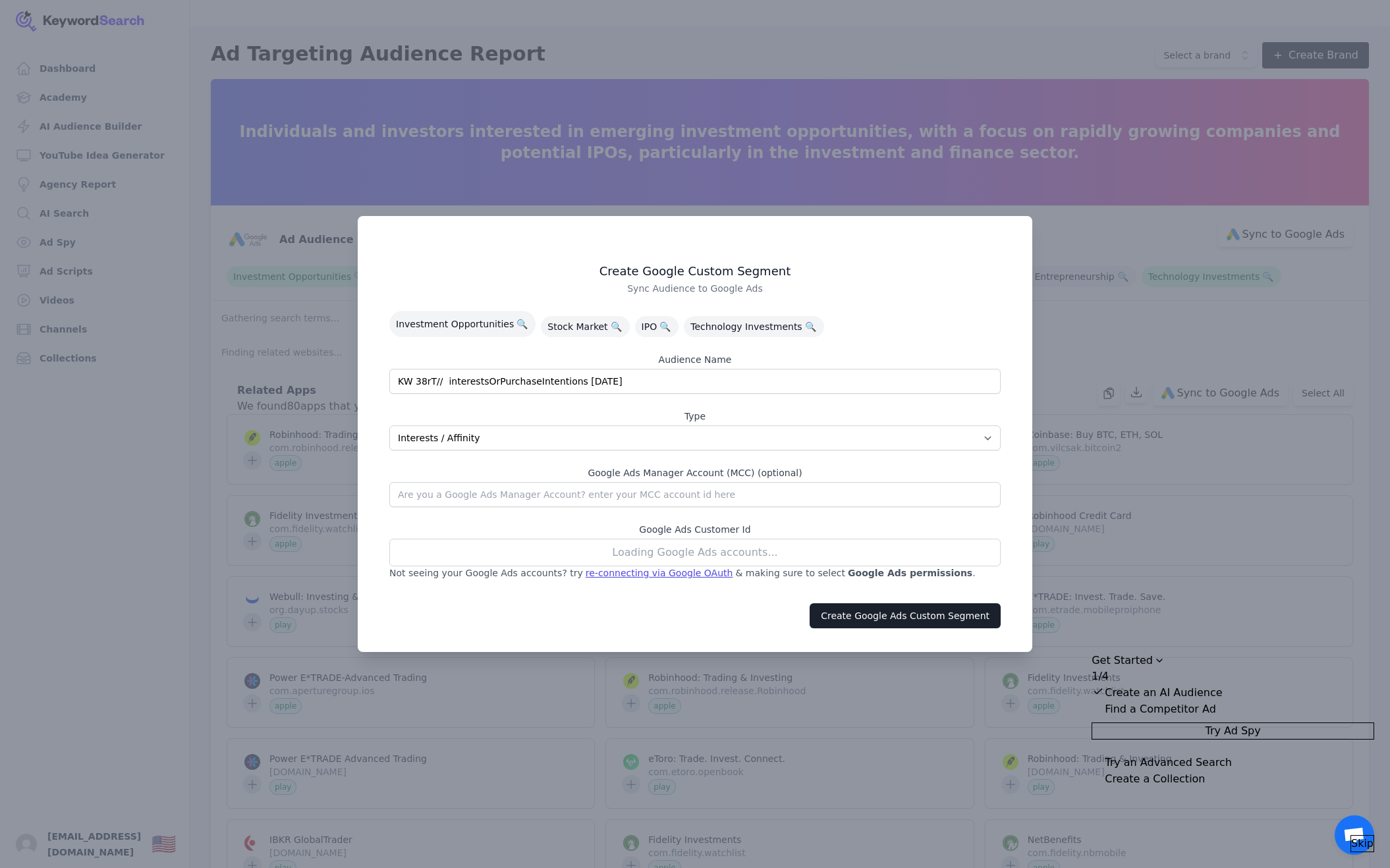
click at [704, 545] on div "Loading Google Ads accounts..." at bounding box center [695, 553] width 612 height 28
click at [720, 551] on div "Loading Google Ads accounts..." at bounding box center [695, 553] width 612 height 28
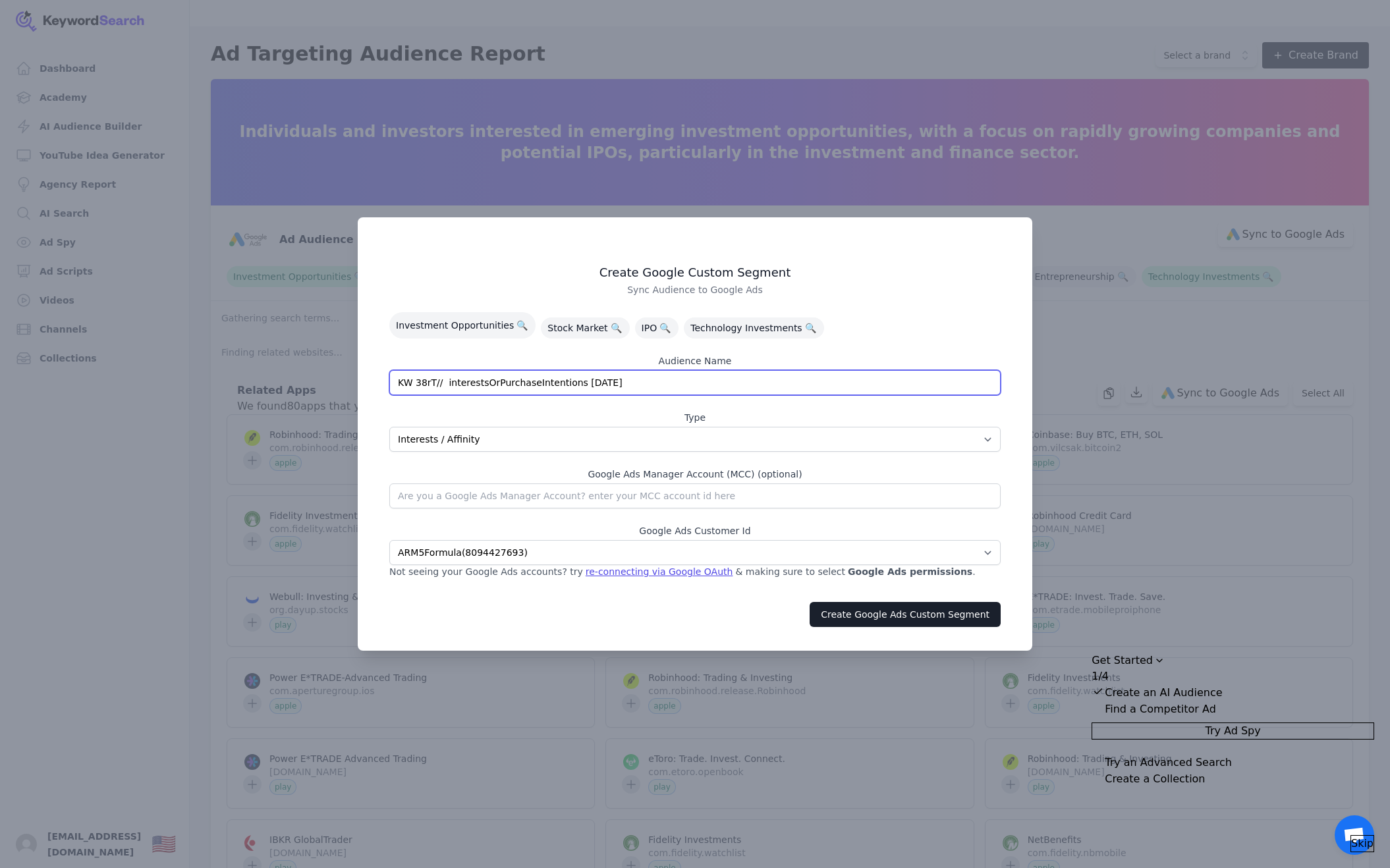
drag, startPoint x: 656, startPoint y: 380, endPoint x: 390, endPoint y: 383, distance: 266.0
click at [390, 383] on input "KW 38rT// interestsOrPurchaseIntentions 10/04/2025" at bounding box center [695, 382] width 612 height 25
type input "I"
click at [448, 382] on input "Investment - Stocks, IPOs, Tech" at bounding box center [695, 382] width 612 height 25
type input "Investment Interest - Stocks, IPOs, Tech"
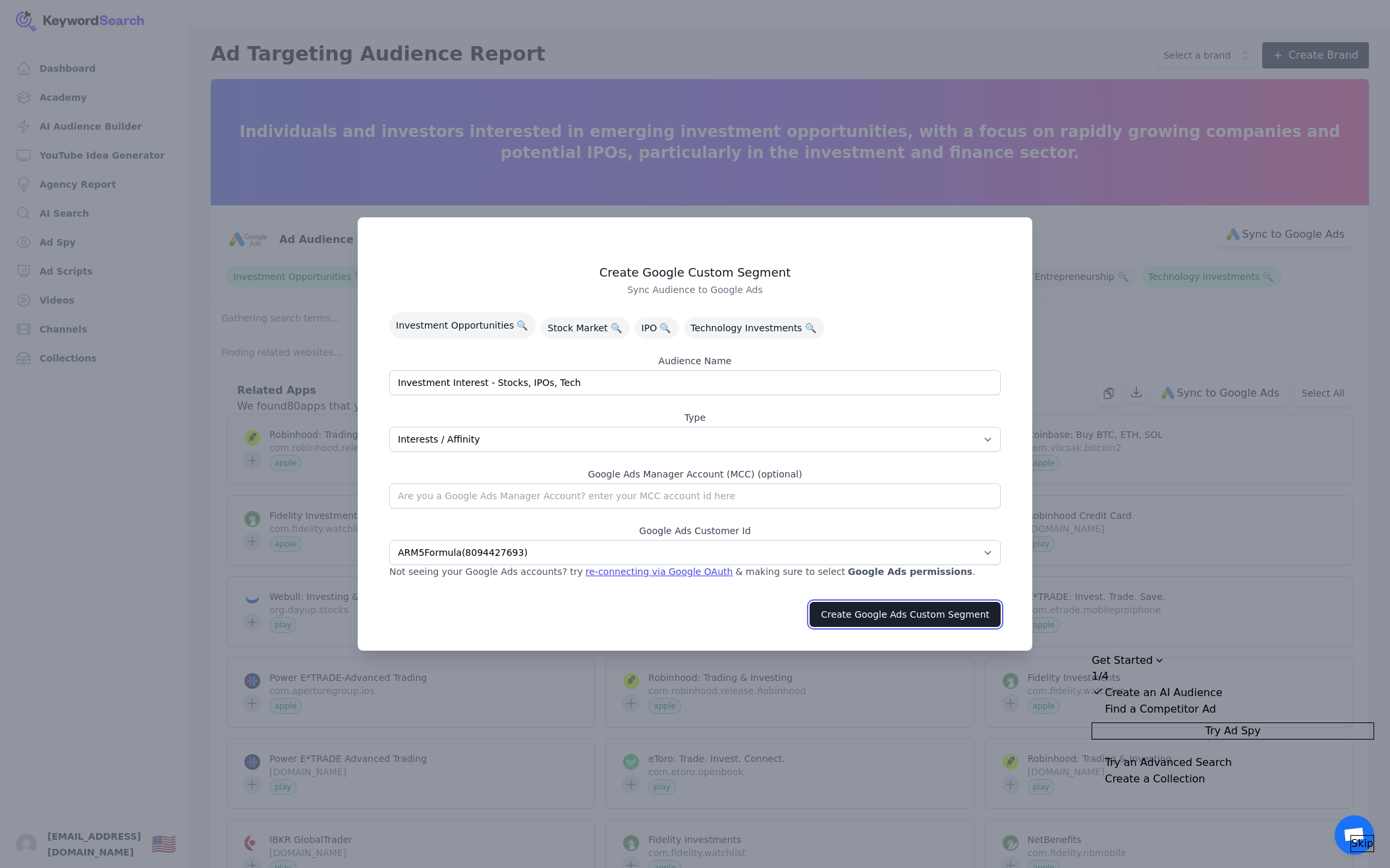
click at [907, 611] on button "Create Google Ads Custom Segment" at bounding box center [905, 614] width 191 height 25
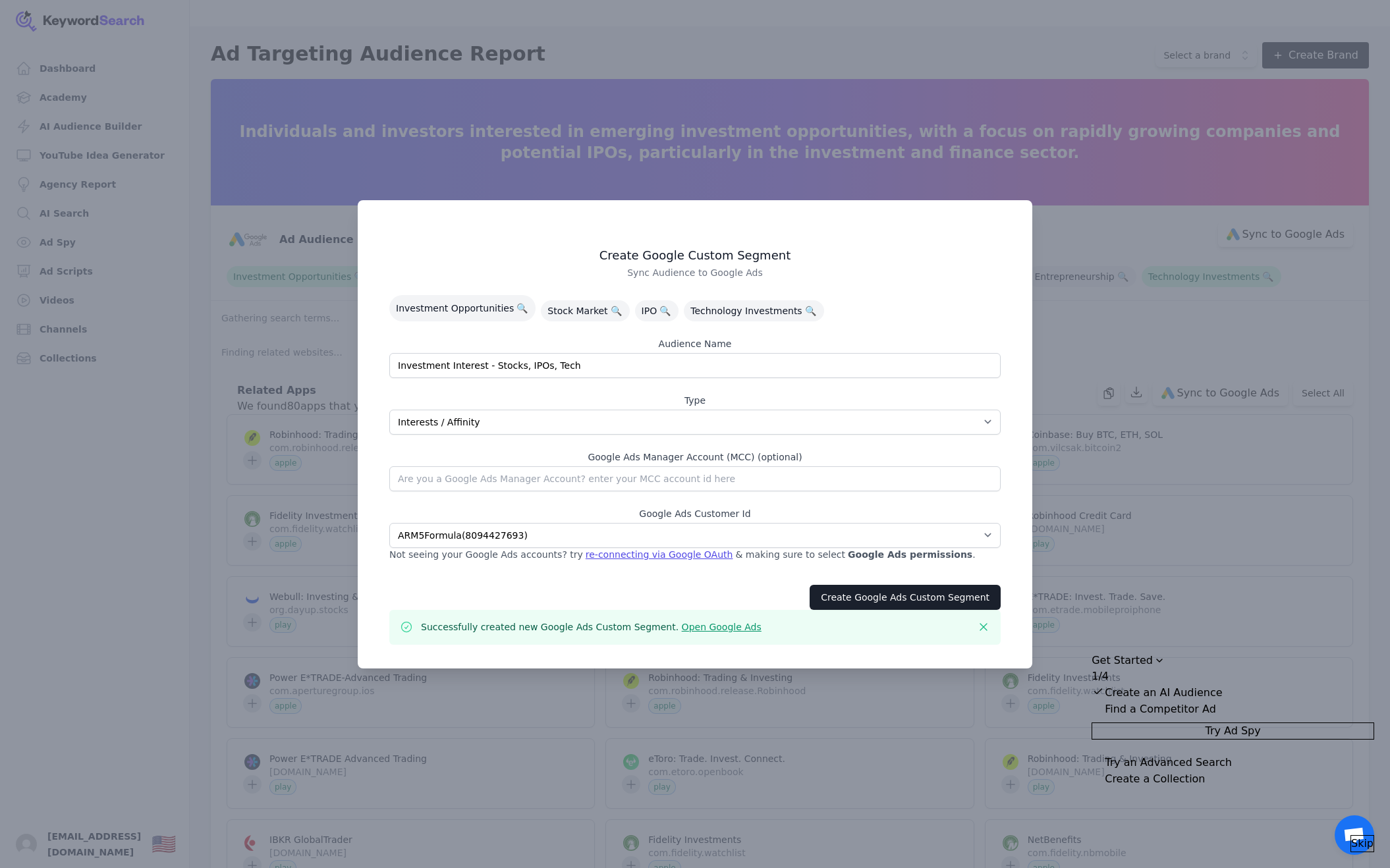
click at [701, 629] on link "Open Google Ads" at bounding box center [722, 627] width 80 height 11
click at [1143, 241] on div at bounding box center [695, 434] width 1390 height 868
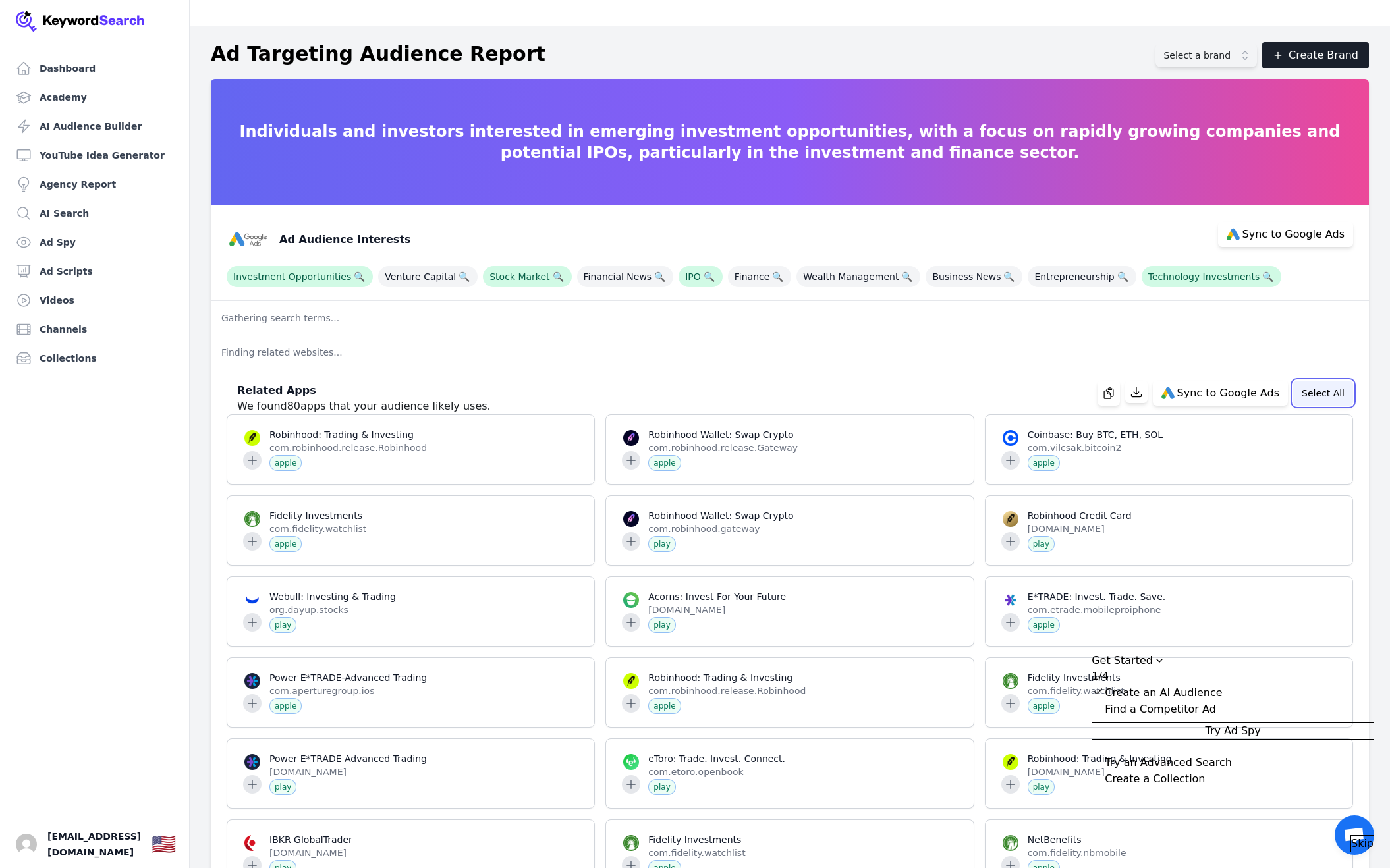
click at [1333, 380] on button "Select All" at bounding box center [1323, 392] width 60 height 25
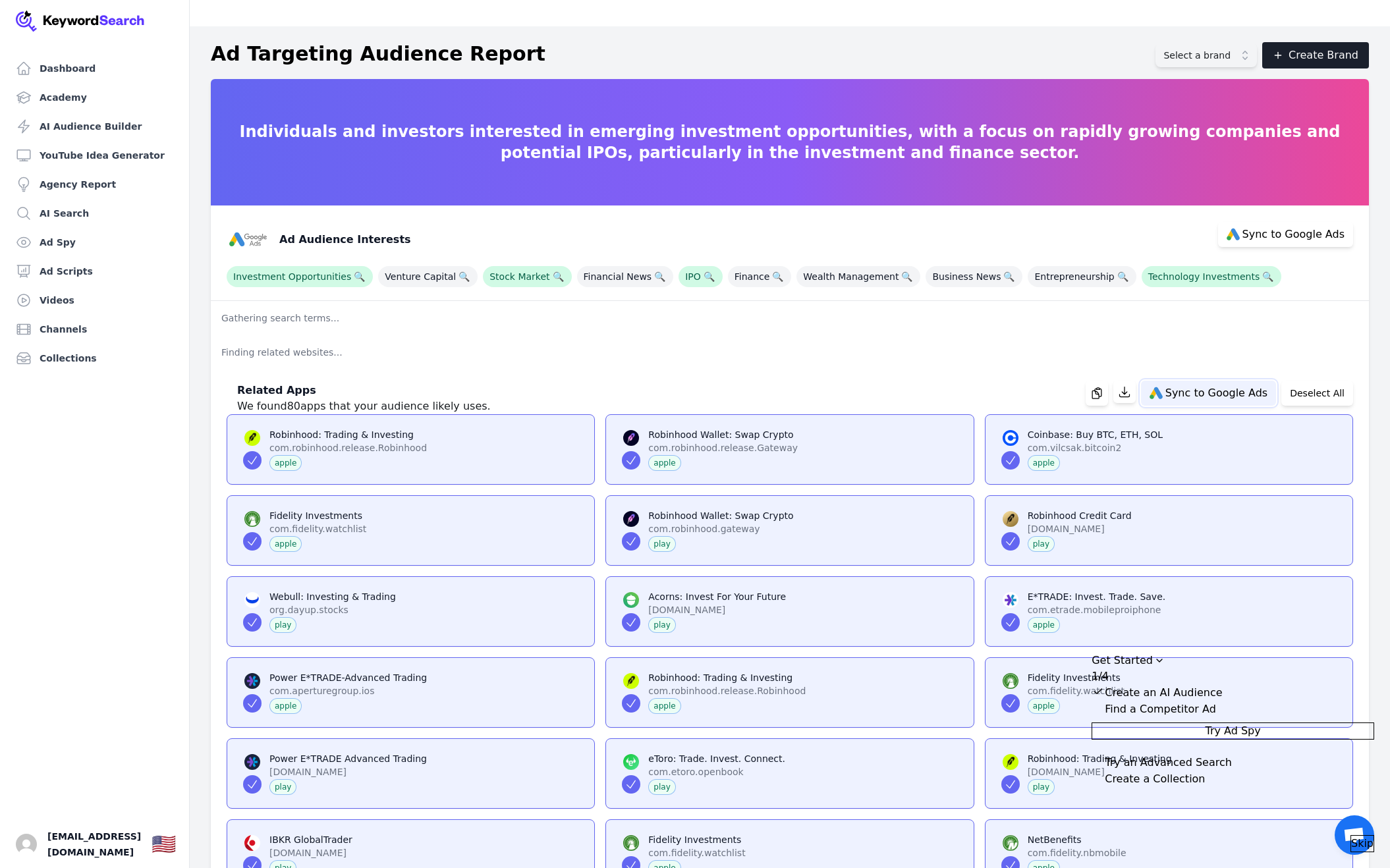
click at [1213, 388] on span "Sync to Google Ads" at bounding box center [1216, 393] width 102 height 11
select select
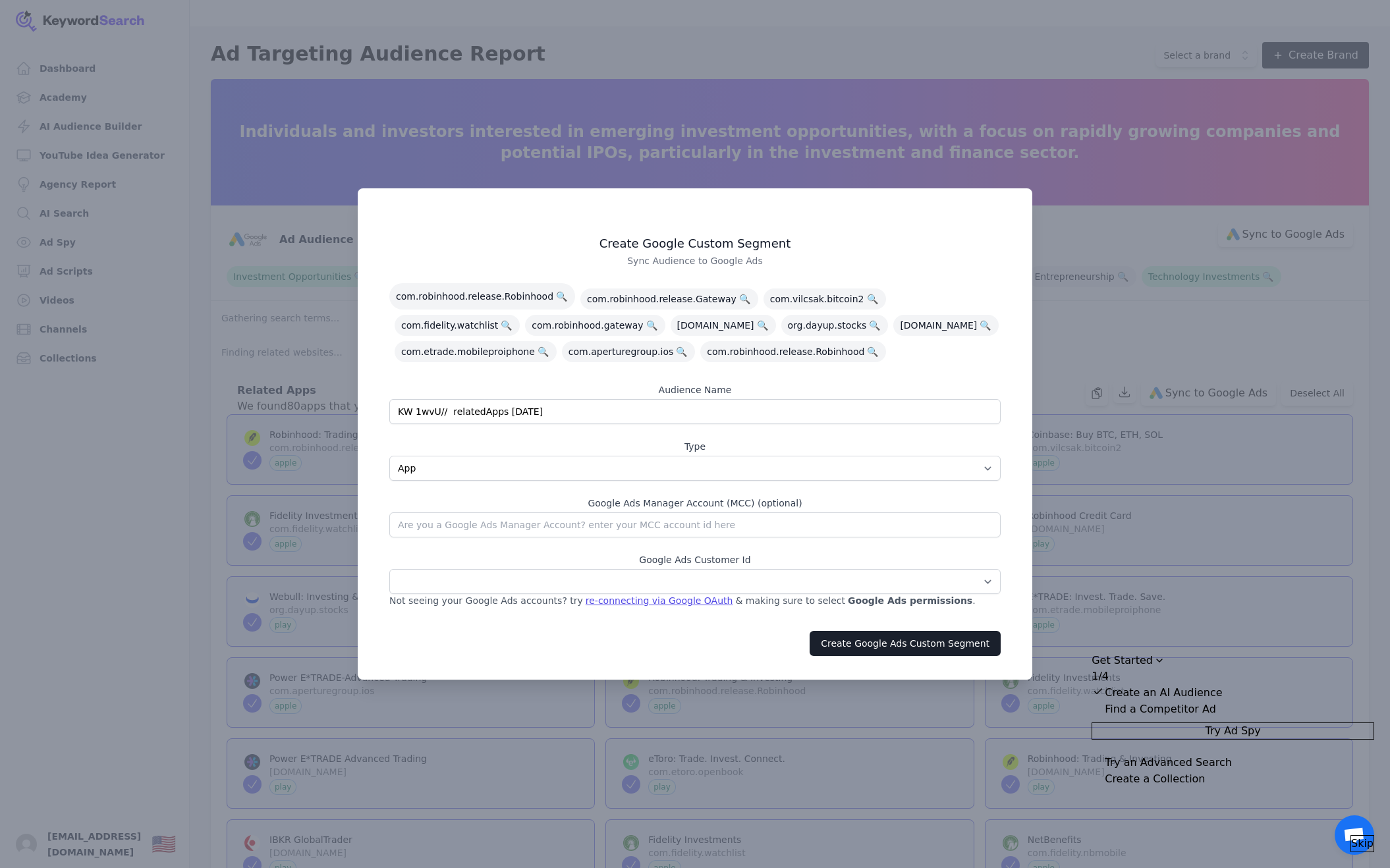
drag, startPoint x: 590, startPoint y: 414, endPoint x: 365, endPoint y: 406, distance: 225.1
click at [365, 406] on div "Create Google Custom Segment Sync Audience to Google Ads com.robinhood.release.…" at bounding box center [695, 434] width 675 height 491
type input "Investment Audience Apps"
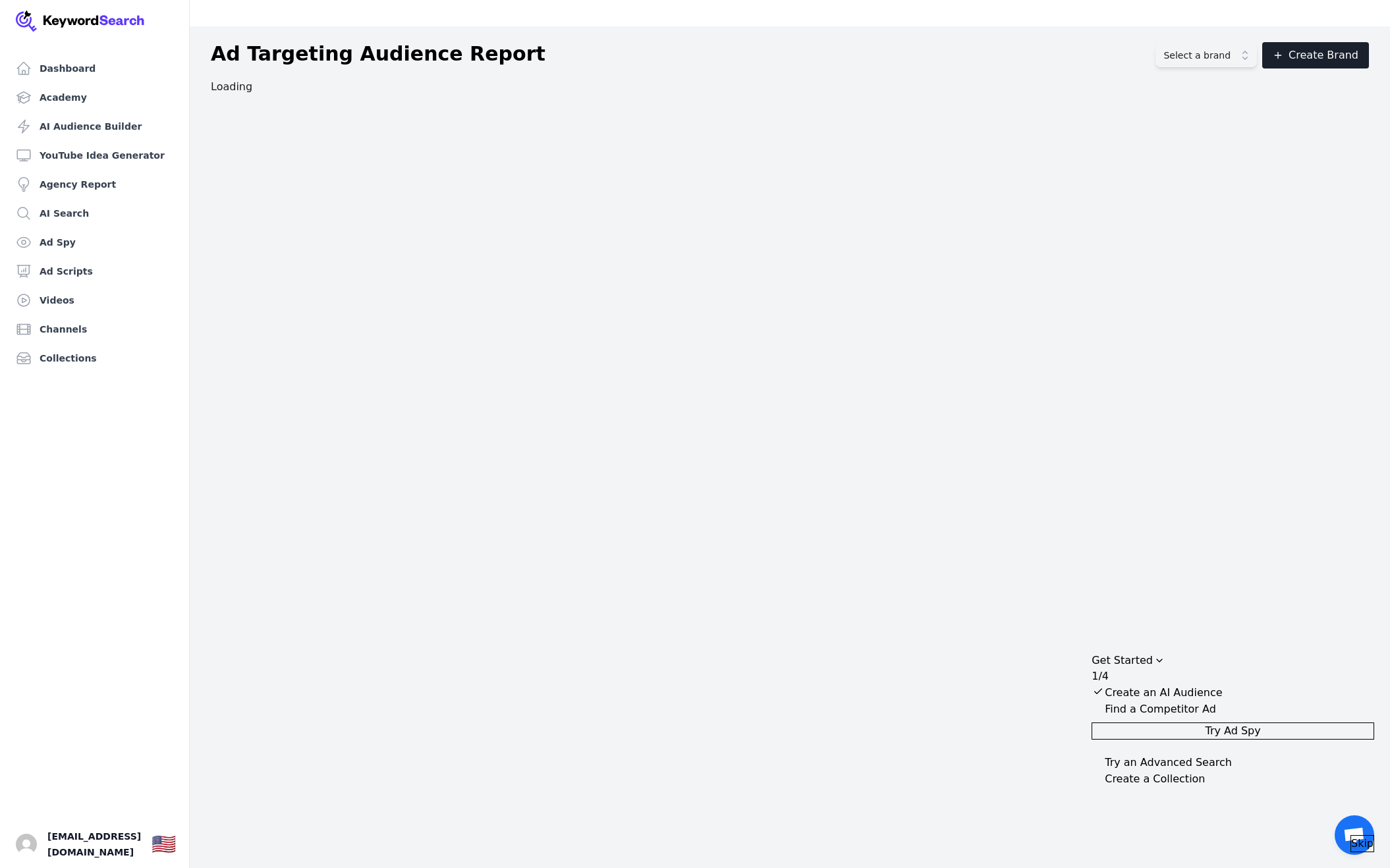
click at [1355, 836] on span "Skip" at bounding box center [1363, 843] width 23 height 16
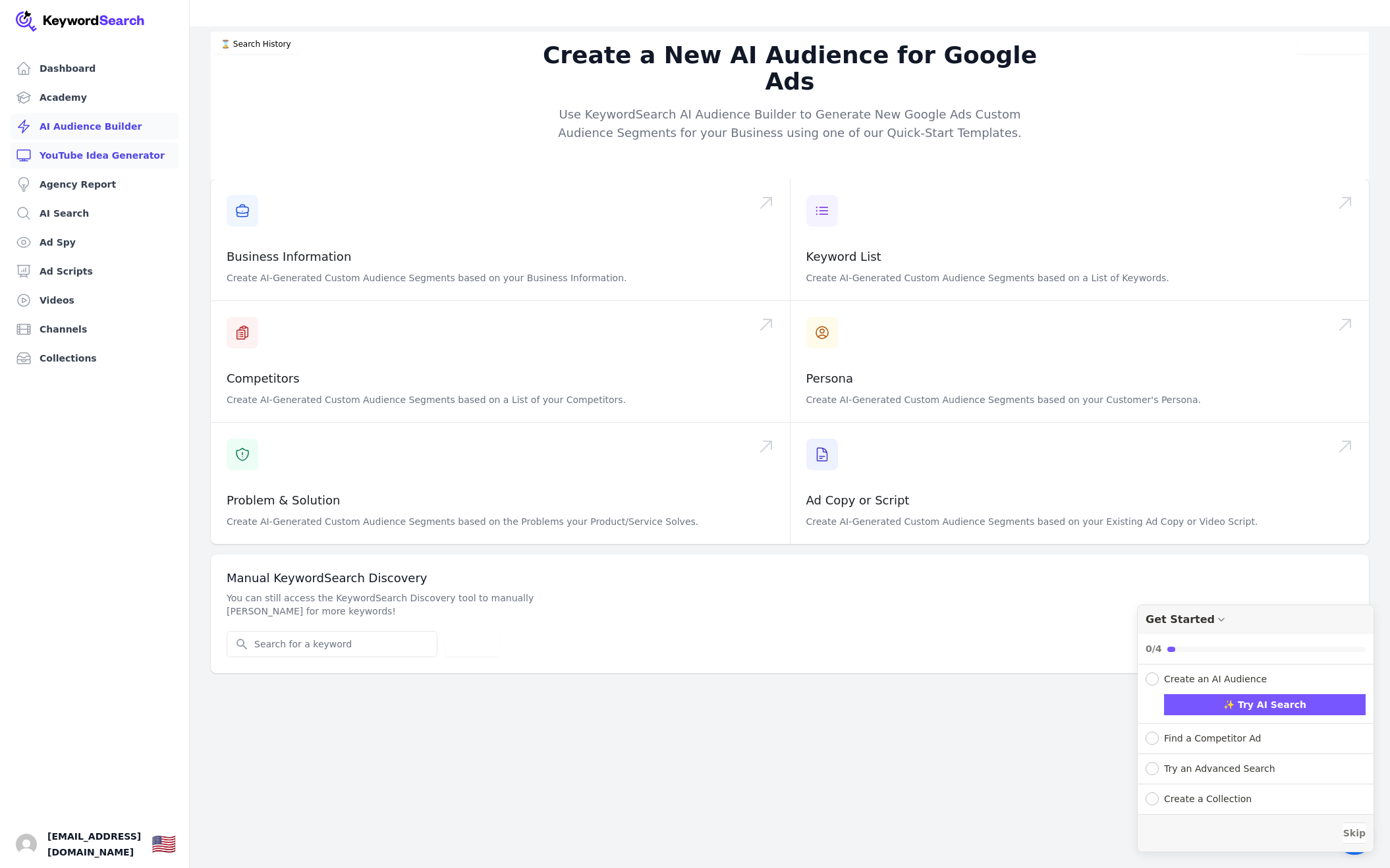
click at [96, 153] on link "YouTube Idea Generator" at bounding box center [94, 155] width 168 height 26
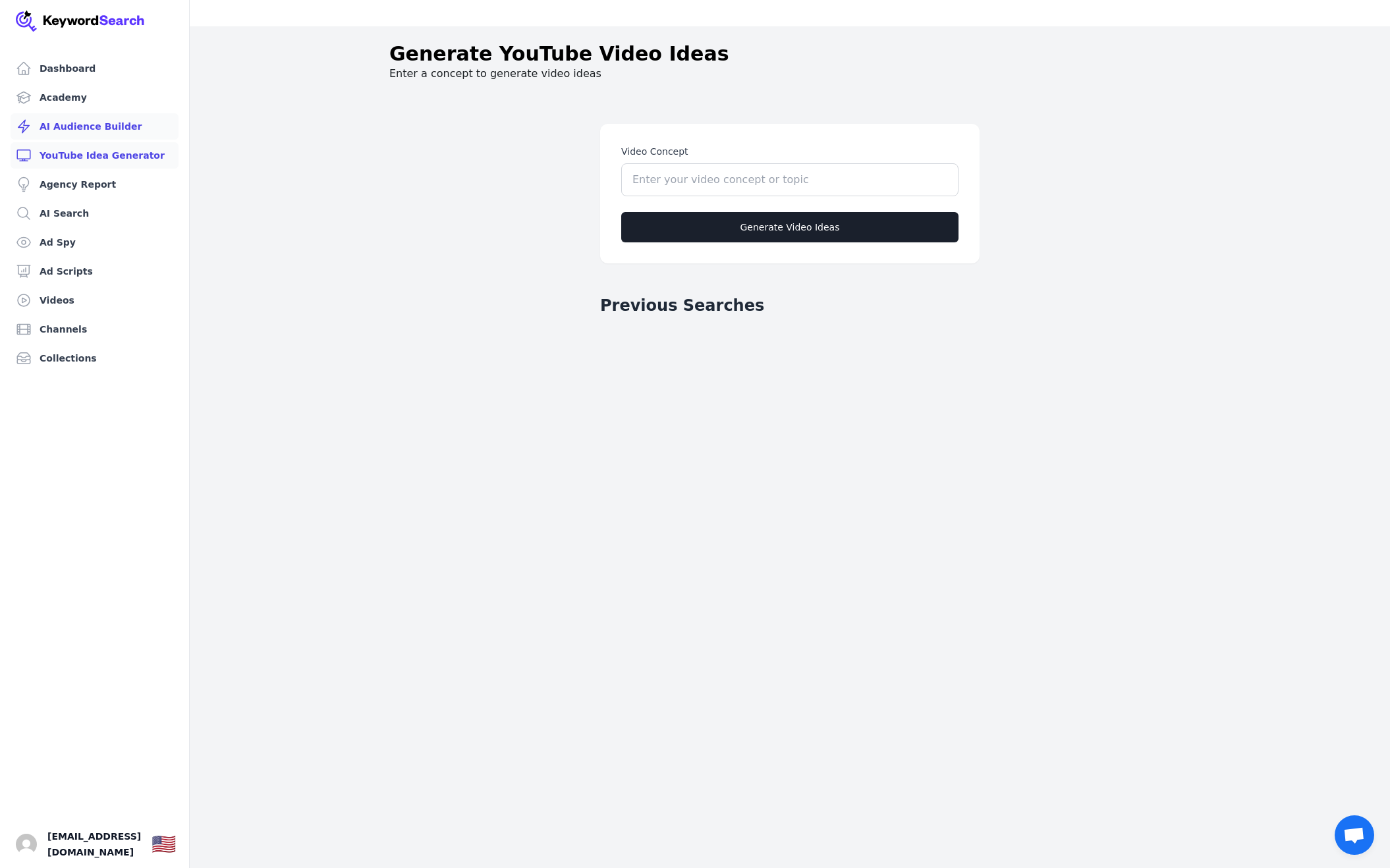
click at [65, 125] on link "AI Audience Builder" at bounding box center [94, 126] width 168 height 26
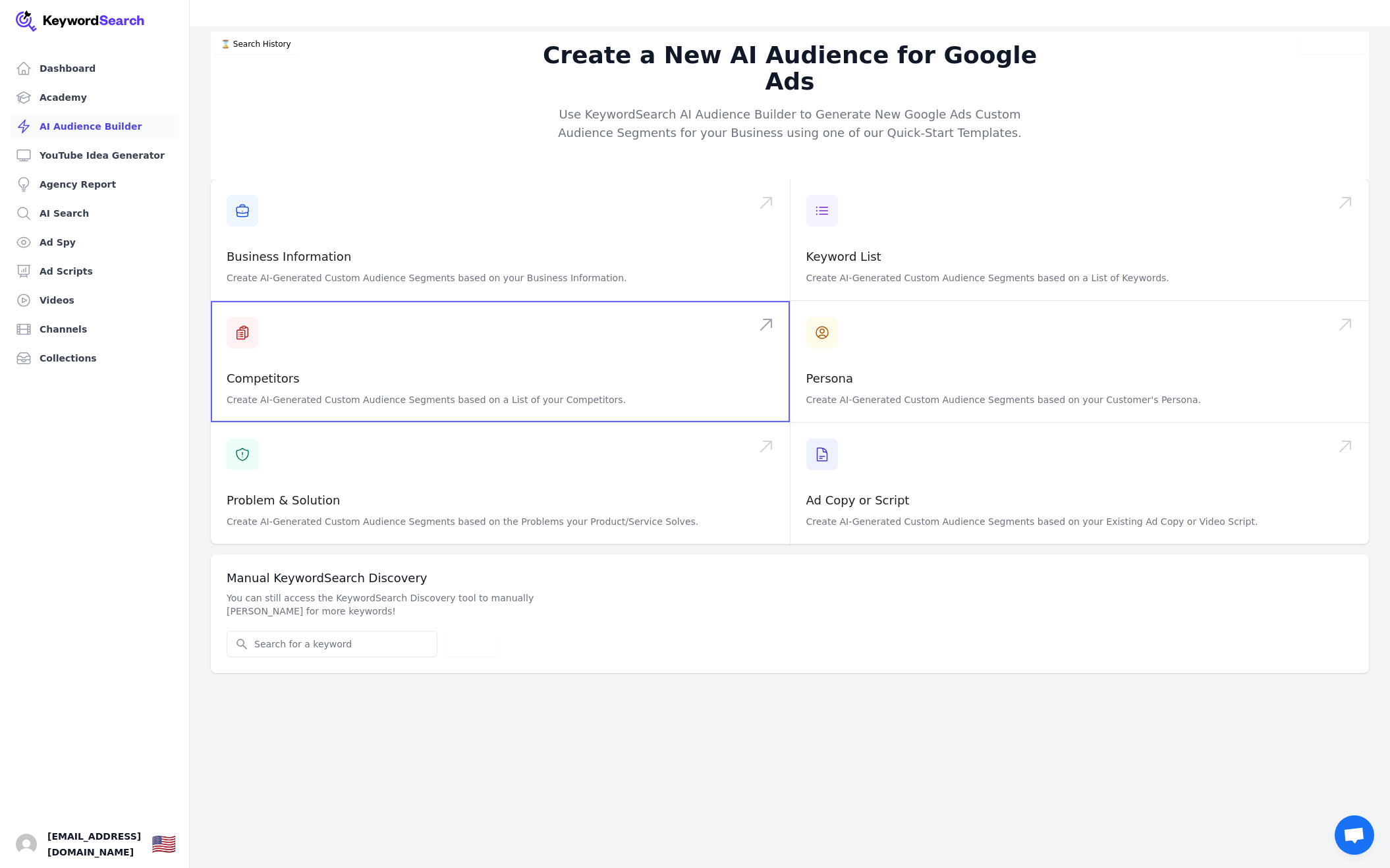
click at [302, 301] on span at bounding box center [500, 362] width 579 height 122
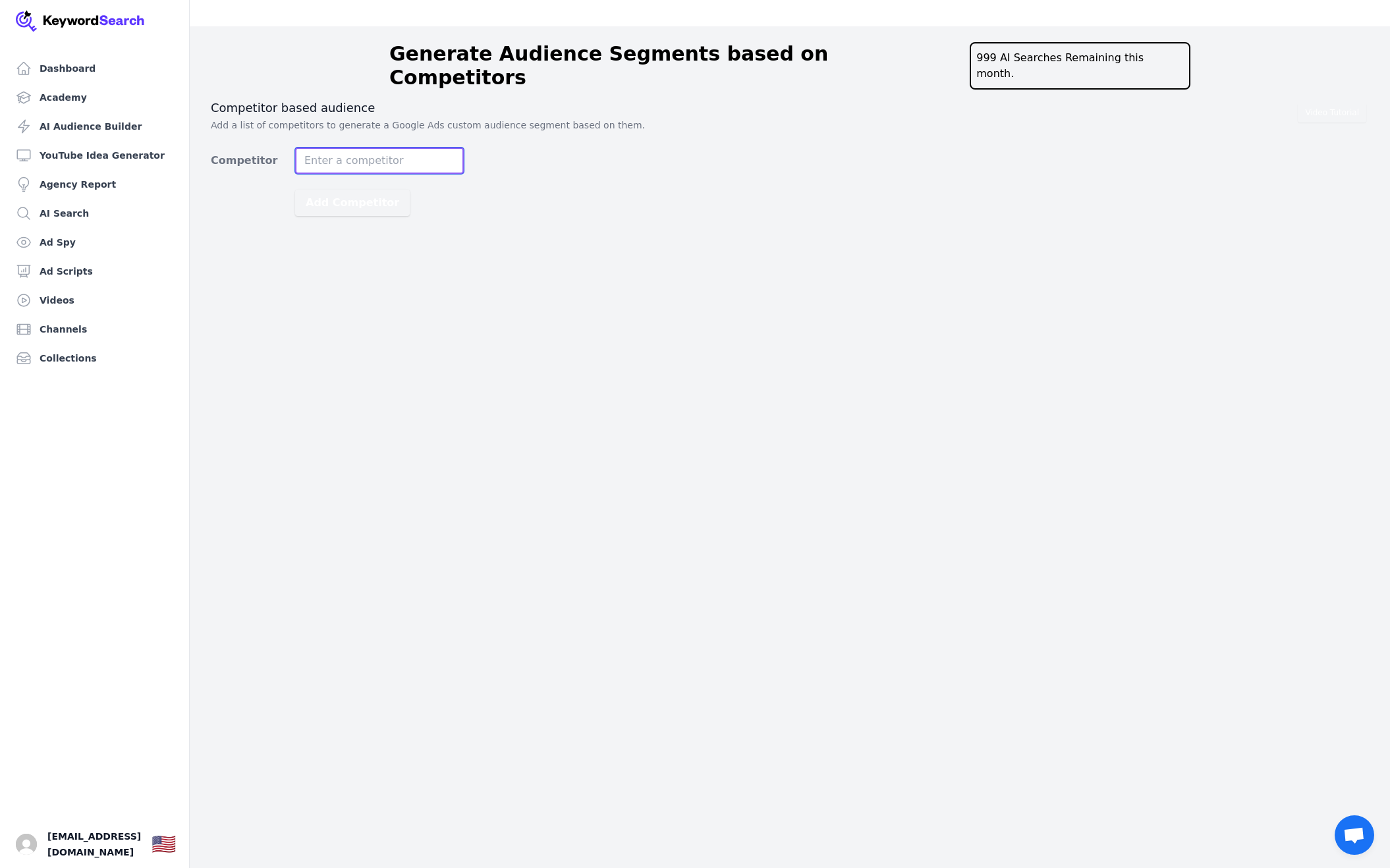
click at [350, 147] on input "Competitor" at bounding box center [379, 160] width 168 height 26
type input "[PERSON_NAME]"
click at [295, 189] on button "Add Competitor" at bounding box center [353, 202] width 115 height 26
click at [411, 147] on input "Competitor" at bounding box center [379, 160] width 168 height 26
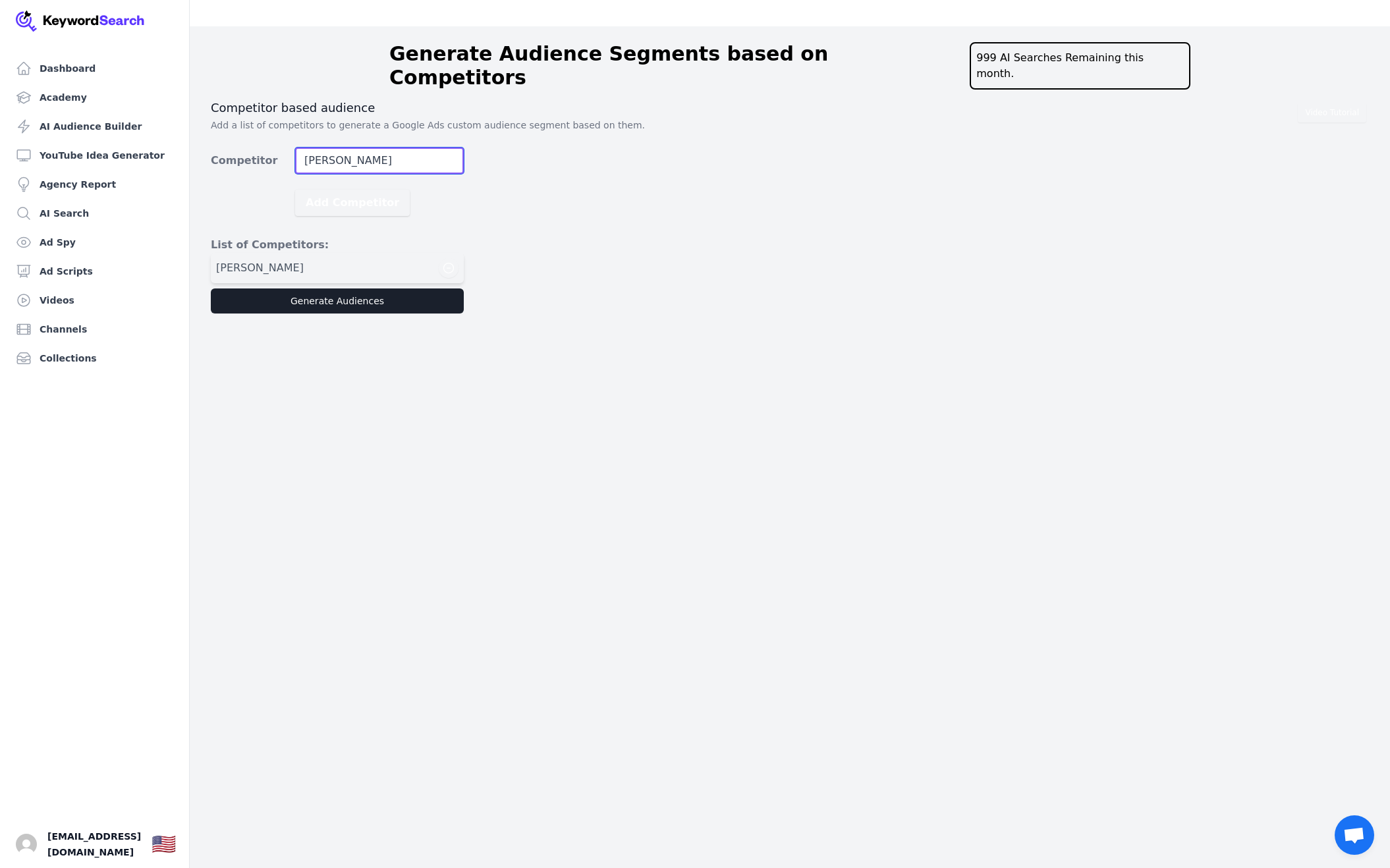
type input "[PERSON_NAME]"
click at [295, 189] on button "Add Competitor" at bounding box center [353, 202] width 115 height 26
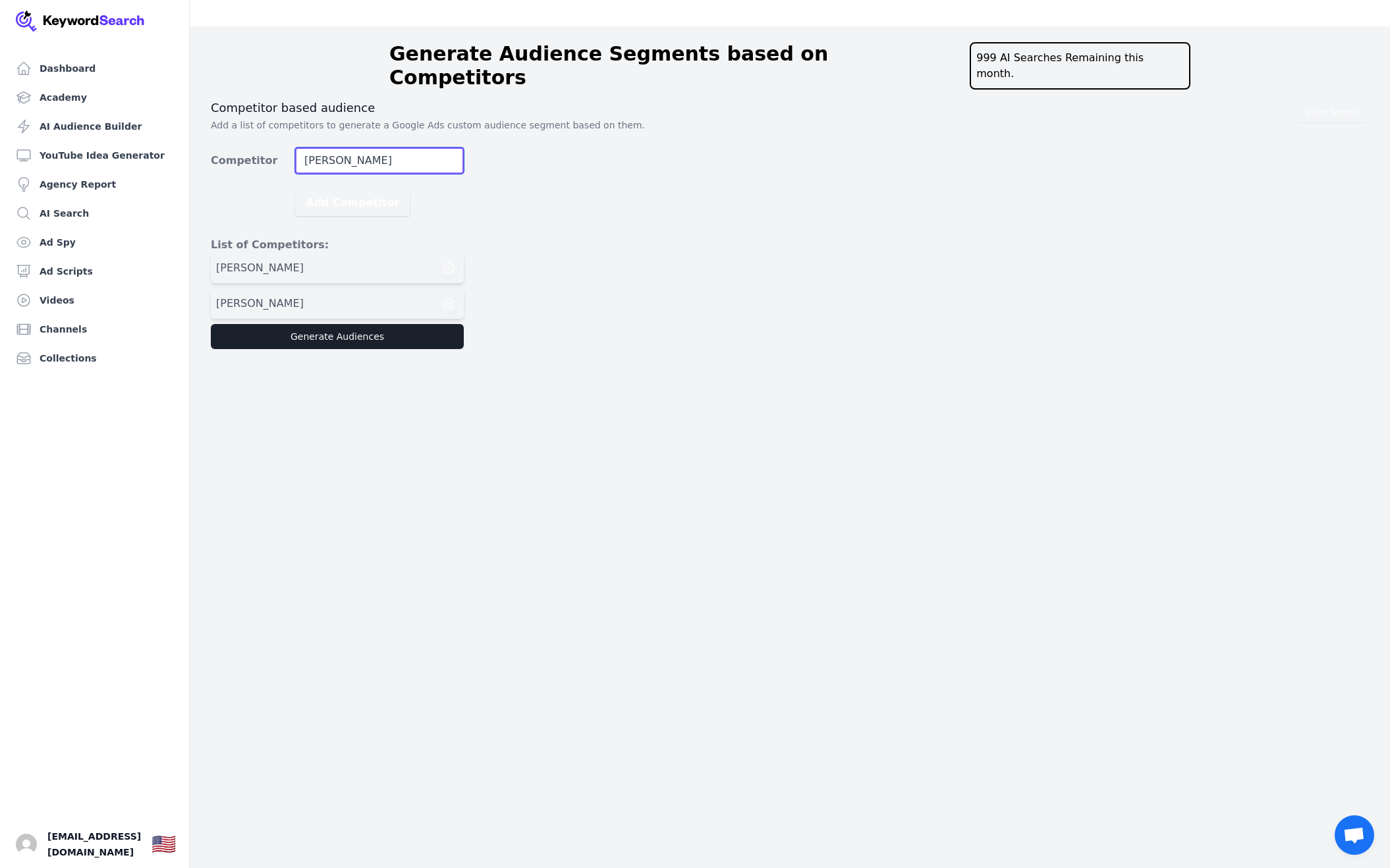
type input "[PERSON_NAME]"
click at [409, 147] on input "[PERSON_NAME]" at bounding box center [379, 160] width 168 height 26
click at [295, 189] on button "Add Competitor" at bounding box center [353, 202] width 115 height 26
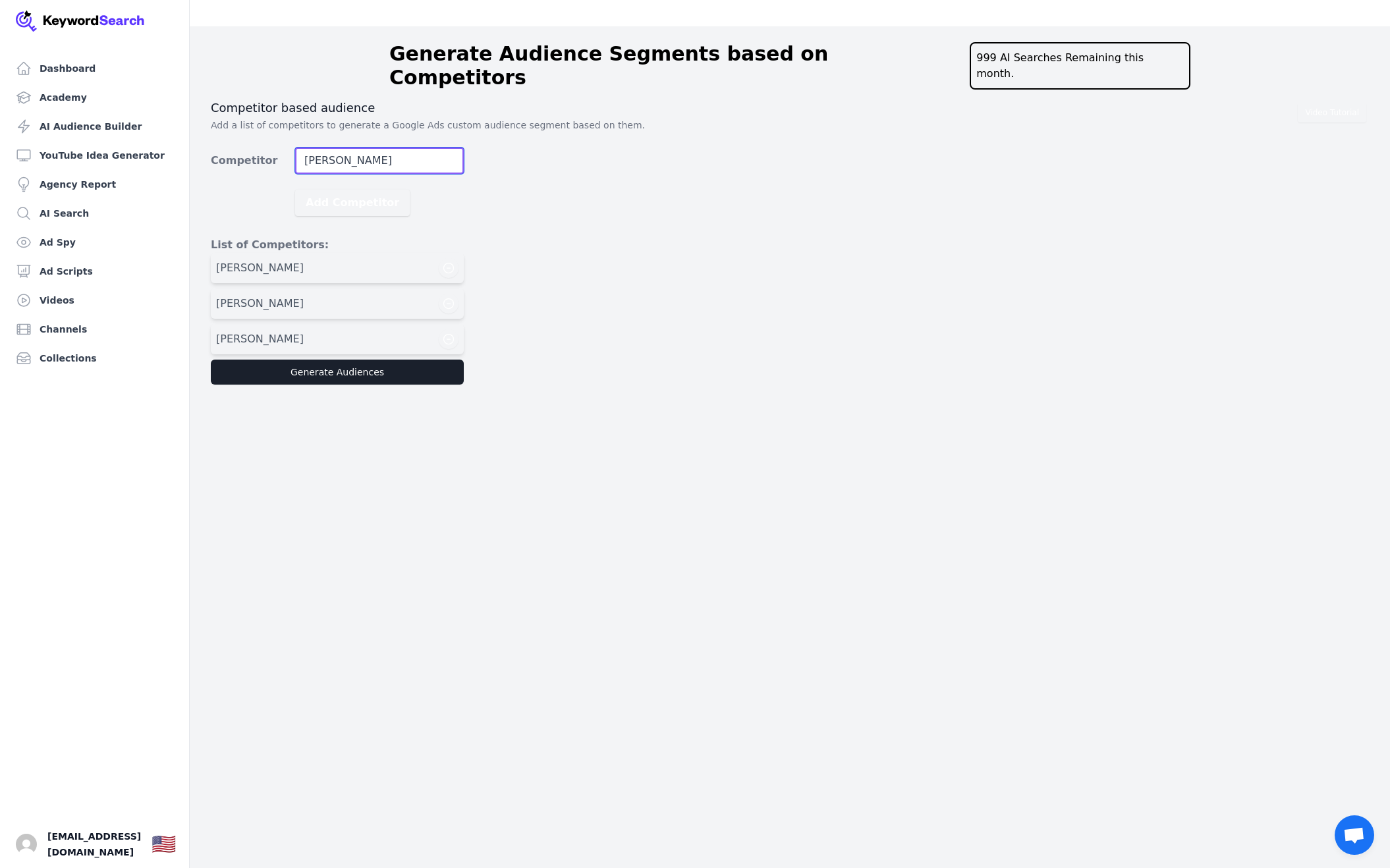
type input "[PERSON_NAME]"
click at [295, 189] on button "Add Competitor" at bounding box center [353, 202] width 115 height 26
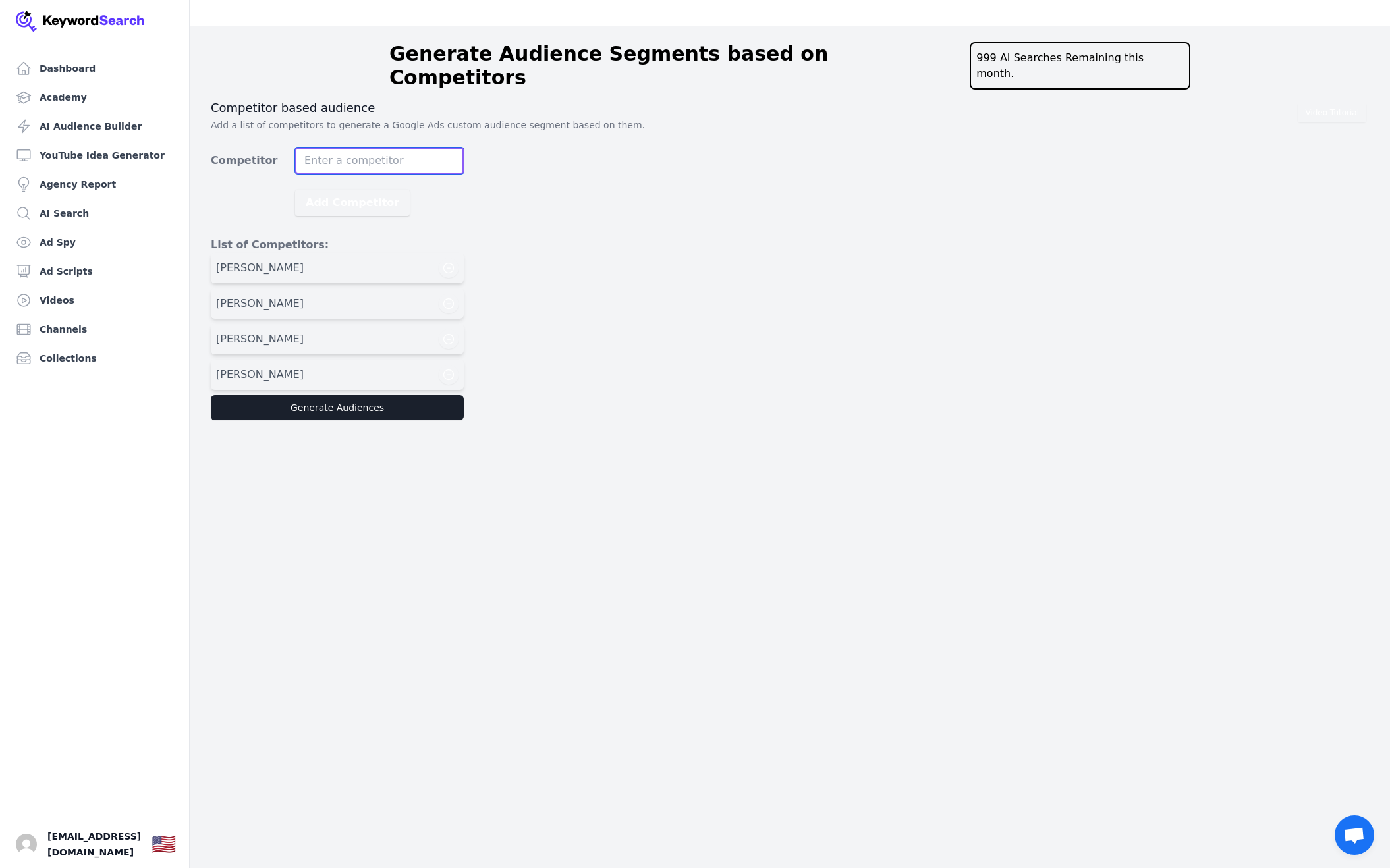
click at [369, 147] on input "Competitor" at bounding box center [379, 160] width 168 height 26
type input "[PERSON_NAME]"
click at [295, 189] on button "Add Competitor" at bounding box center [353, 202] width 115 height 26
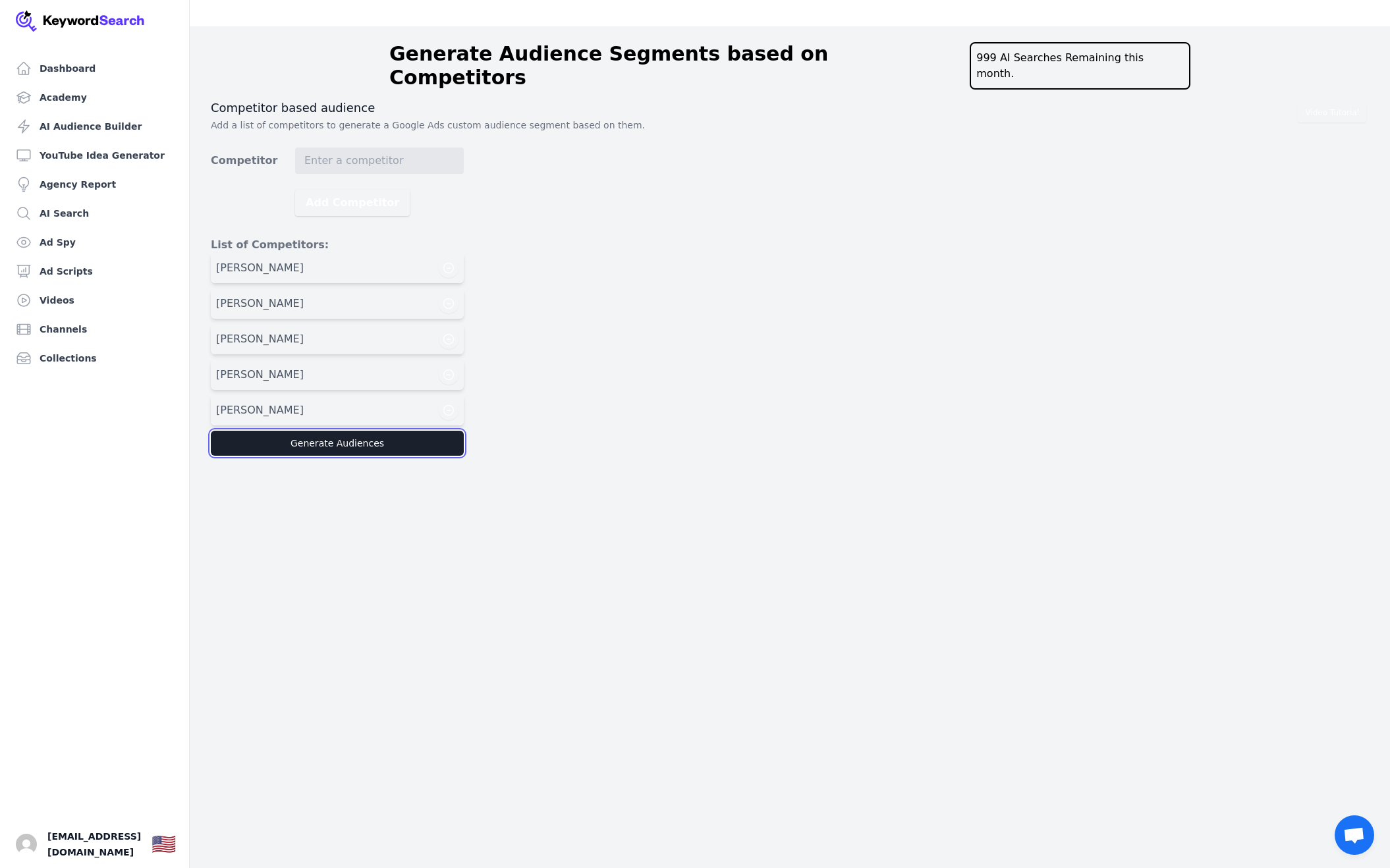
click at [407, 431] on button "Generate Audiences" at bounding box center [337, 443] width 253 height 25
